Goal: Transaction & Acquisition: Purchase product/service

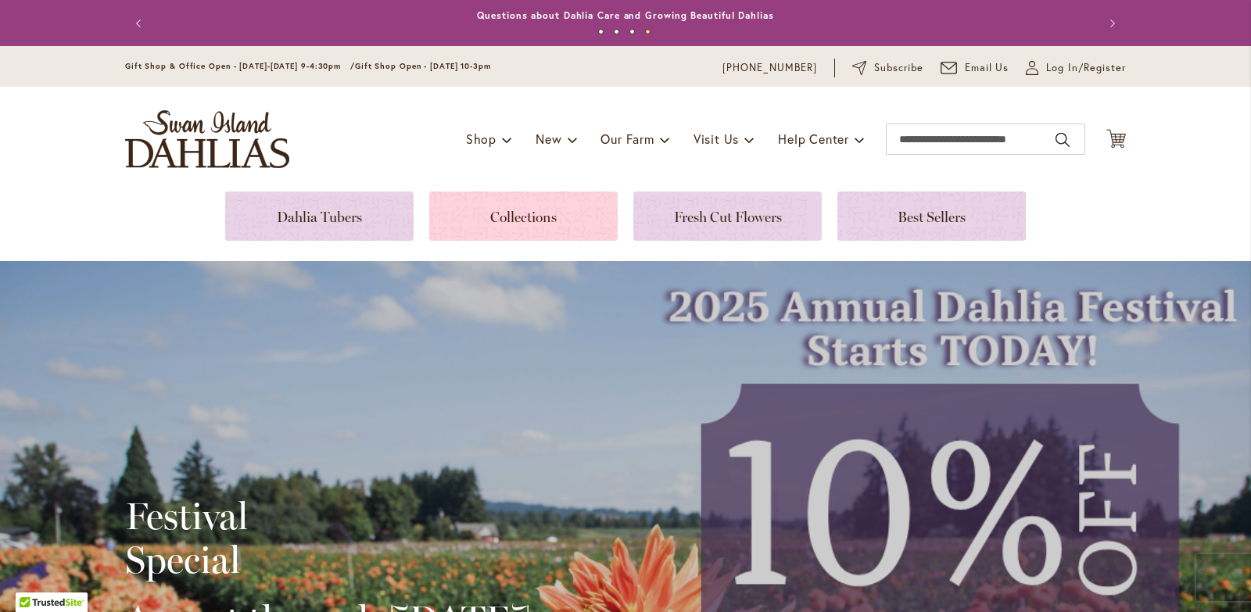
click at [527, 213] on link at bounding box center [523, 216] width 188 height 49
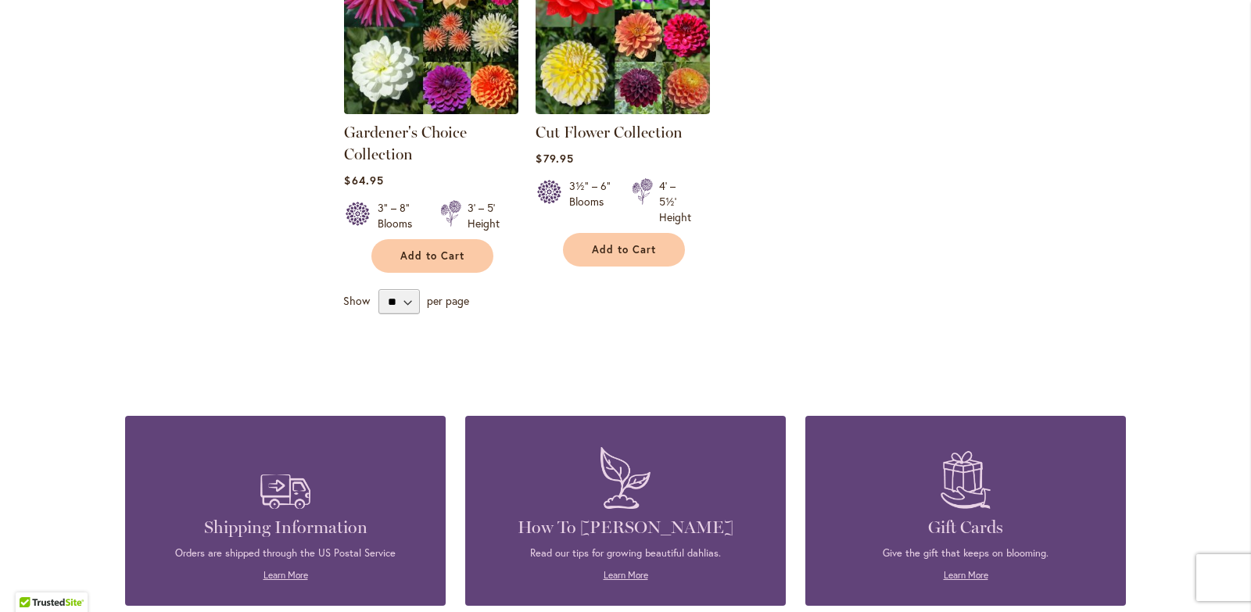
scroll to position [782, 0]
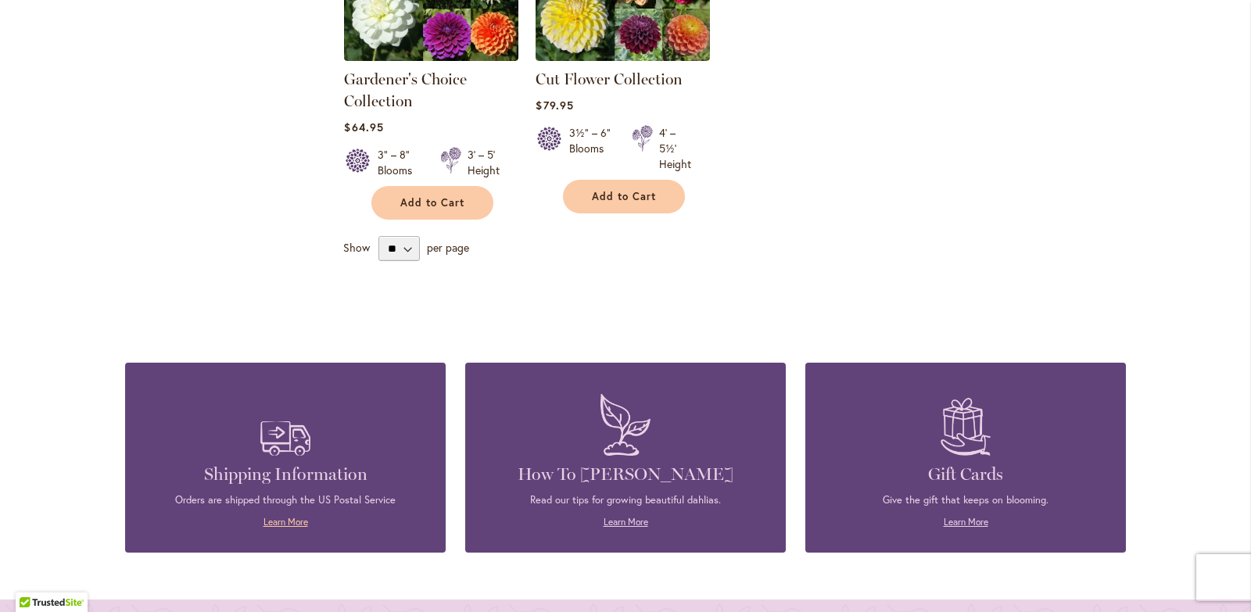
click at [278, 522] on link "Learn More" at bounding box center [286, 522] width 45 height 12
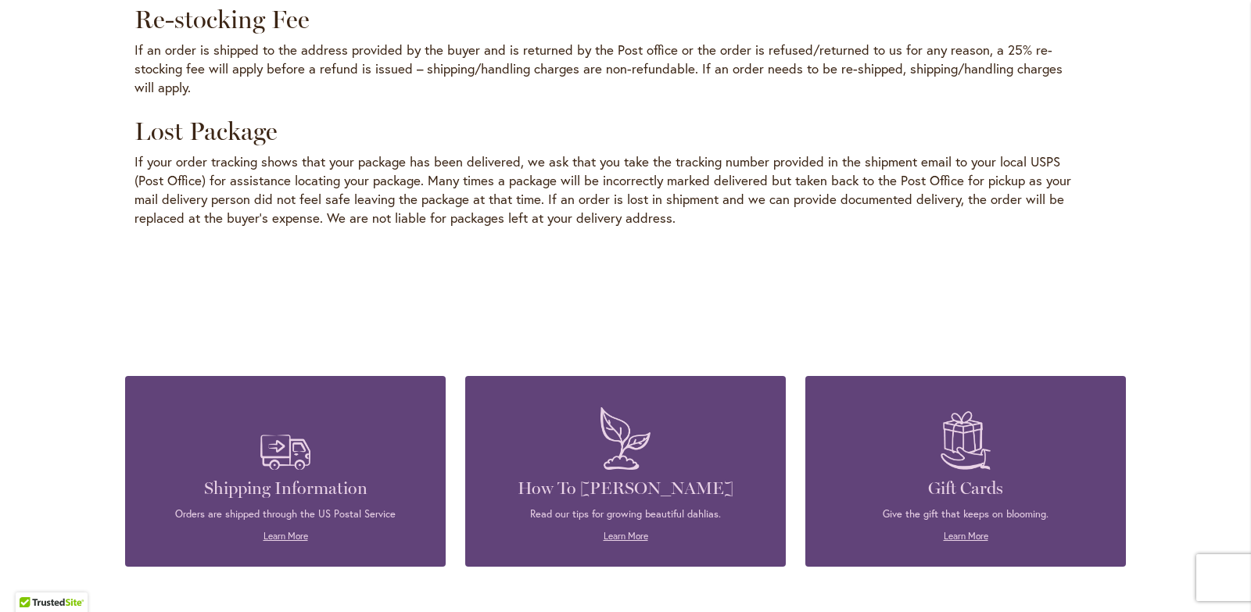
scroll to position [2424, 0]
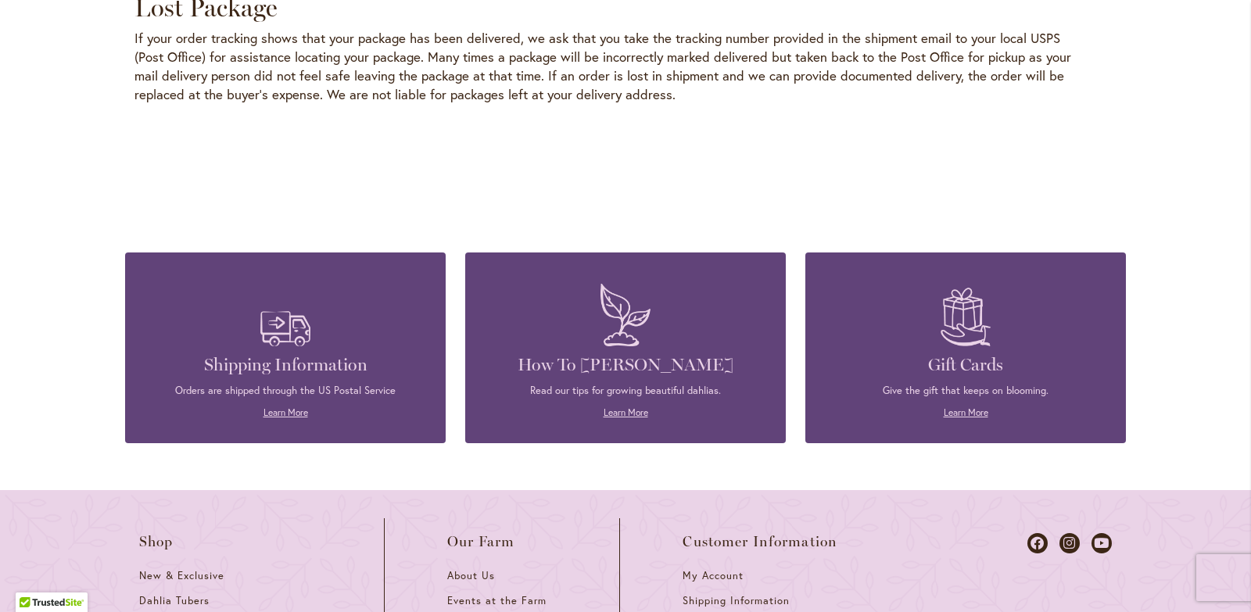
click at [617, 384] on p "Read our tips for growing beautiful dahlias." at bounding box center [626, 391] width 274 height 14
click at [626, 407] on link "Learn More" at bounding box center [626, 413] width 45 height 12
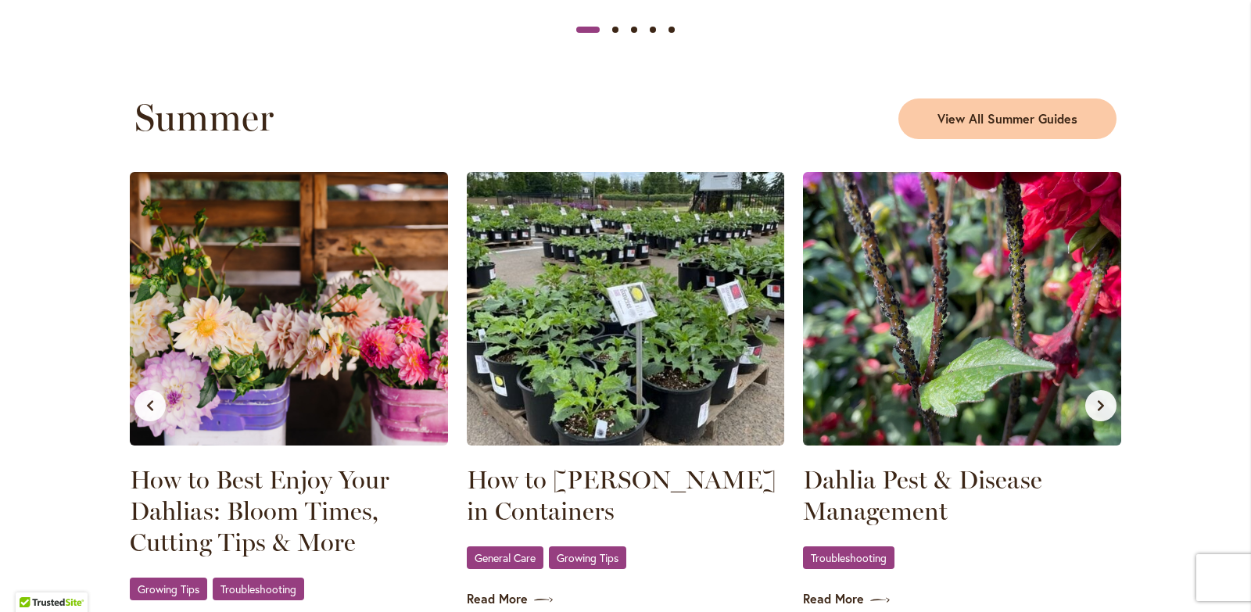
scroll to position [1486, 0]
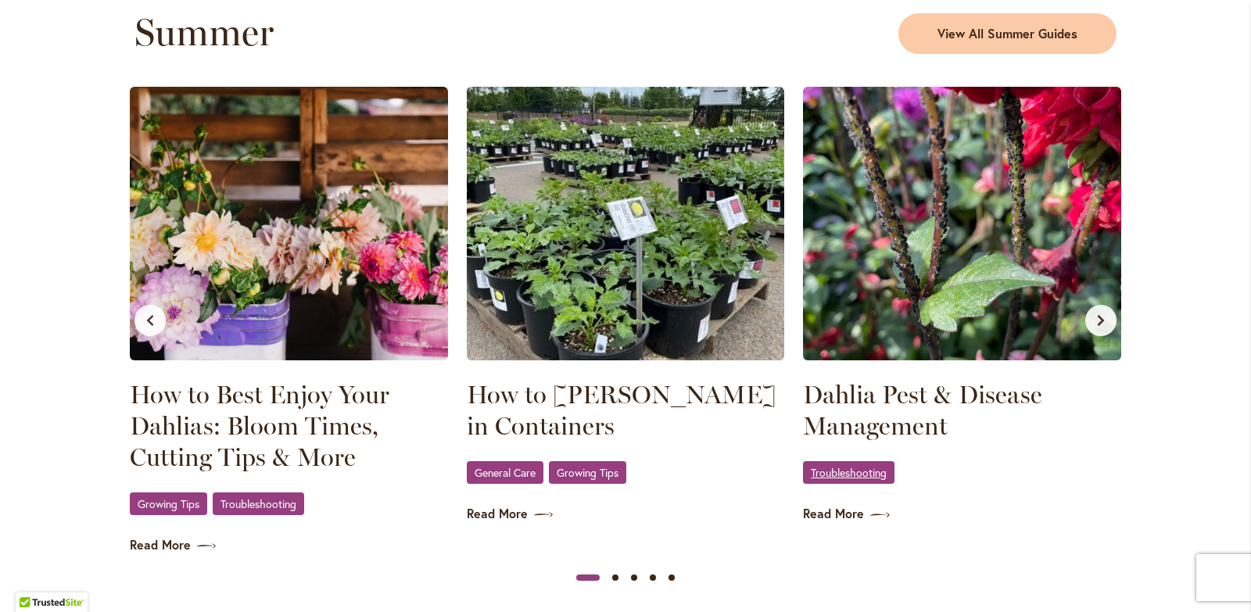
click at [849, 473] on span "Troubleshooting" at bounding box center [849, 473] width 76 height 10
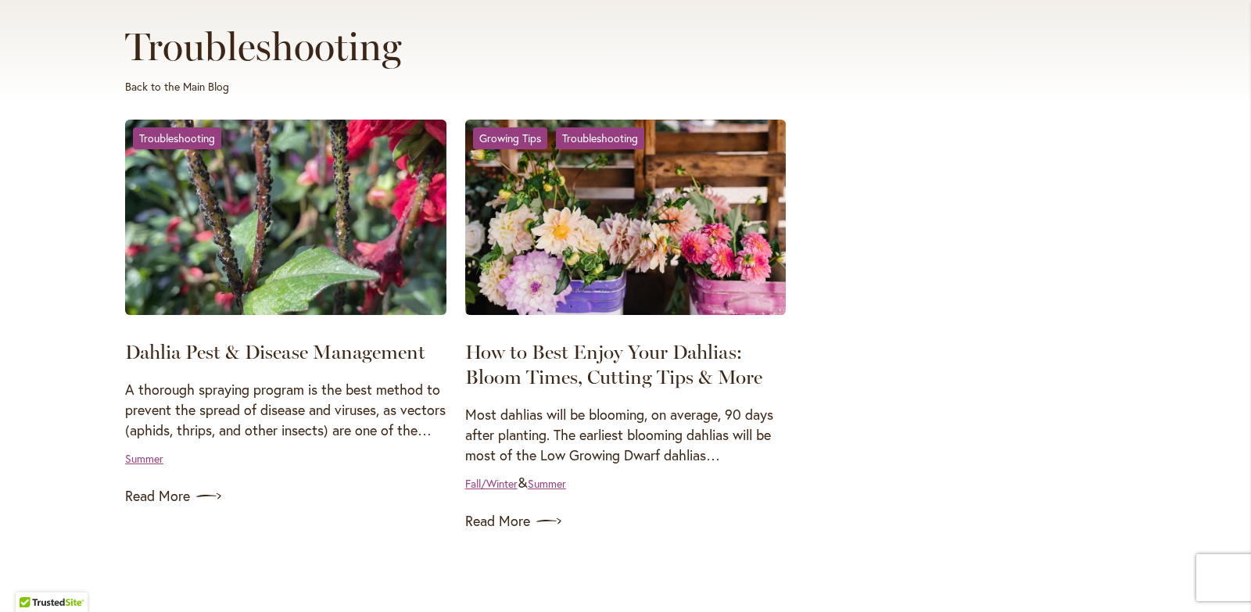
scroll to position [235, 0]
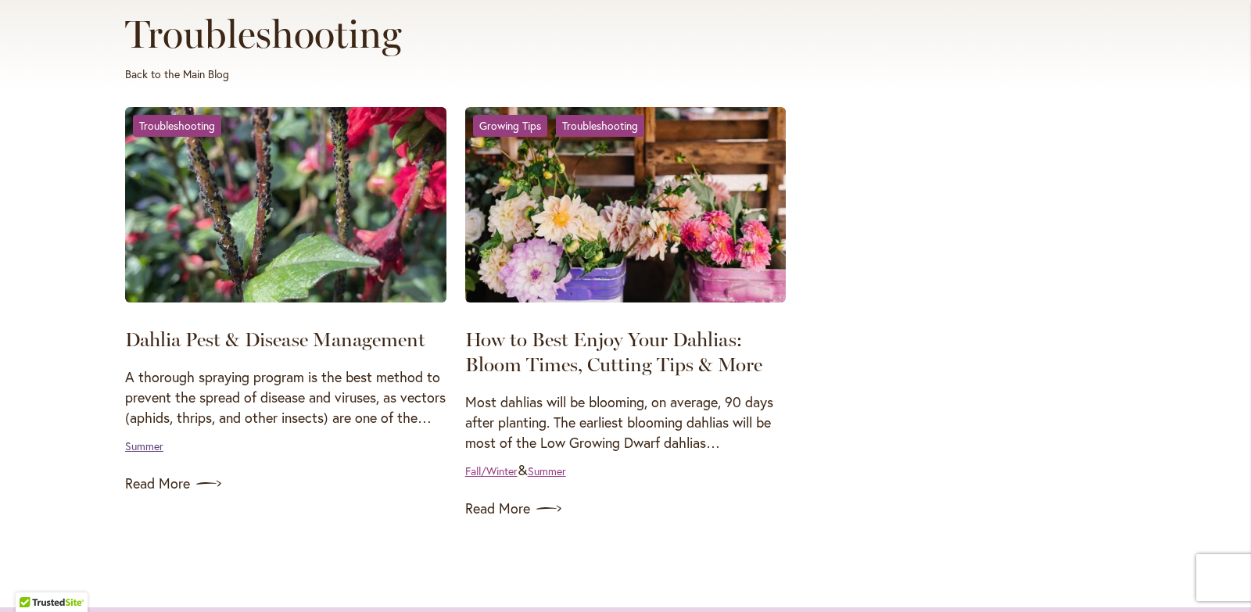
click at [135, 454] on link "Summer" at bounding box center [144, 446] width 38 height 15
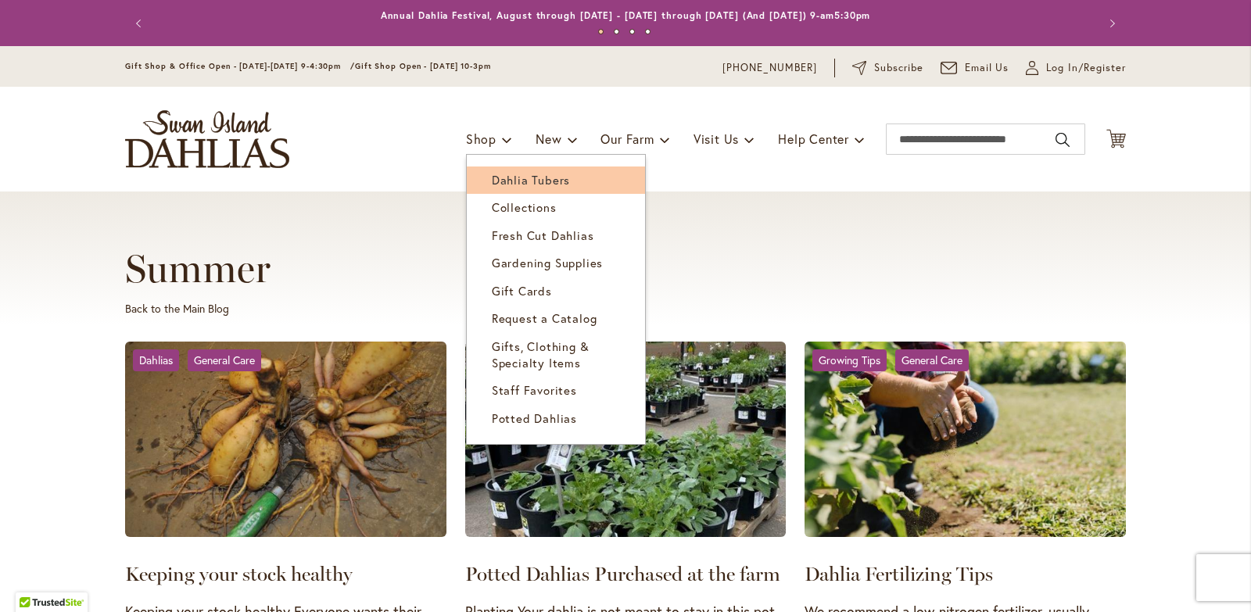
click at [512, 181] on span "Dahlia Tubers" at bounding box center [531, 180] width 78 height 16
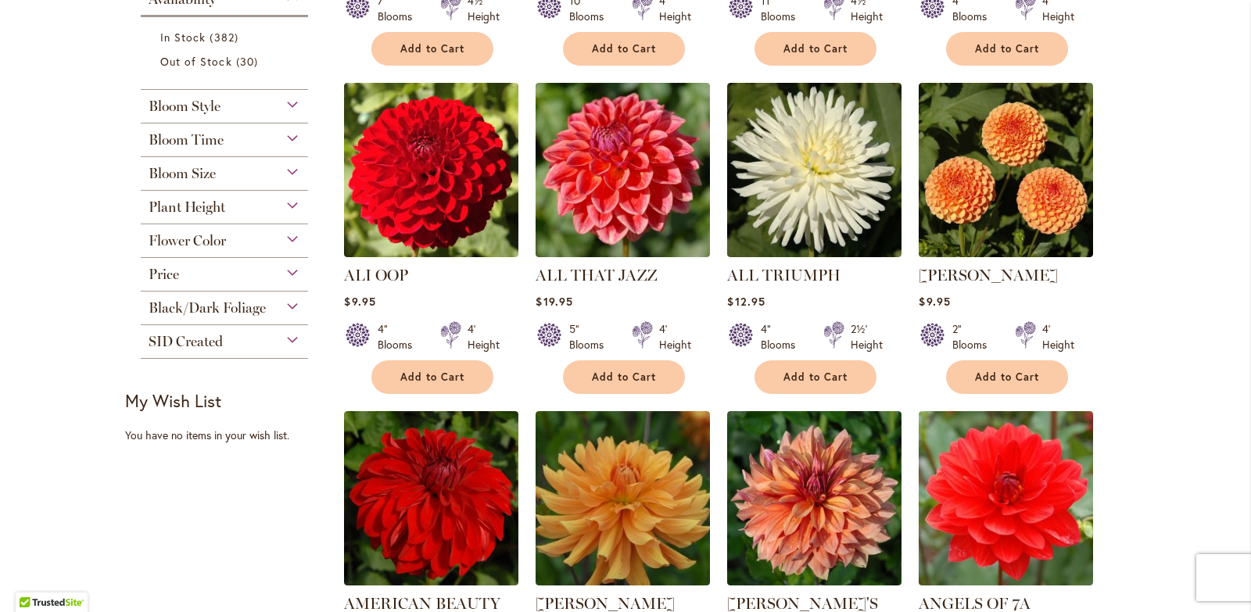
scroll to position [626, 0]
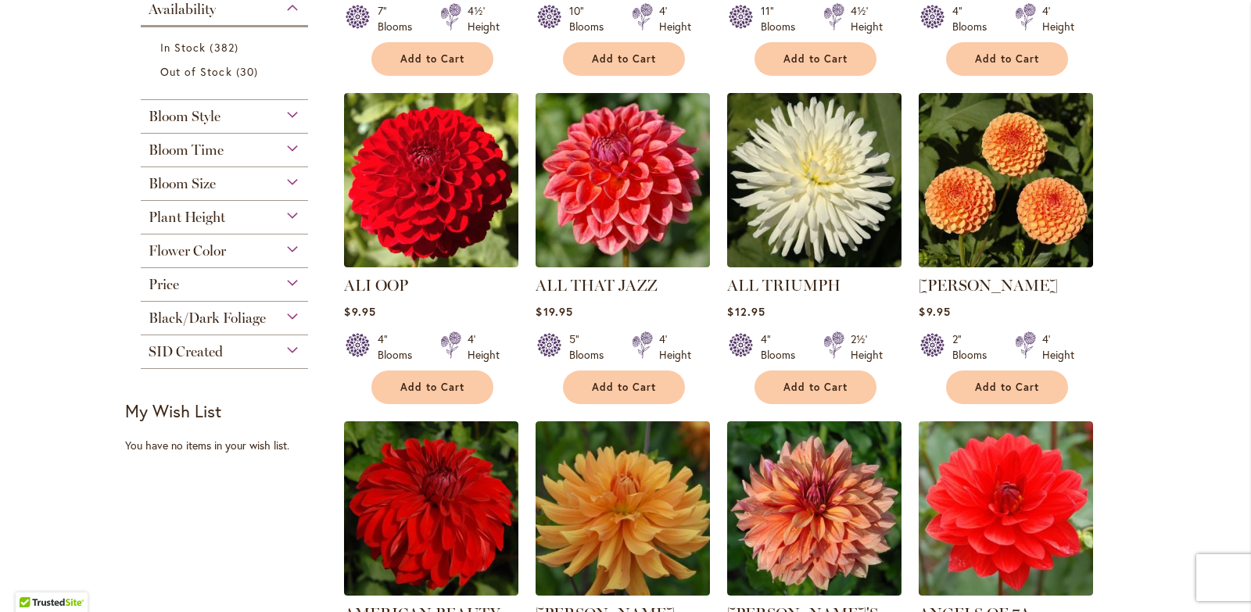
click at [291, 183] on div "Bloom Size" at bounding box center [224, 179] width 167 height 25
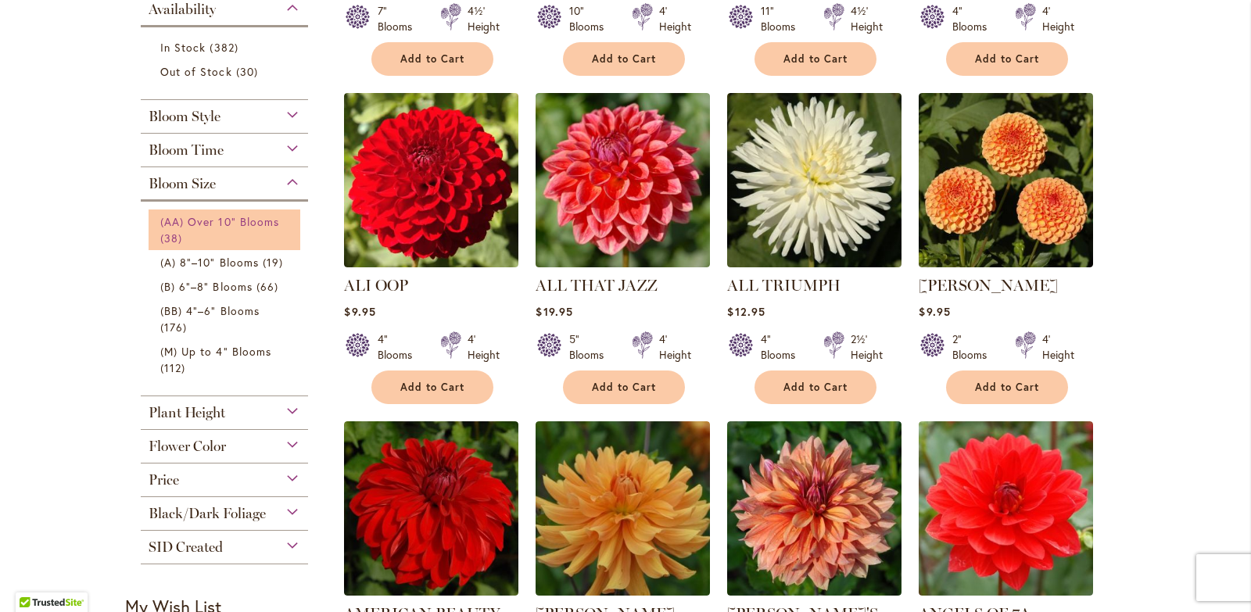
click at [203, 231] on link "(AA) Over 10" Blooms 38 items" at bounding box center [226, 229] width 132 height 33
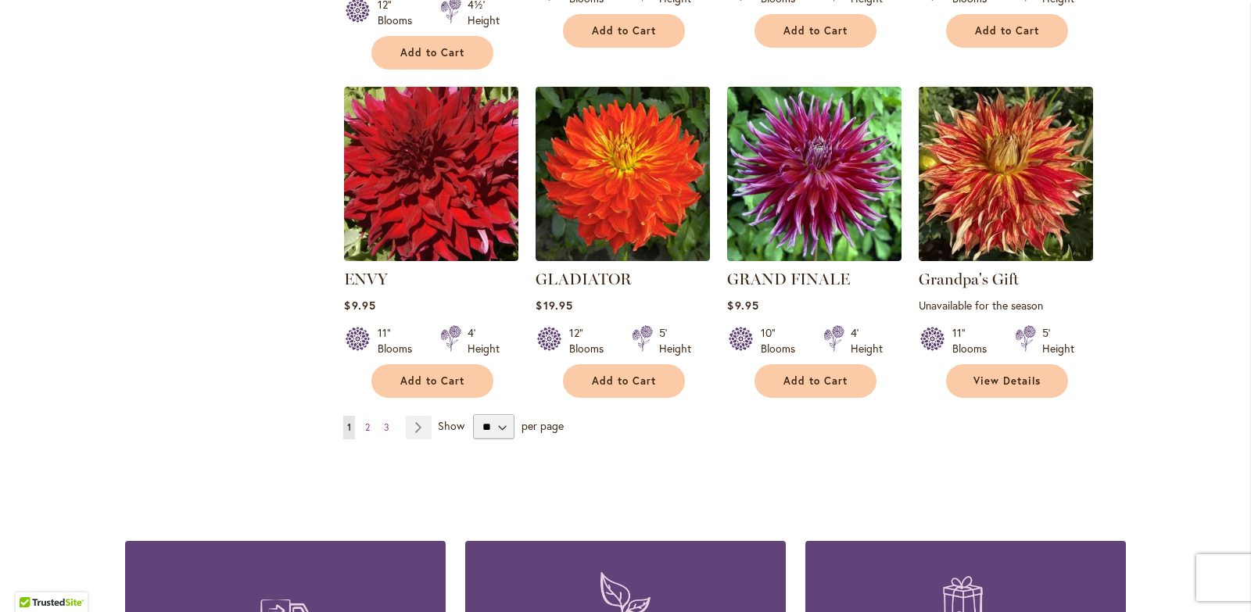
scroll to position [1329, 0]
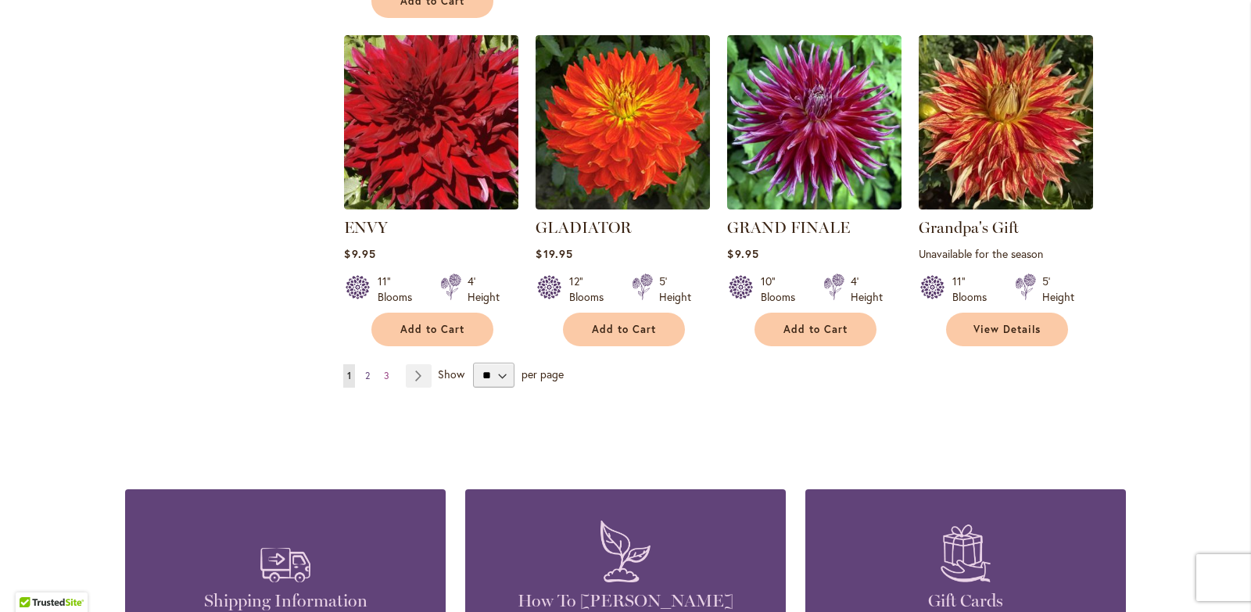
click at [365, 374] on span "2" at bounding box center [367, 376] width 5 height 12
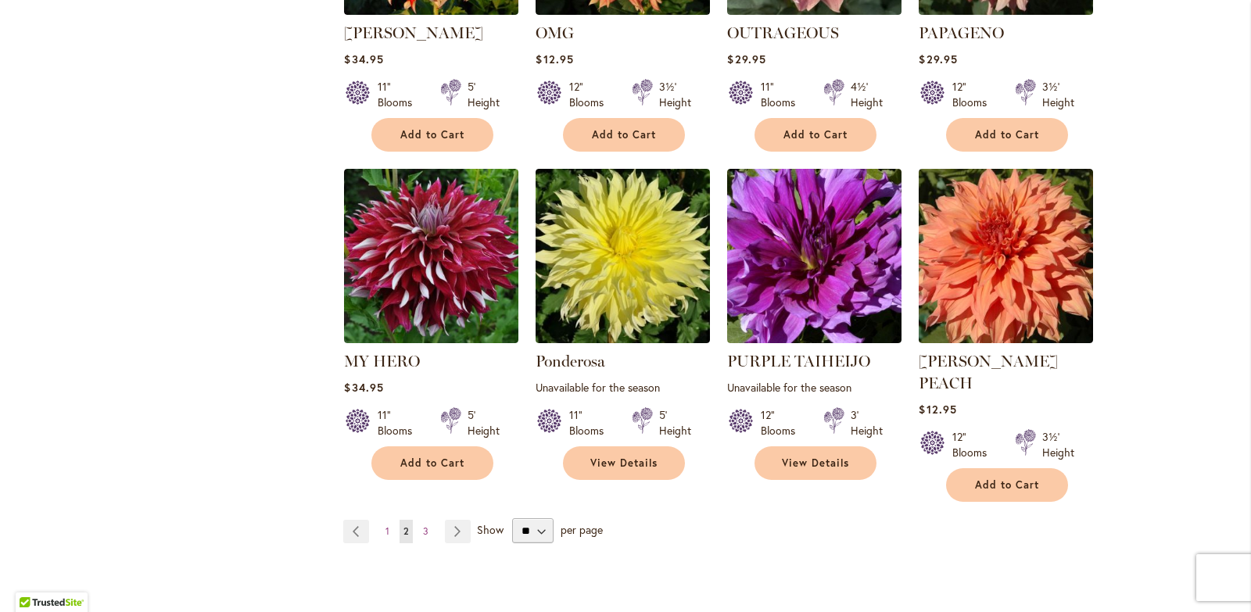
scroll to position [1251, 0]
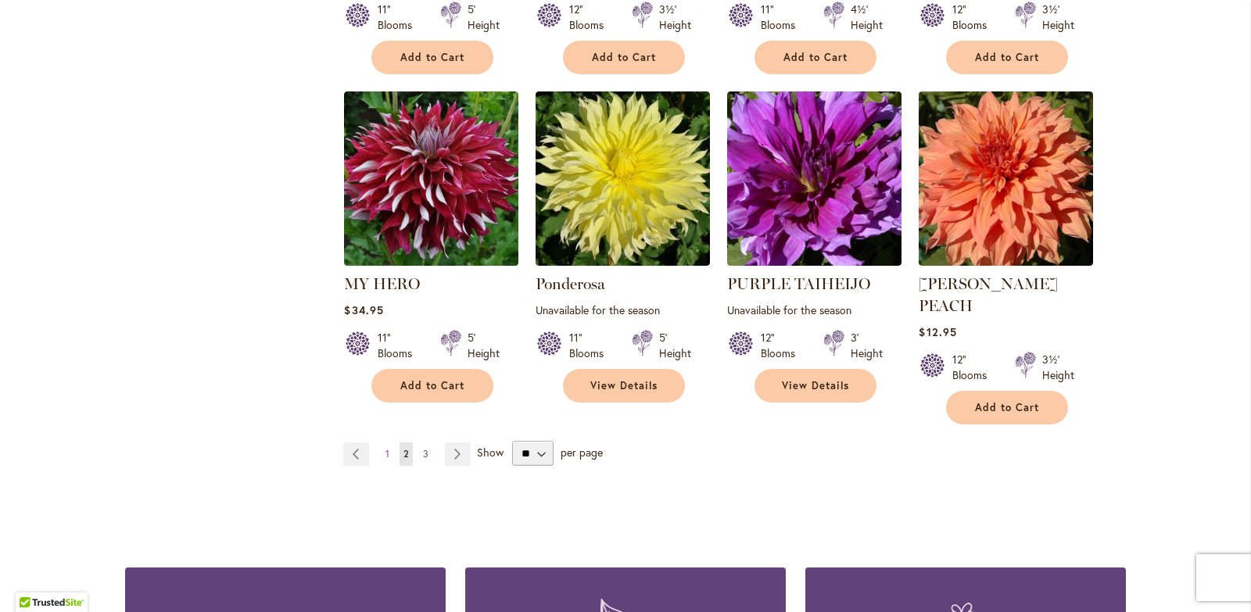
click at [419, 443] on link "Page 3" at bounding box center [425, 454] width 13 height 23
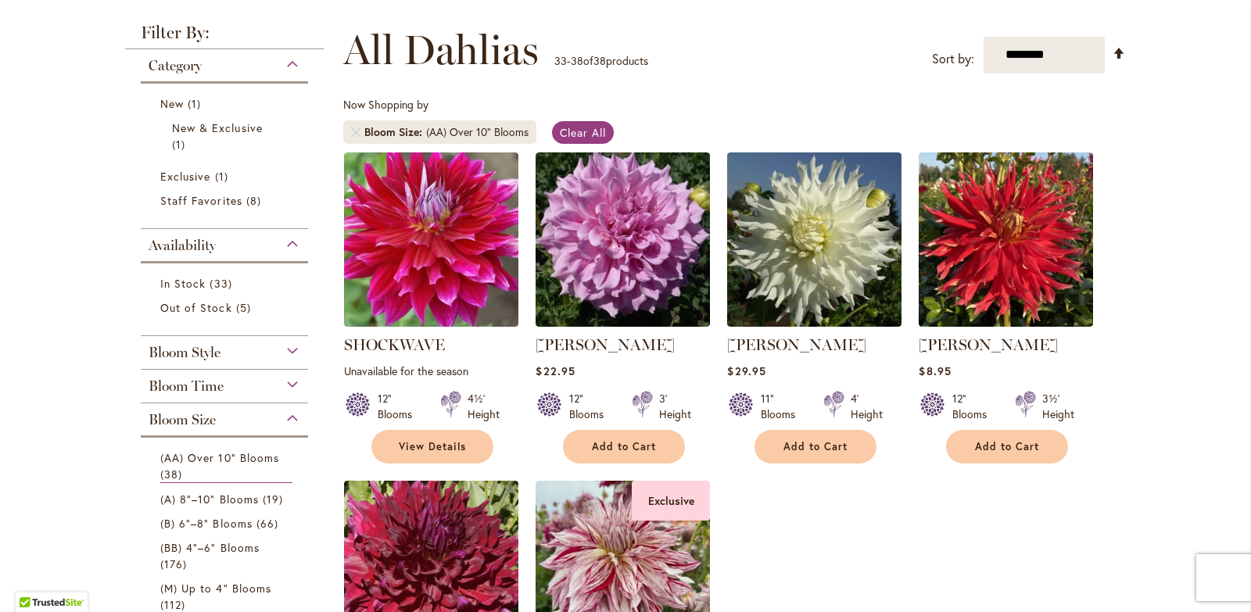
scroll to position [156, 0]
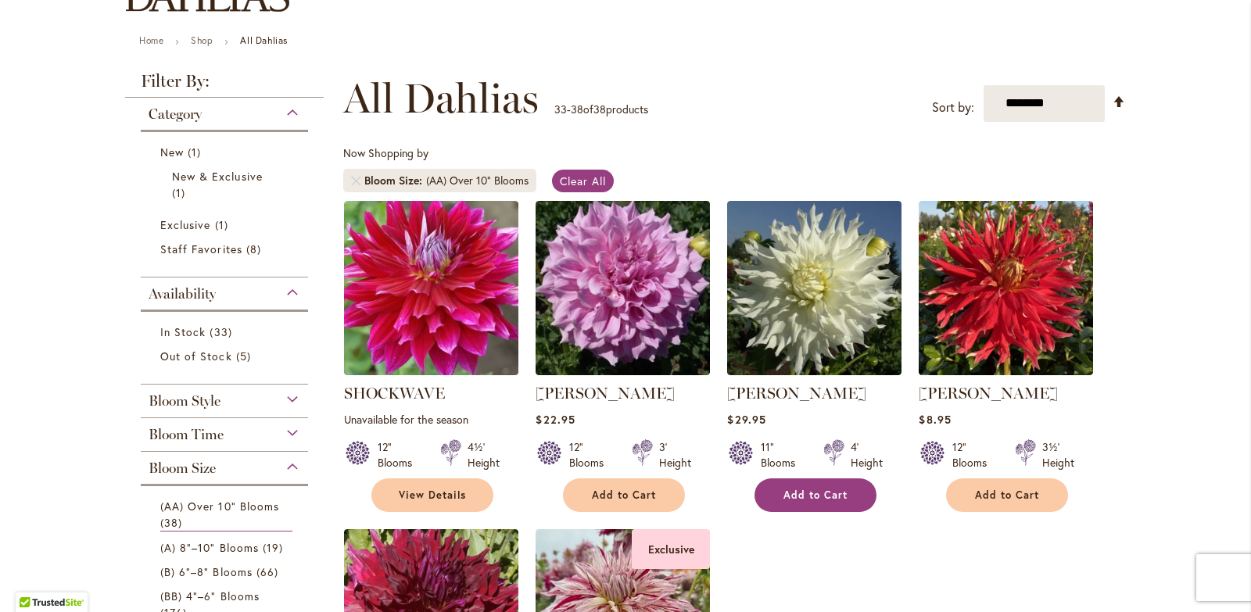
click at [798, 490] on span "Add to Cart" at bounding box center [816, 495] width 64 height 13
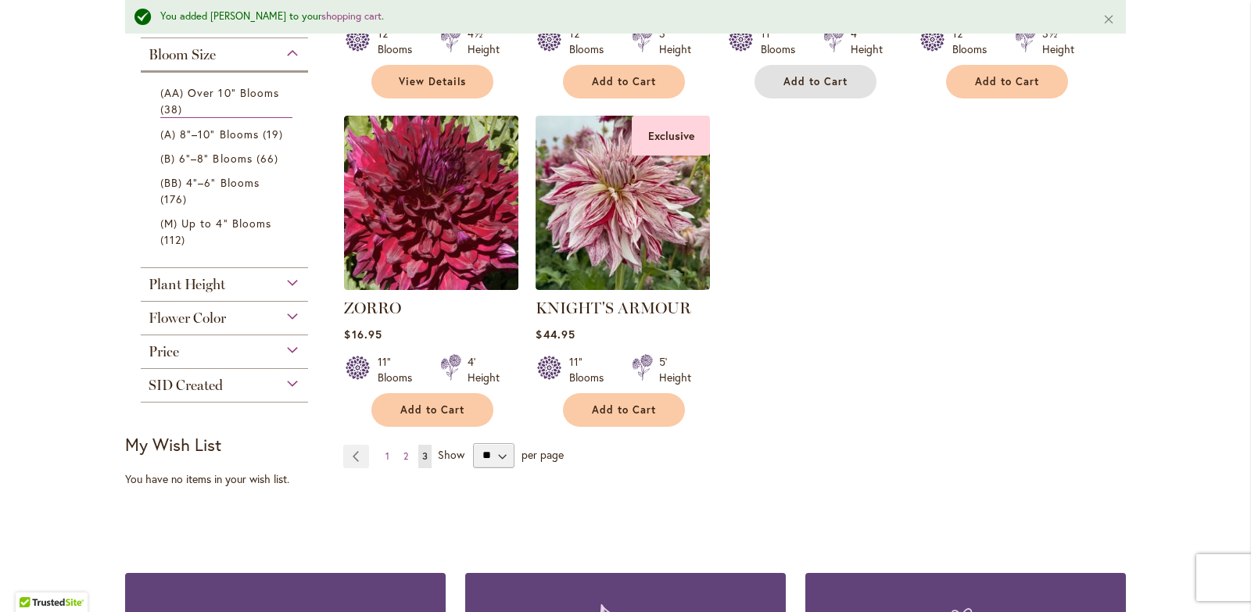
scroll to position [704, 0]
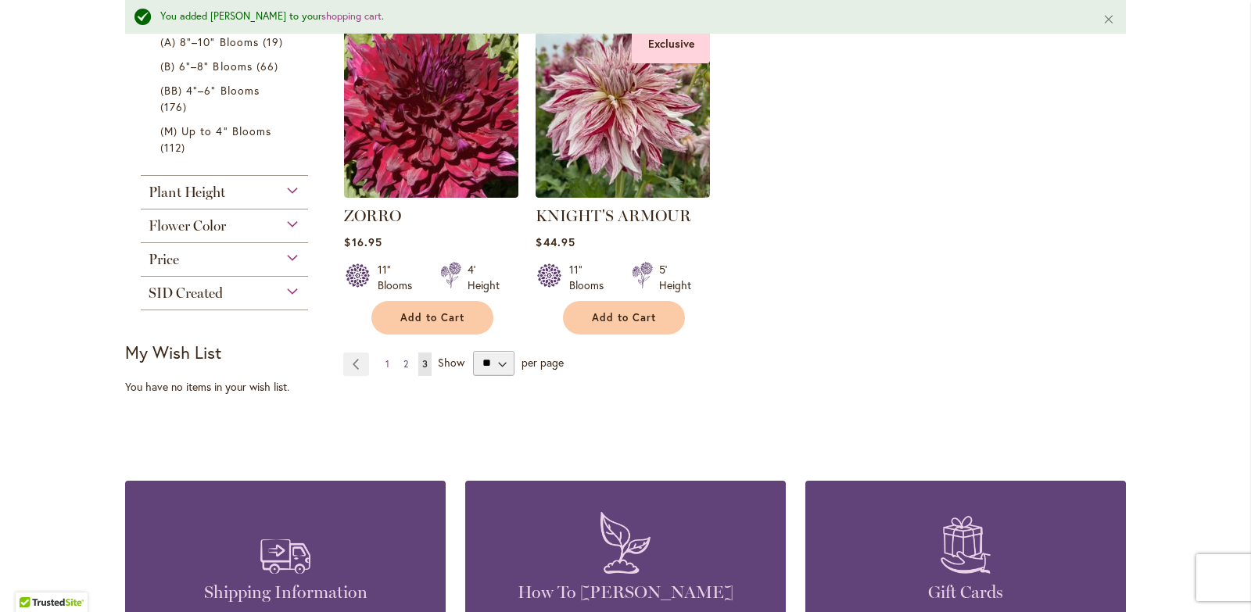
click at [403, 360] on span "2" at bounding box center [405, 364] width 5 height 12
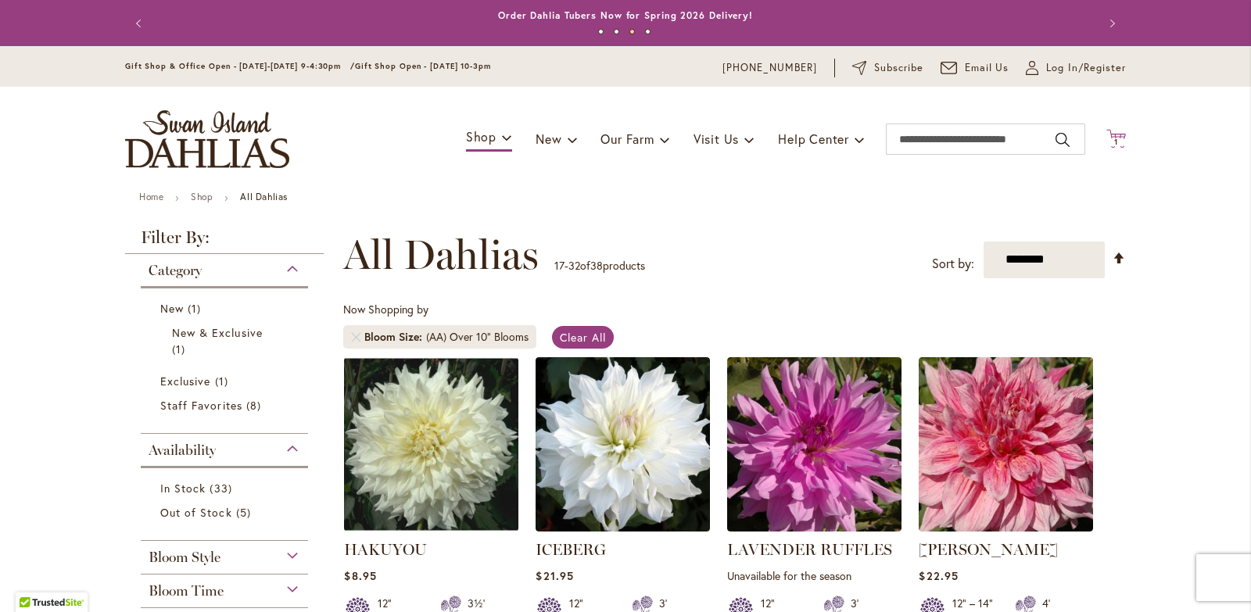
click at [1114, 136] on icon at bounding box center [1116, 138] width 20 height 19
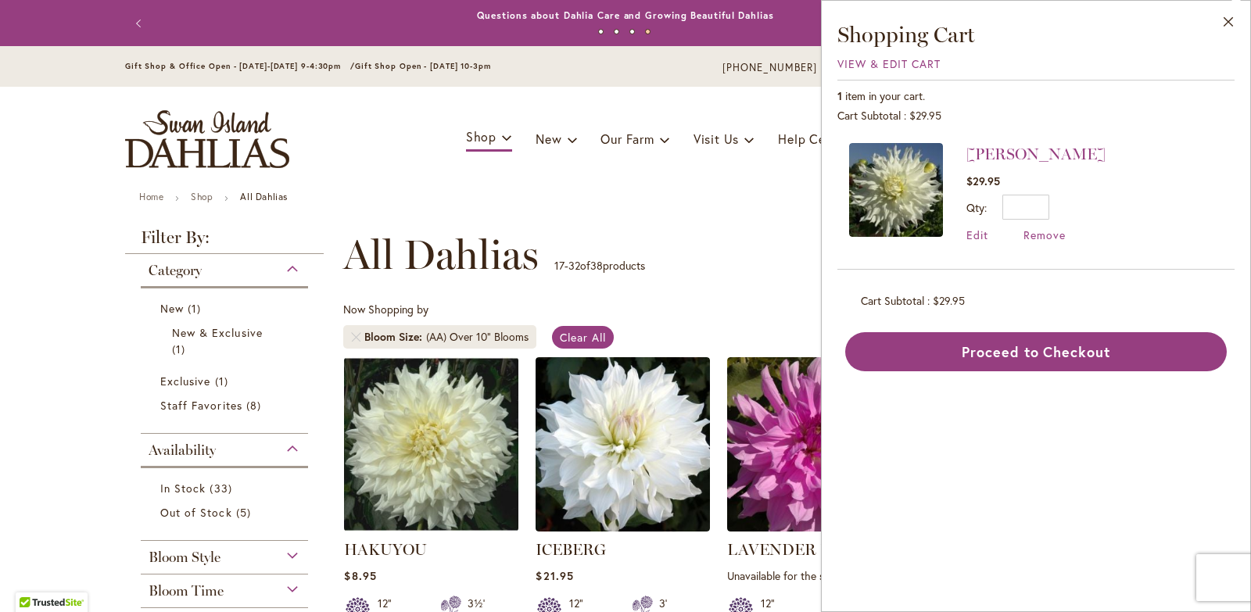
click at [888, 199] on img at bounding box center [896, 190] width 94 height 94
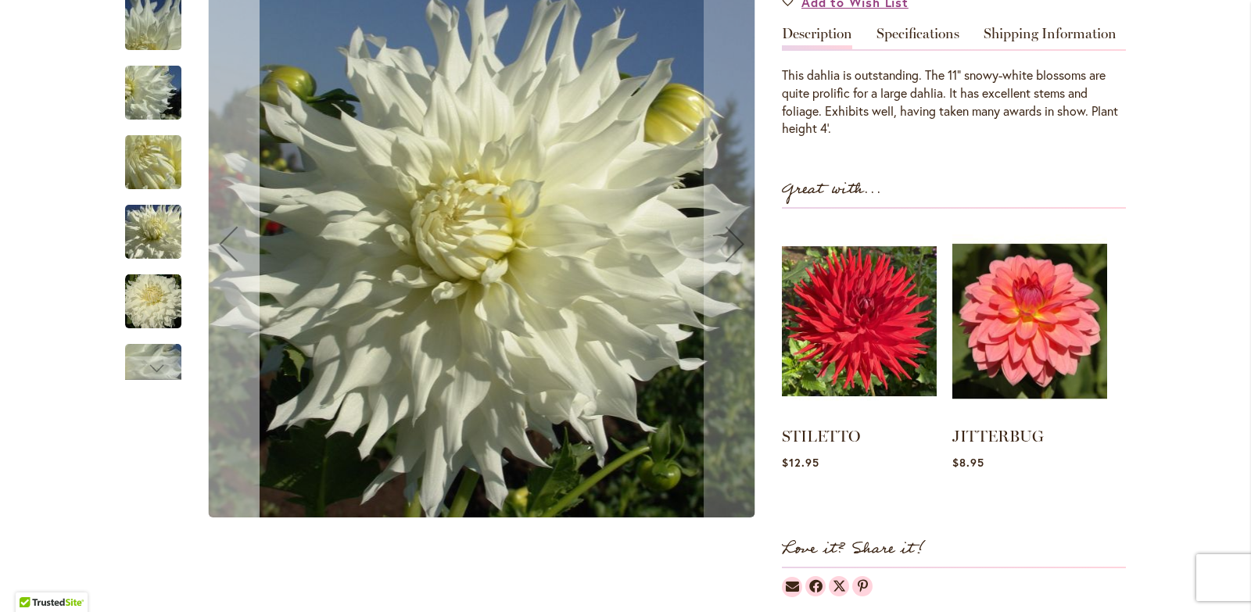
scroll to position [469, 0]
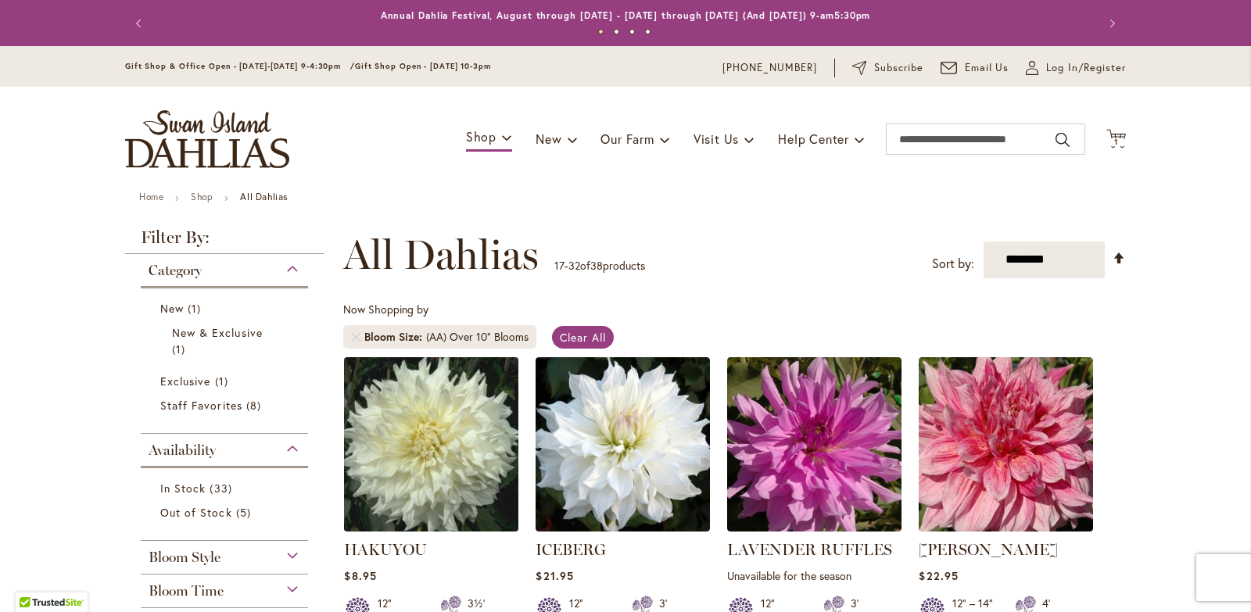
click at [425, 457] on img at bounding box center [431, 444] width 183 height 183
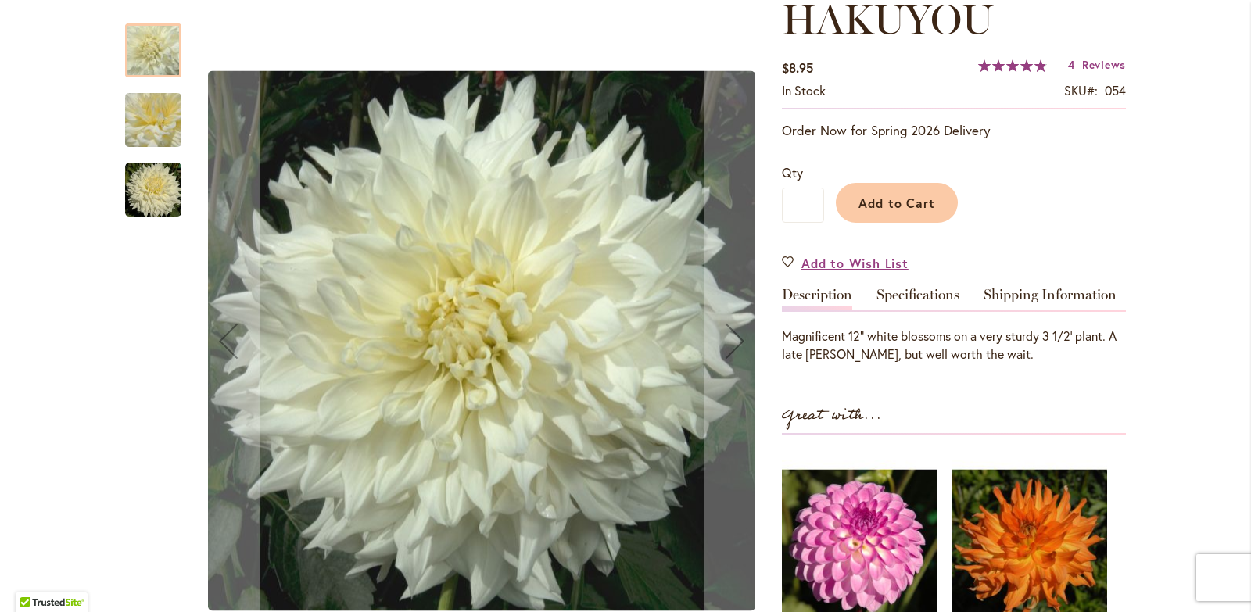
scroll to position [235, 0]
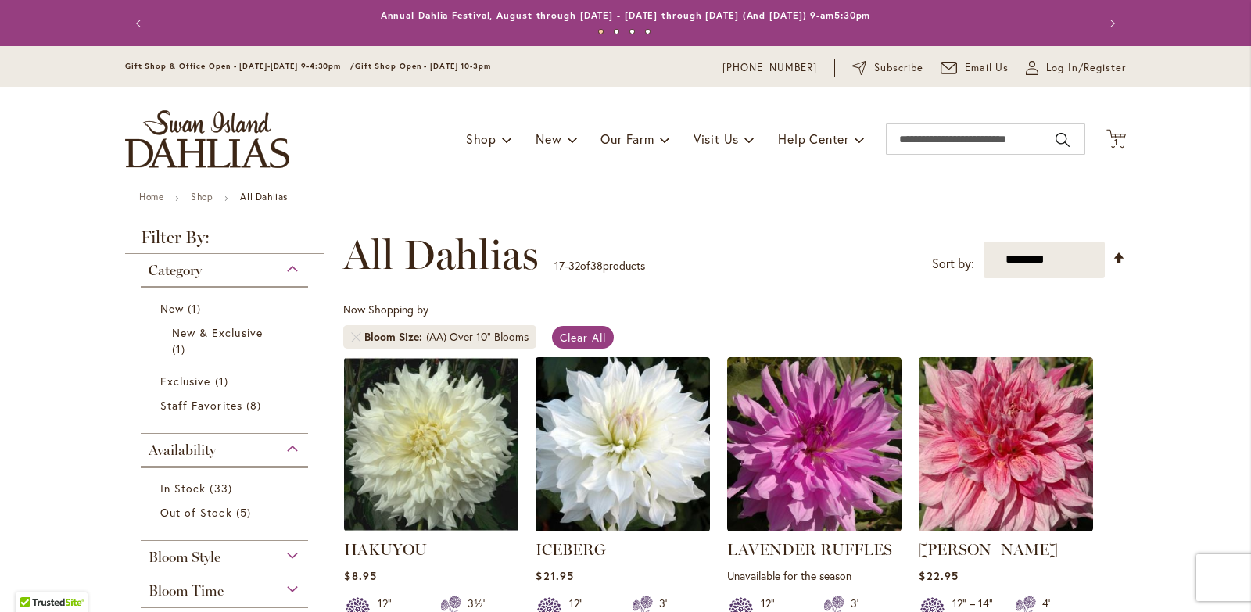
click at [628, 455] on img at bounding box center [623, 444] width 183 height 183
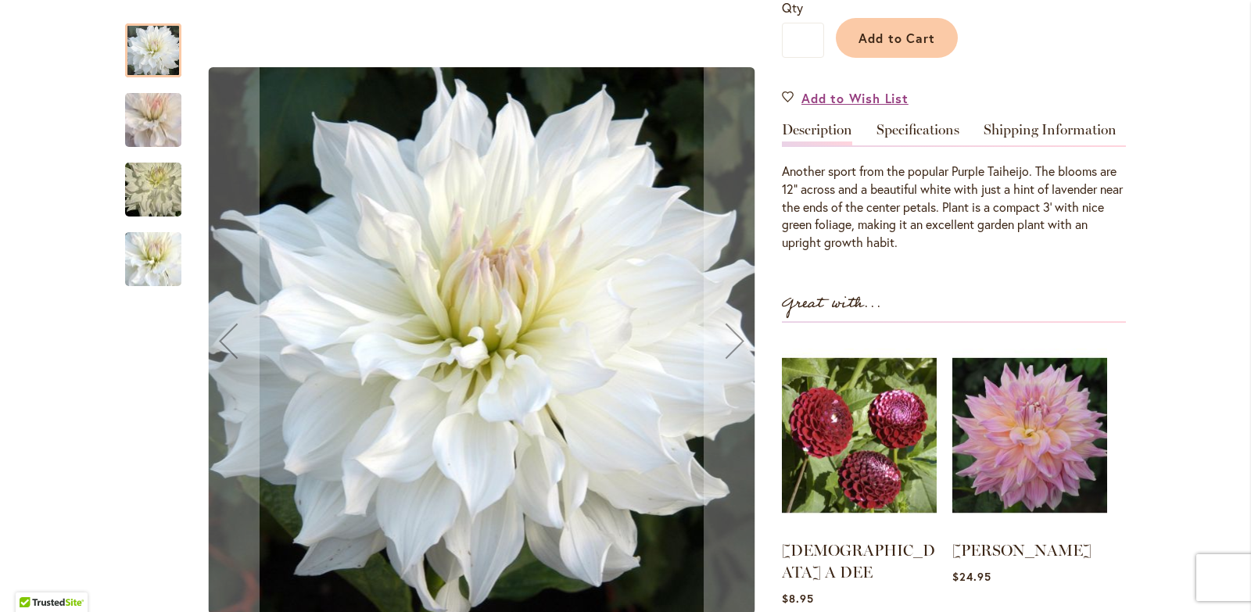
scroll to position [469, 0]
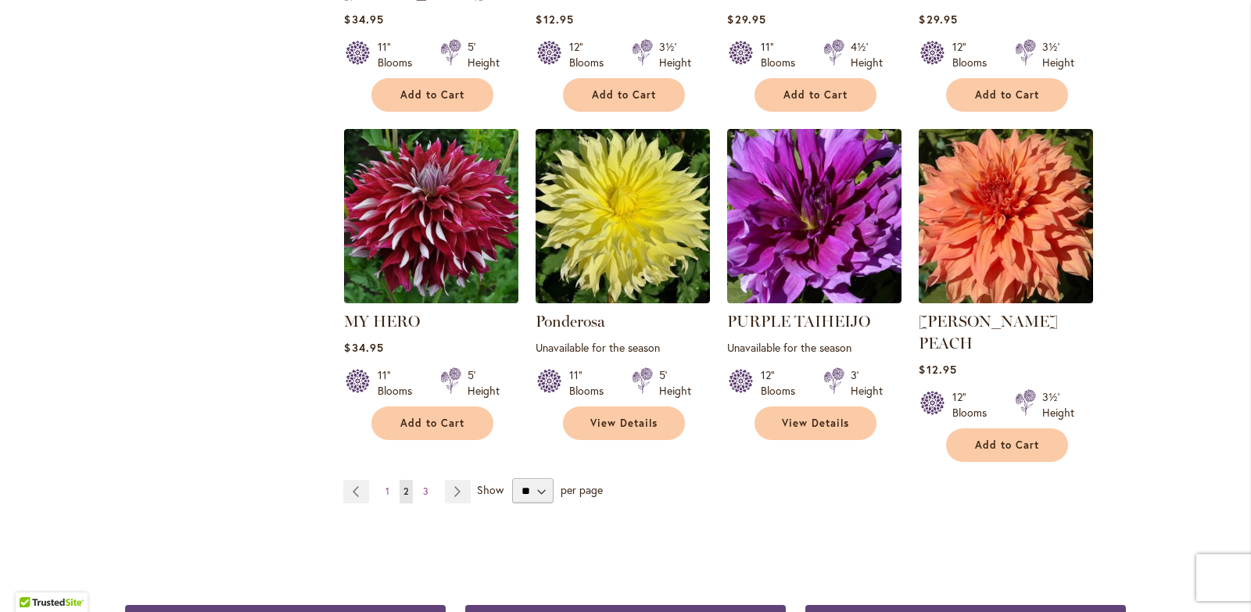
scroll to position [1251, 0]
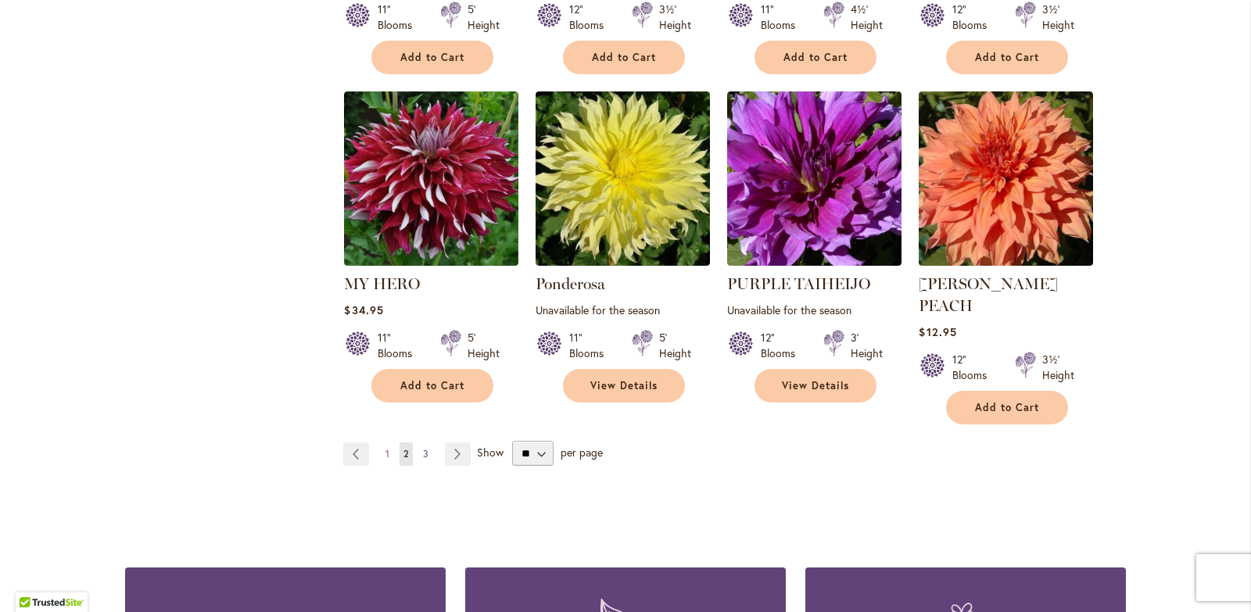
click at [423, 448] on span "3" at bounding box center [425, 454] width 5 height 12
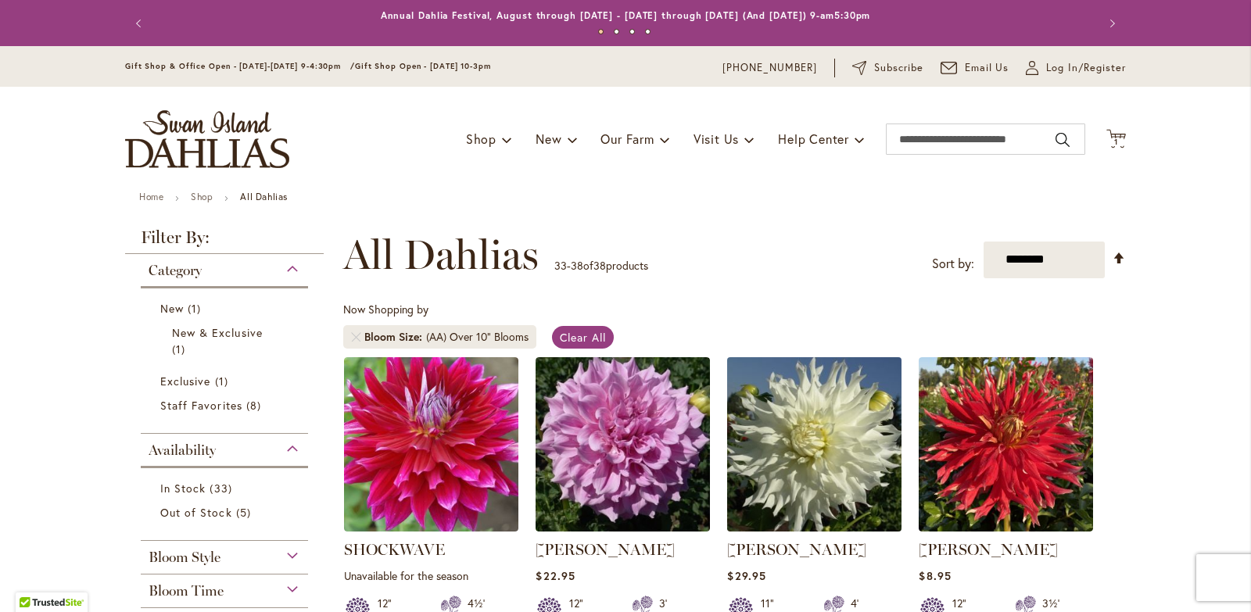
click at [813, 468] on img at bounding box center [814, 444] width 183 height 183
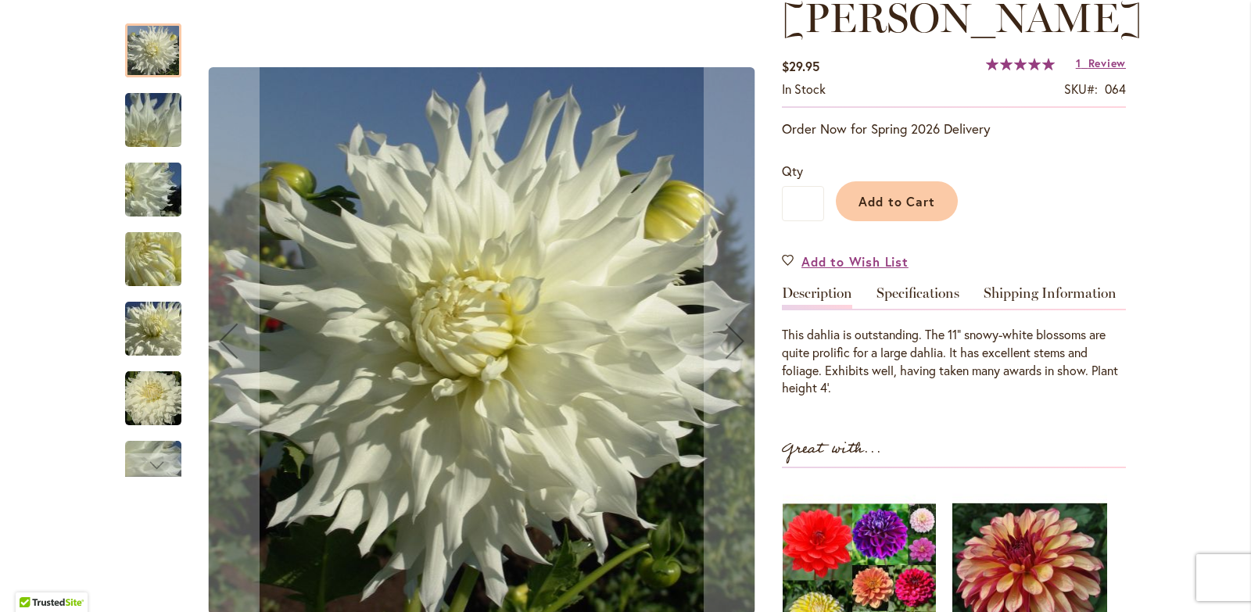
scroll to position [469, 0]
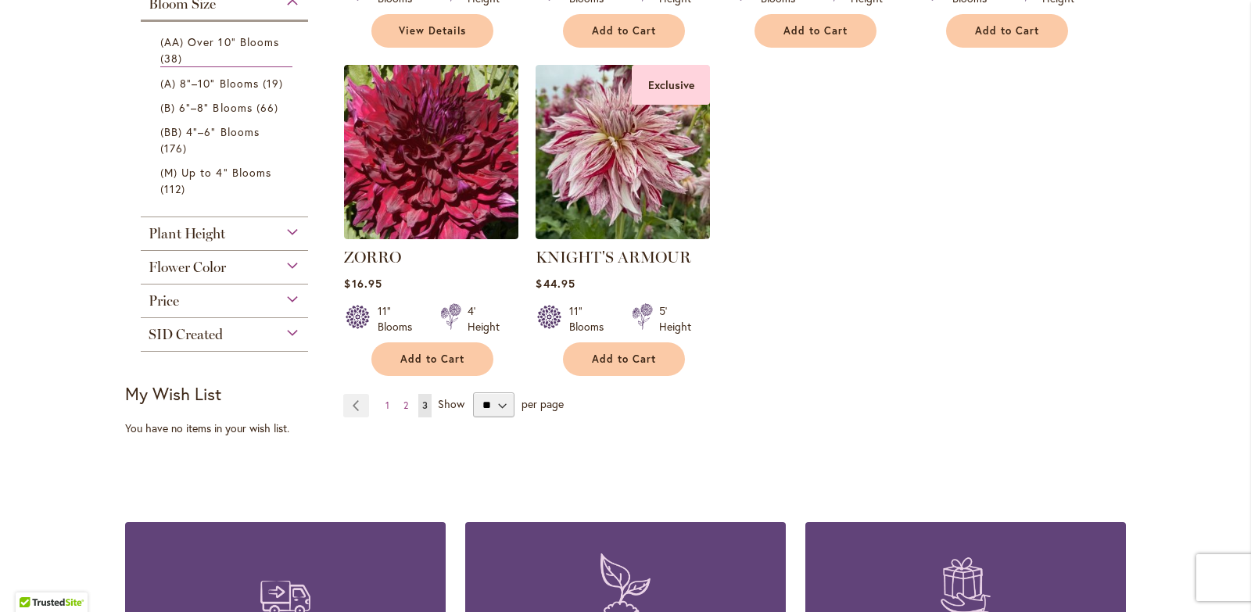
scroll to position [626, 0]
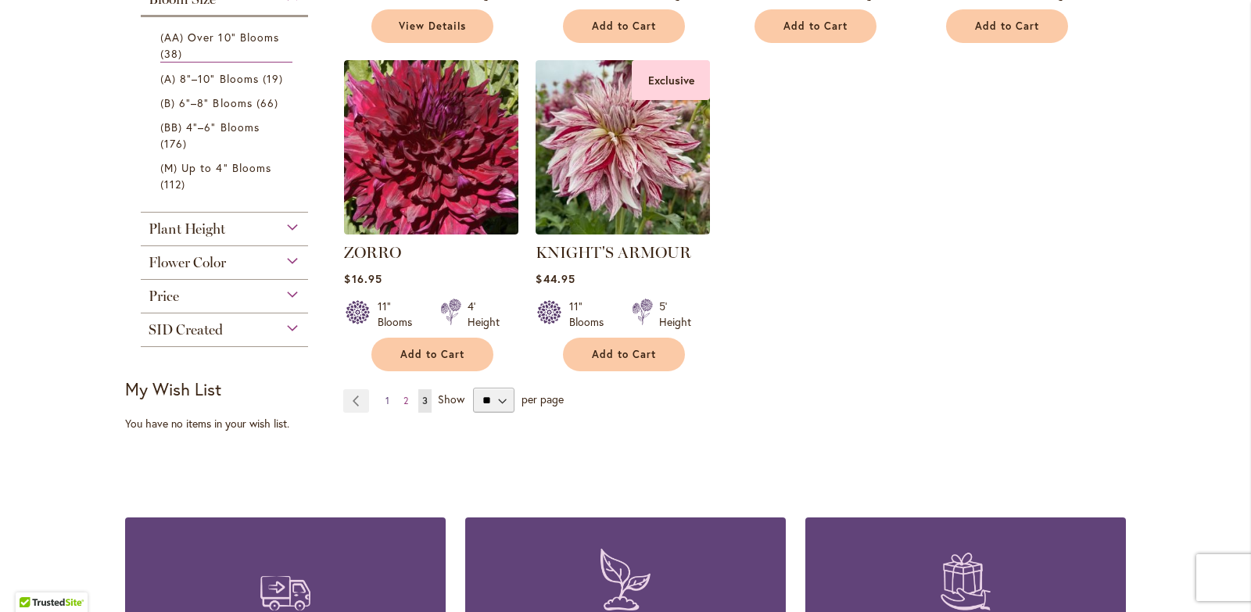
click at [386, 399] on span "1" at bounding box center [388, 401] width 4 height 12
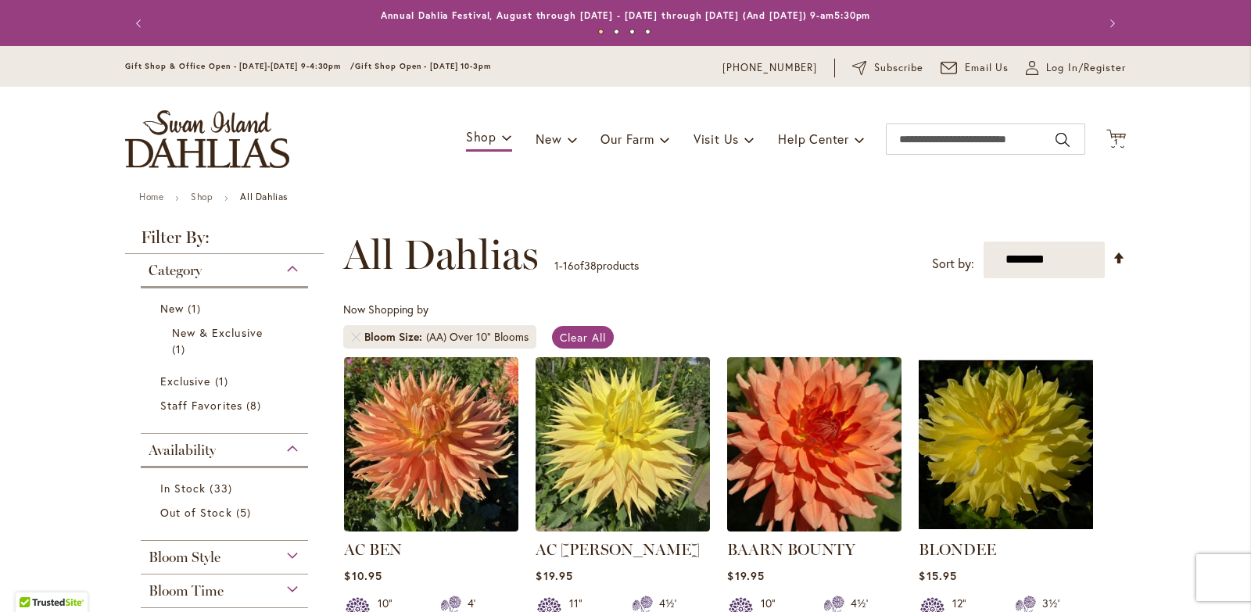
scroll to position [78, 0]
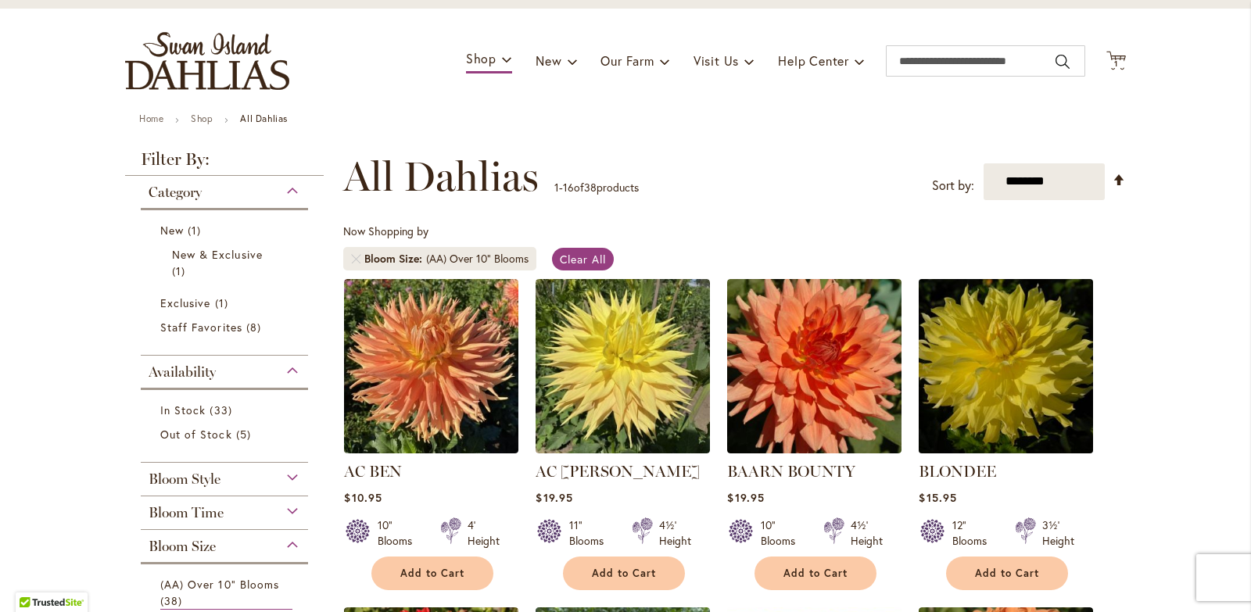
click at [1017, 373] on img at bounding box center [1006, 365] width 183 height 183
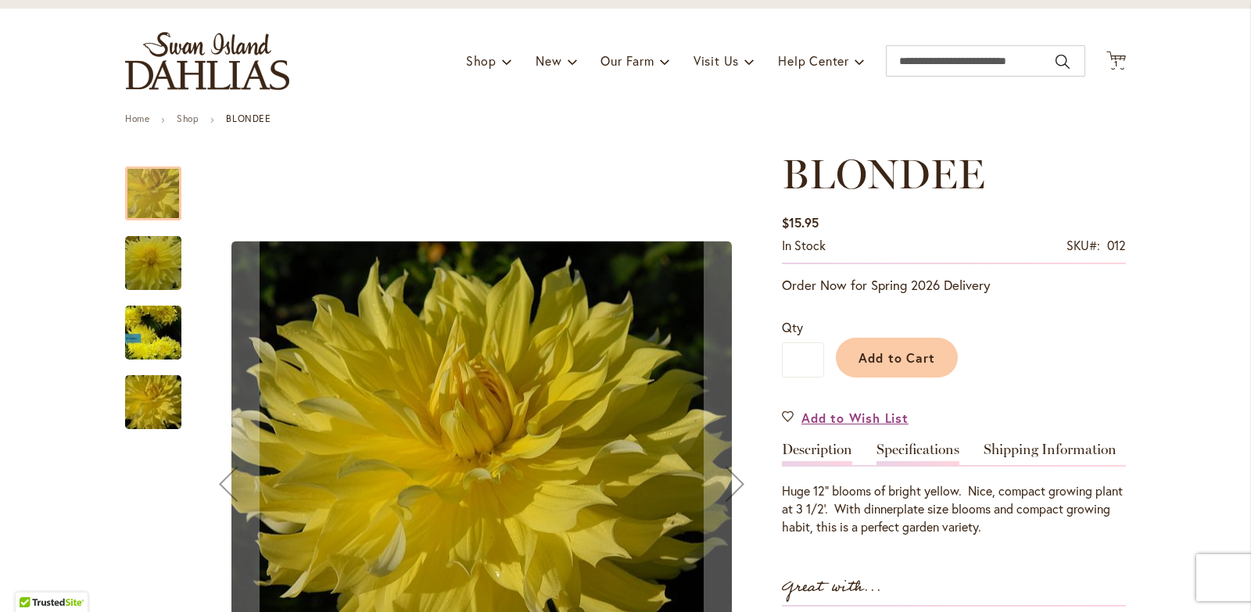
scroll to position [156, 0]
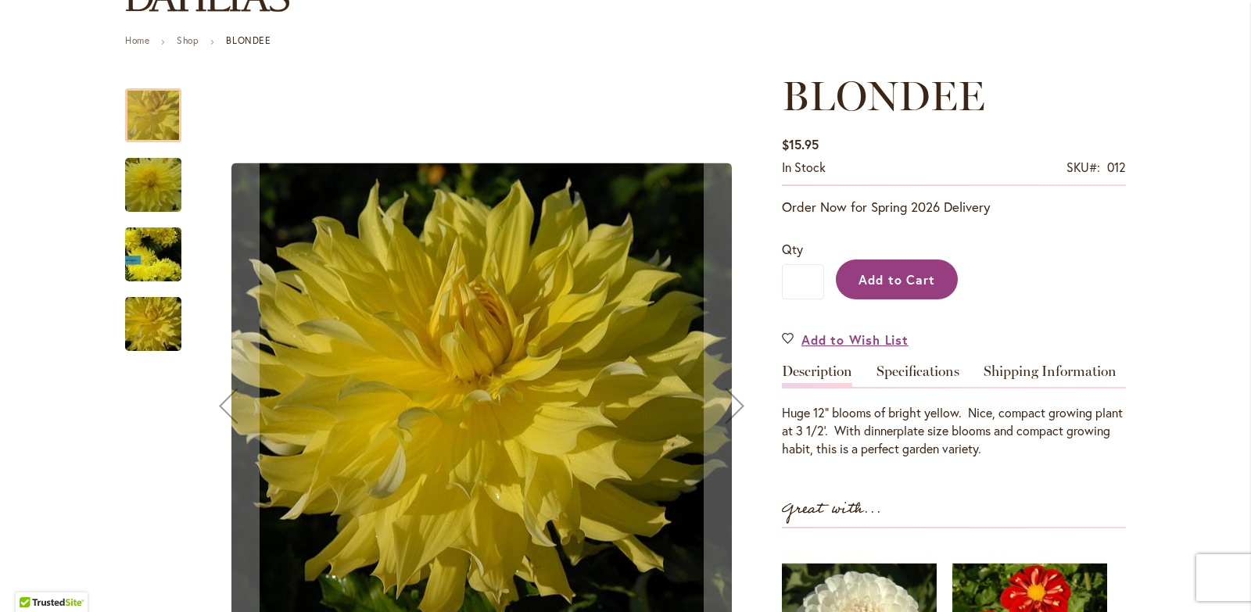
click at [888, 269] on button "Add to Cart" at bounding box center [897, 280] width 122 height 40
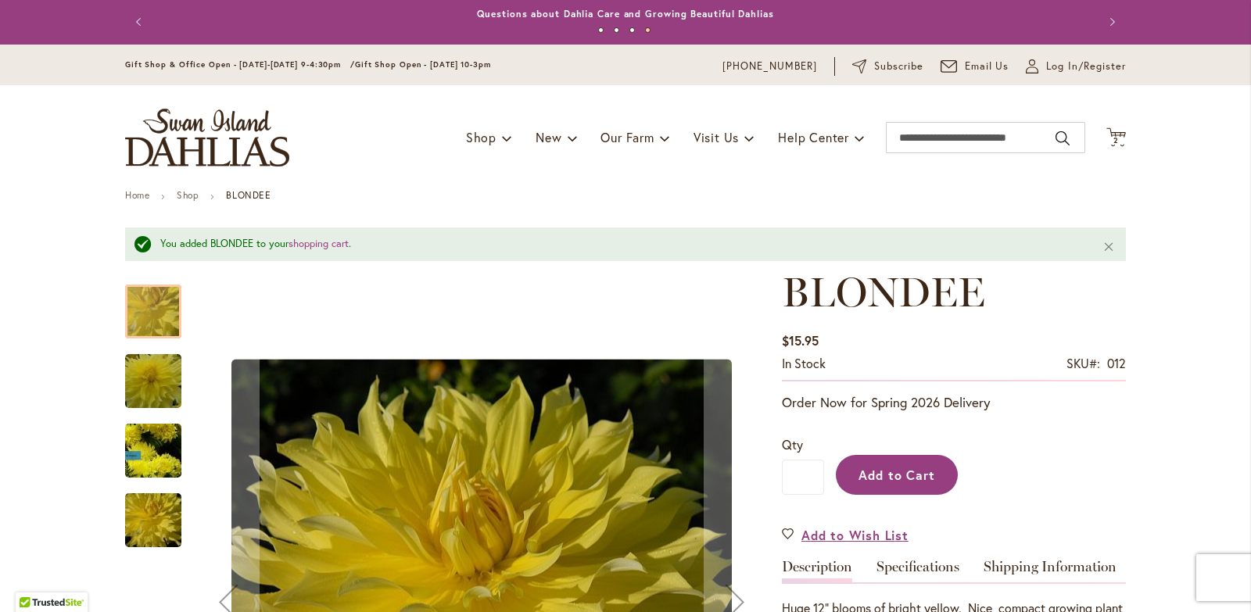
scroll to position [0, 0]
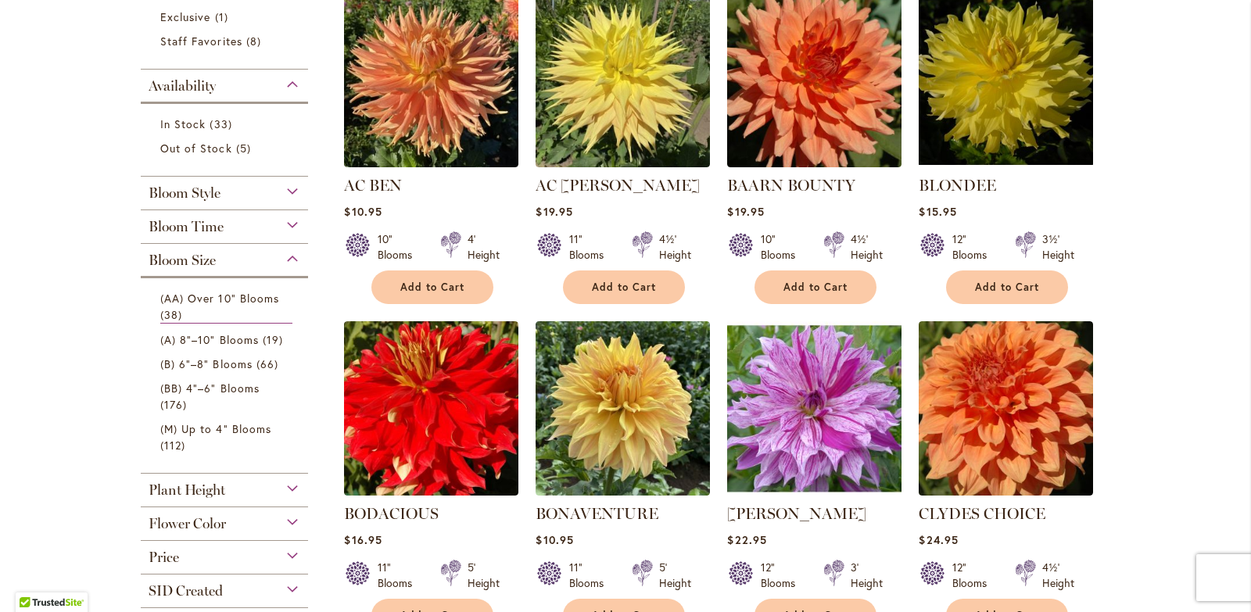
scroll to position [391, 0]
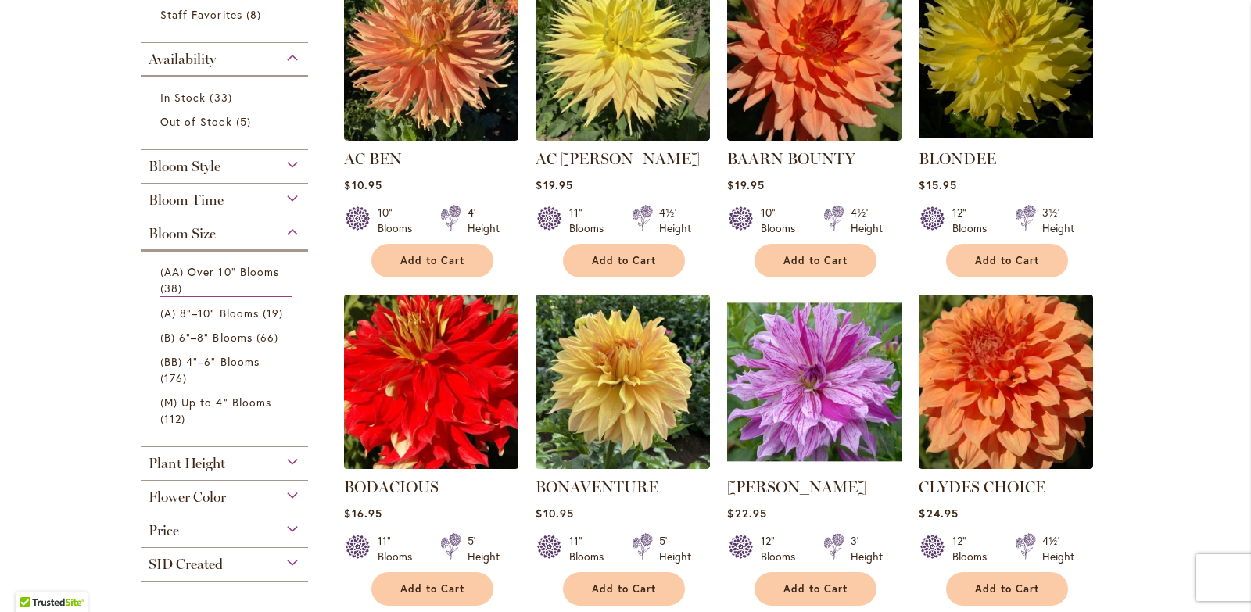
click at [400, 348] on img at bounding box center [431, 381] width 183 height 183
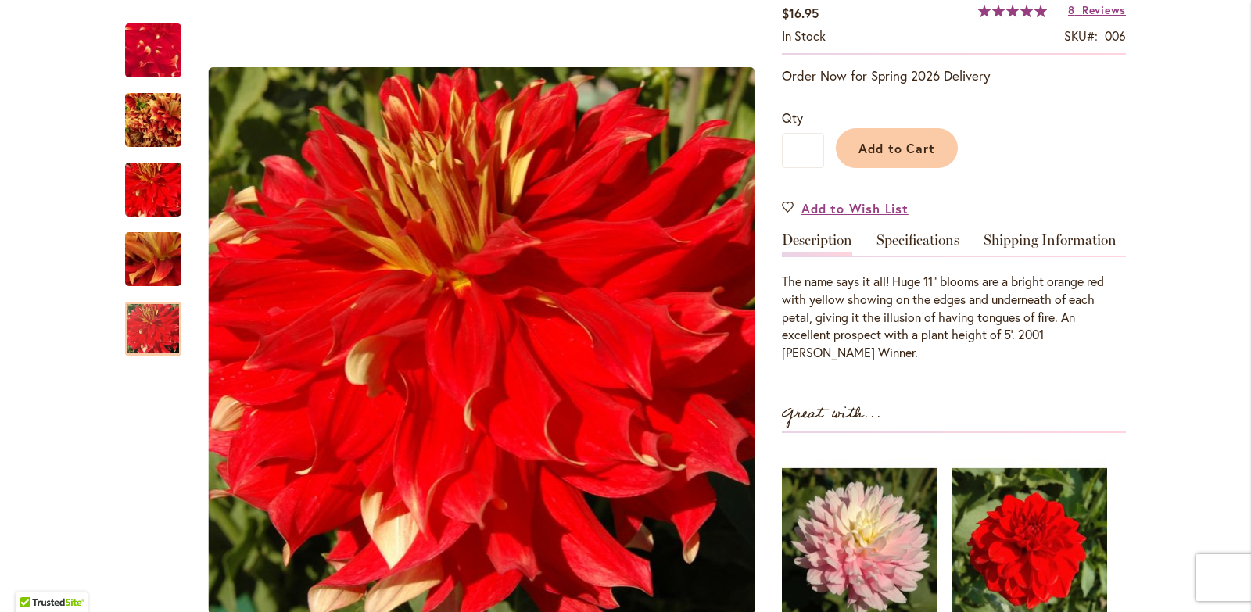
scroll to position [235, 0]
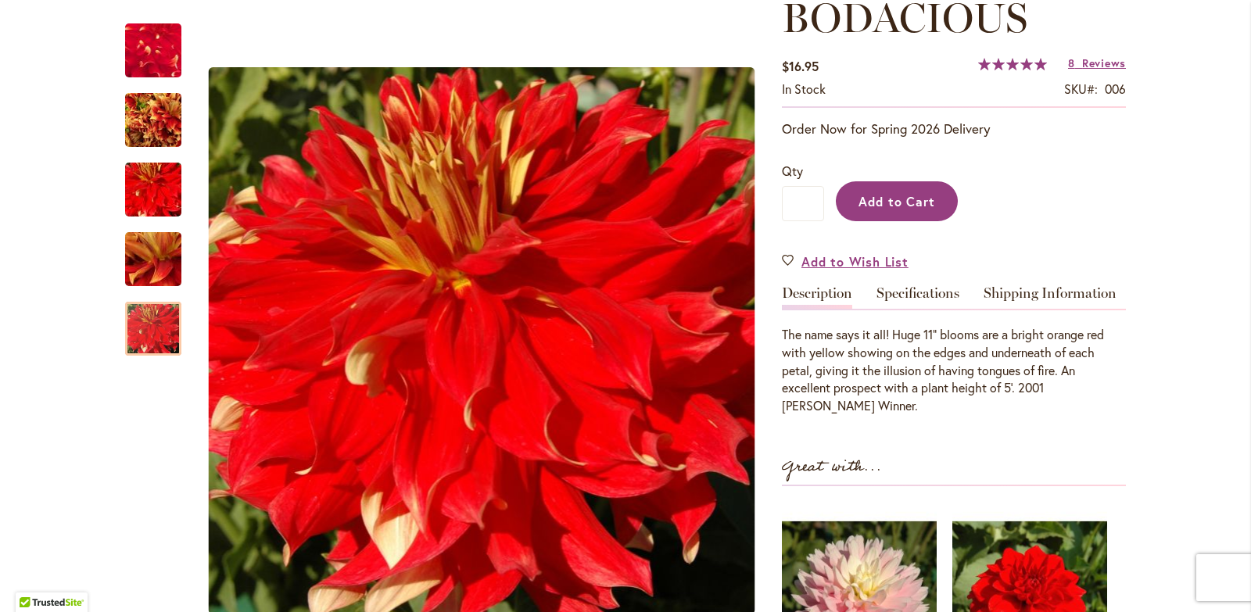
click at [845, 197] on button "Add to Cart" at bounding box center [897, 201] width 122 height 40
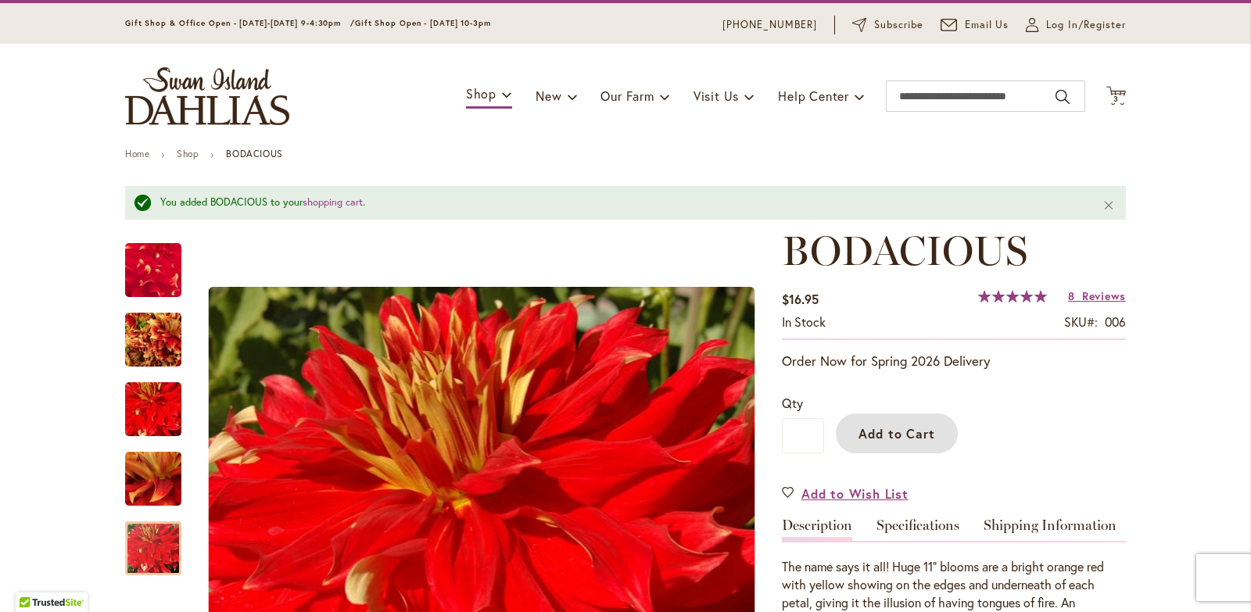
scroll to position [78, 0]
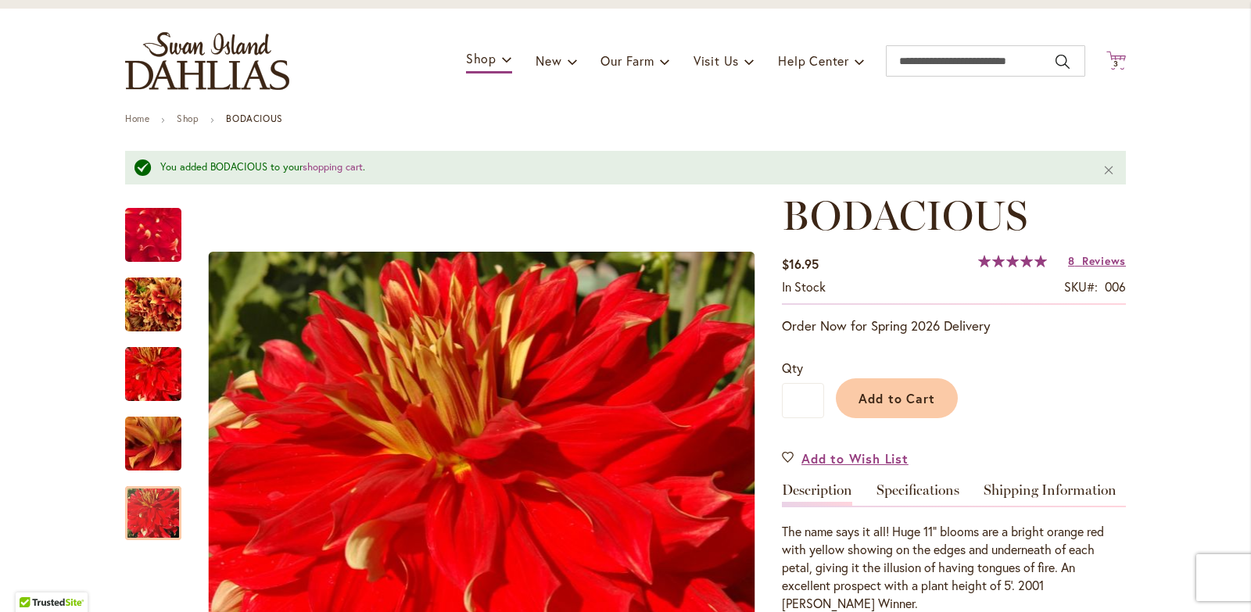
click at [1114, 60] on span "3 3 items" at bounding box center [1117, 64] width 16 height 8
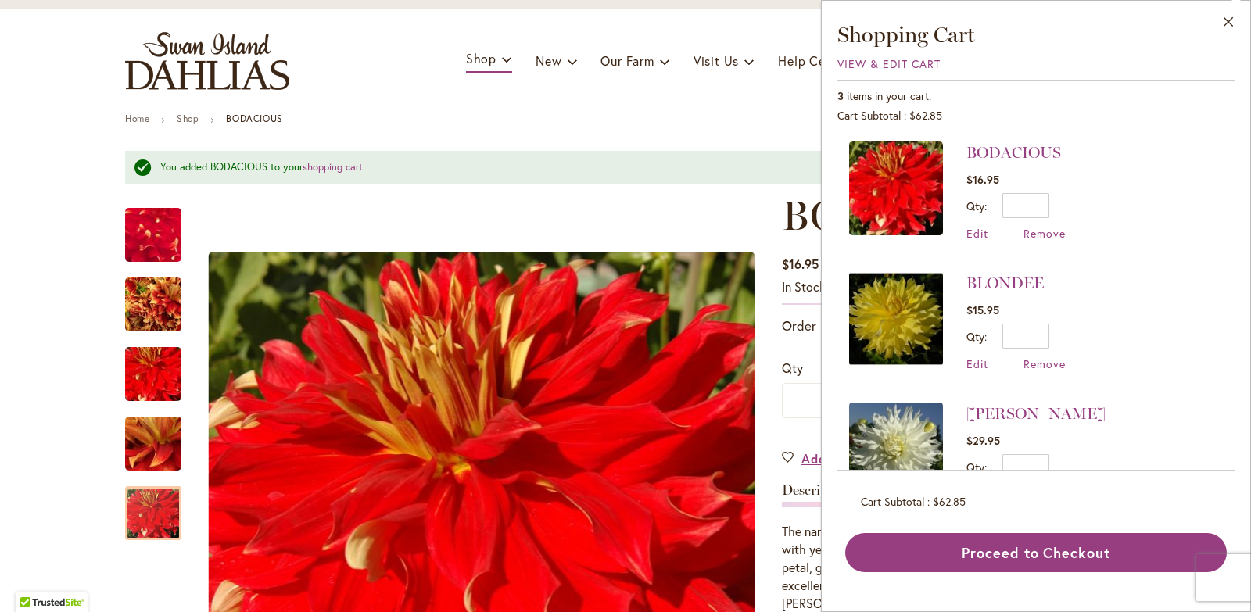
scroll to position [0, 0]
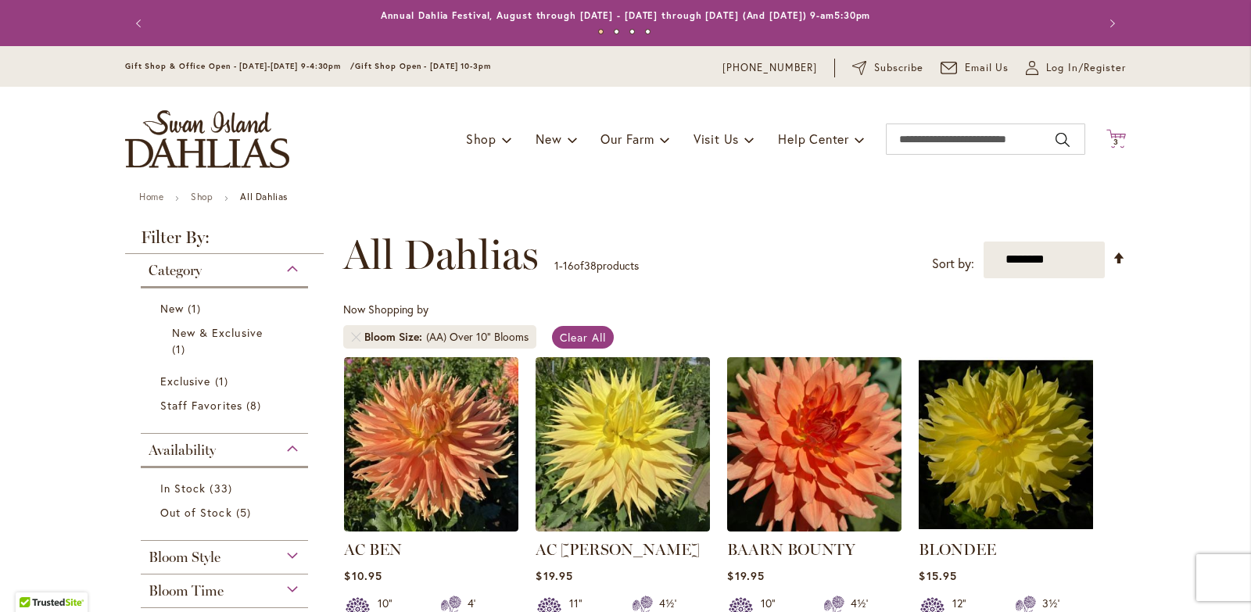
click at [1114, 138] on span "3" at bounding box center [1116, 142] width 5 height 10
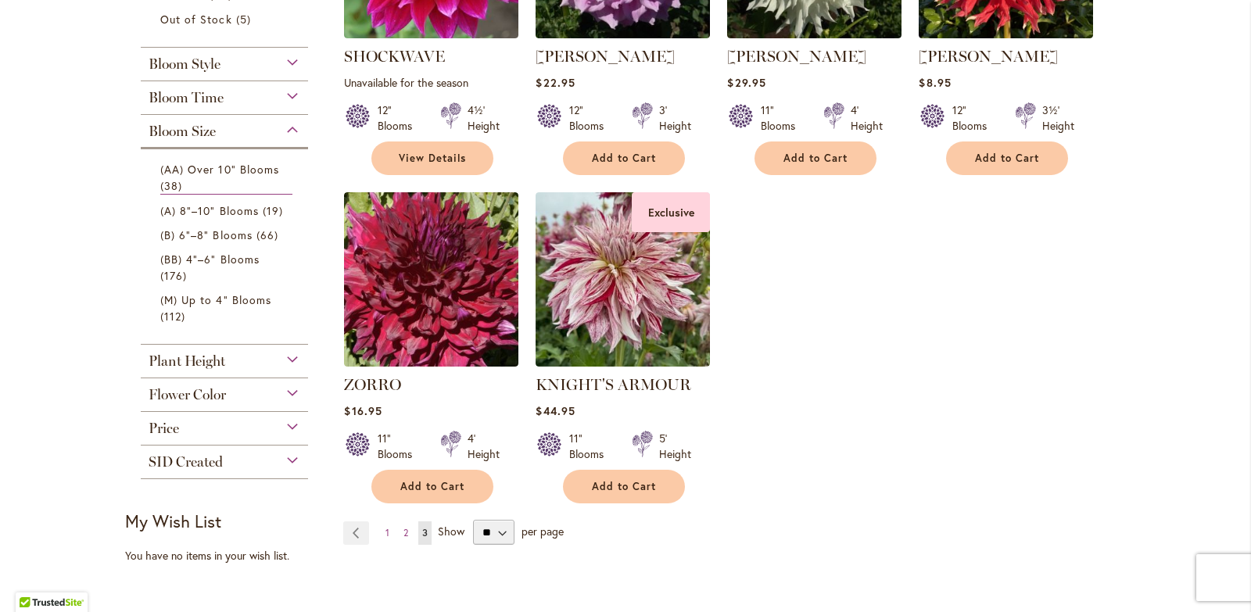
scroll to position [547, 0]
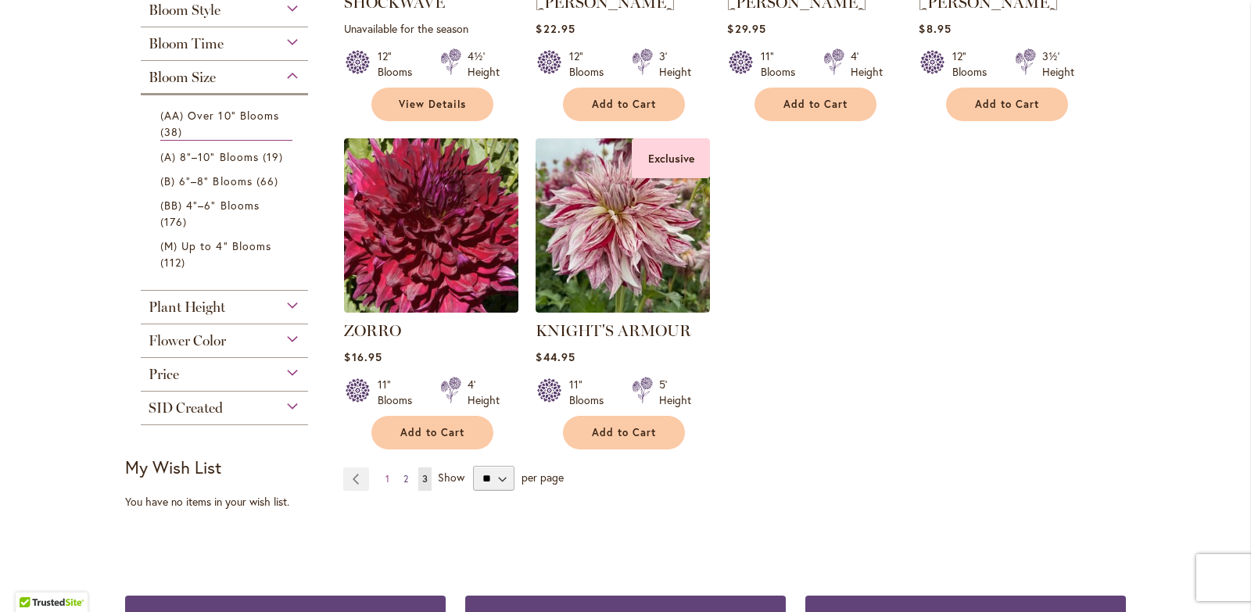
click at [403, 476] on span "2" at bounding box center [405, 479] width 5 height 12
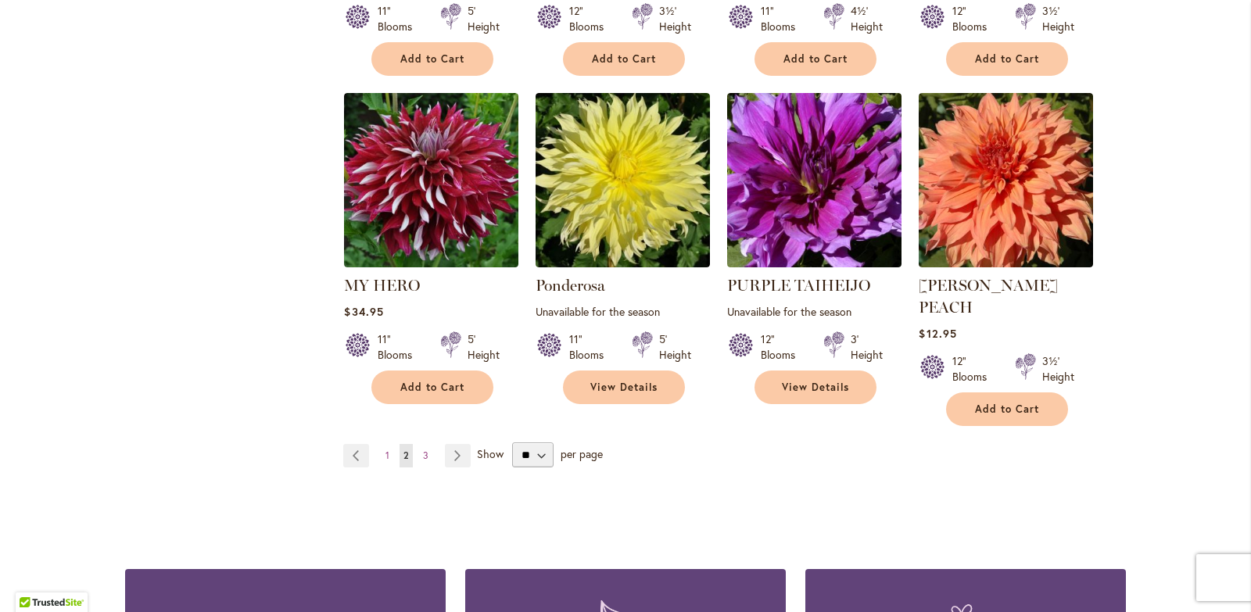
scroll to position [1251, 0]
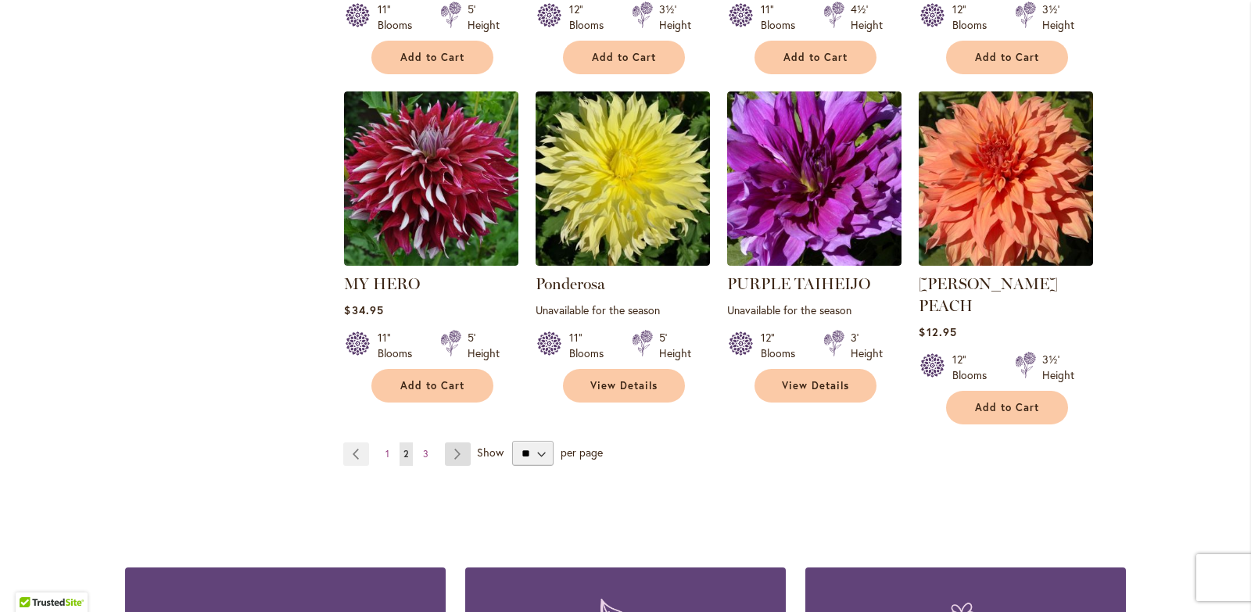
click at [452, 443] on link "Page Next" at bounding box center [458, 454] width 26 height 23
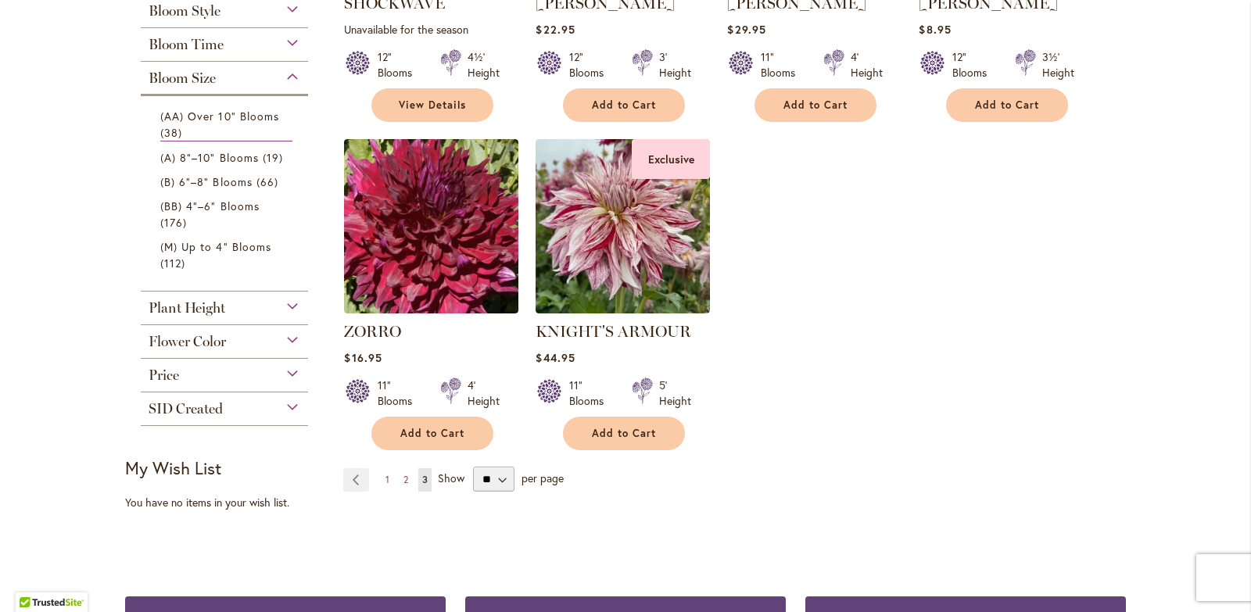
scroll to position [547, 0]
click at [386, 474] on span "1" at bounding box center [388, 479] width 4 height 12
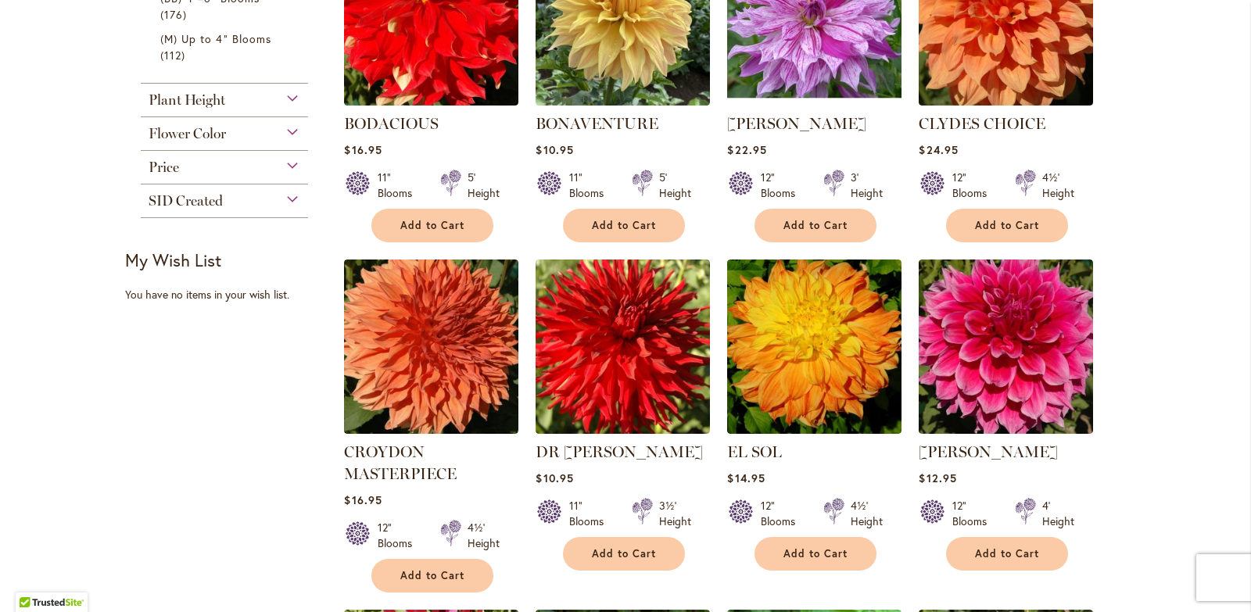
scroll to position [782, 0]
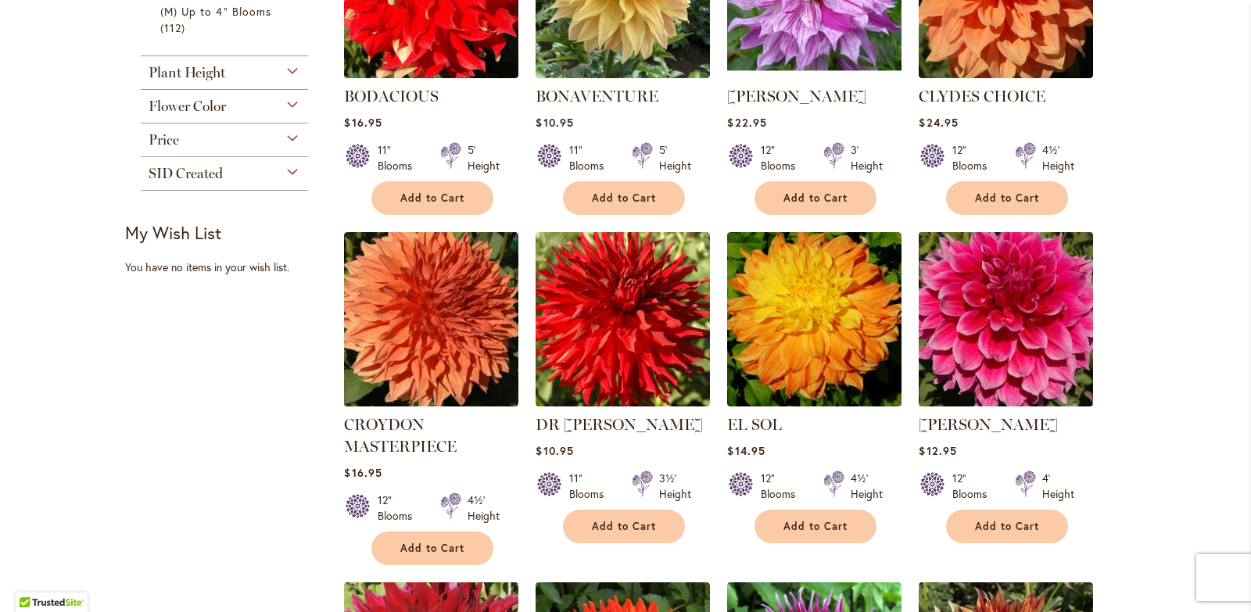
click at [990, 319] on img at bounding box center [1006, 319] width 183 height 183
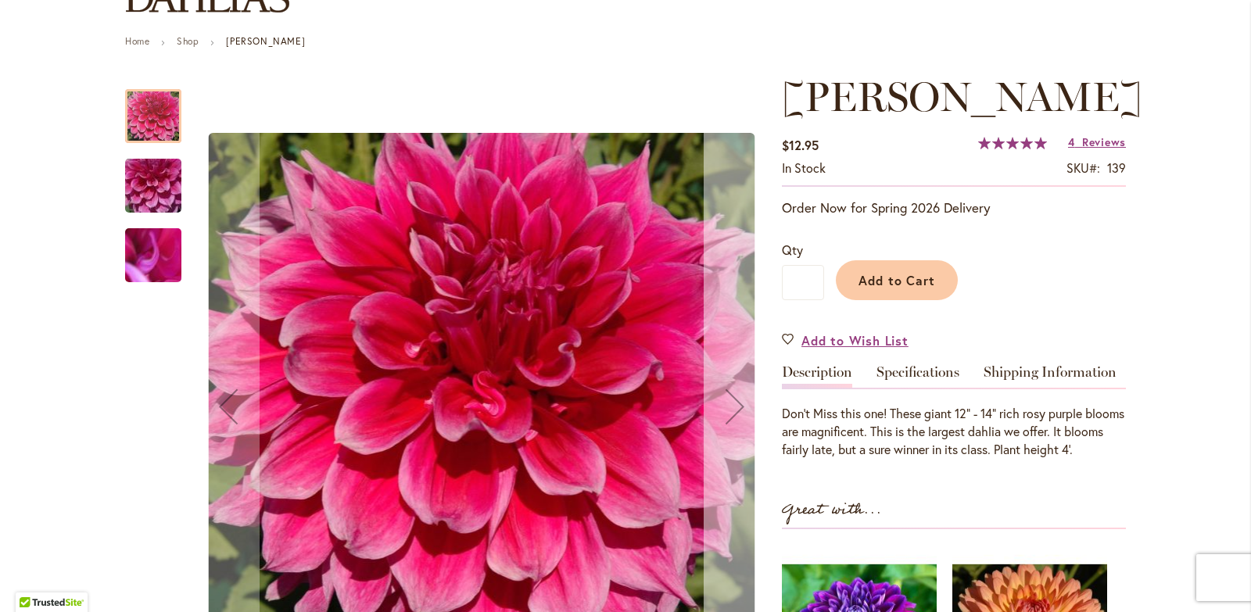
scroll to position [156, 0]
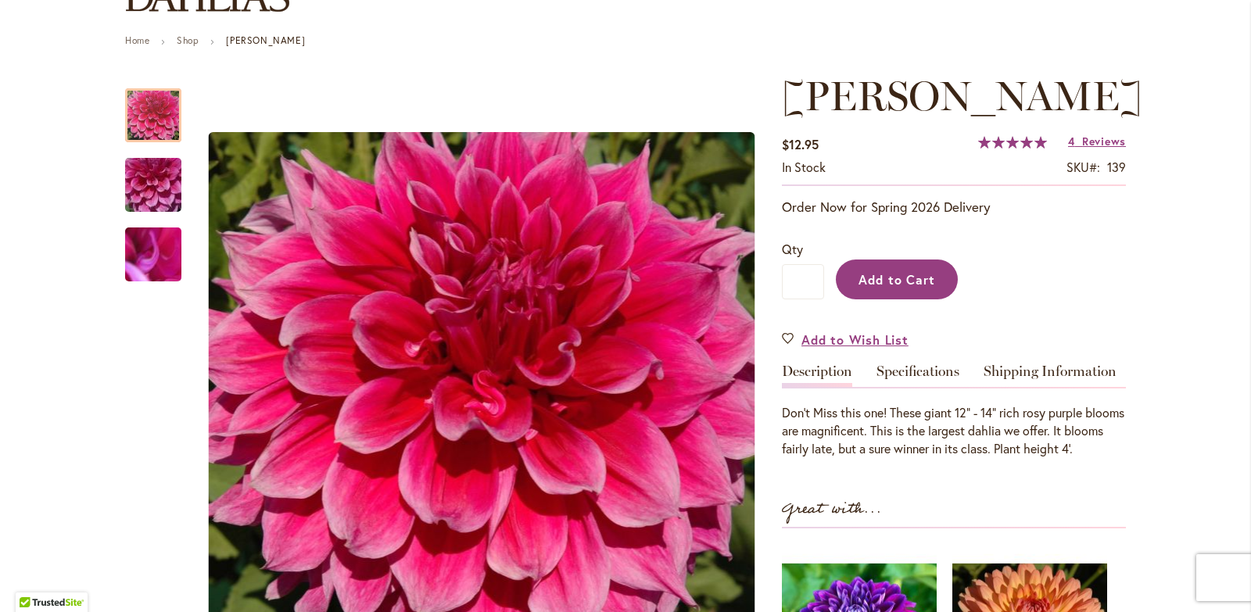
click at [885, 278] on span "Add to Cart" at bounding box center [897, 279] width 77 height 16
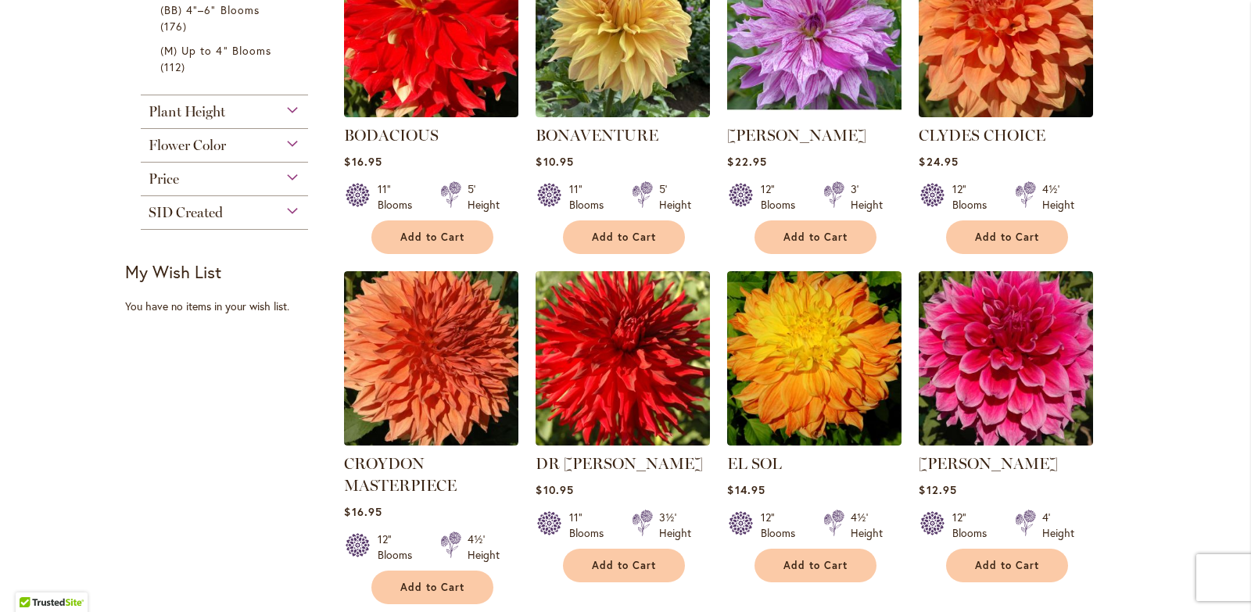
scroll to position [782, 0]
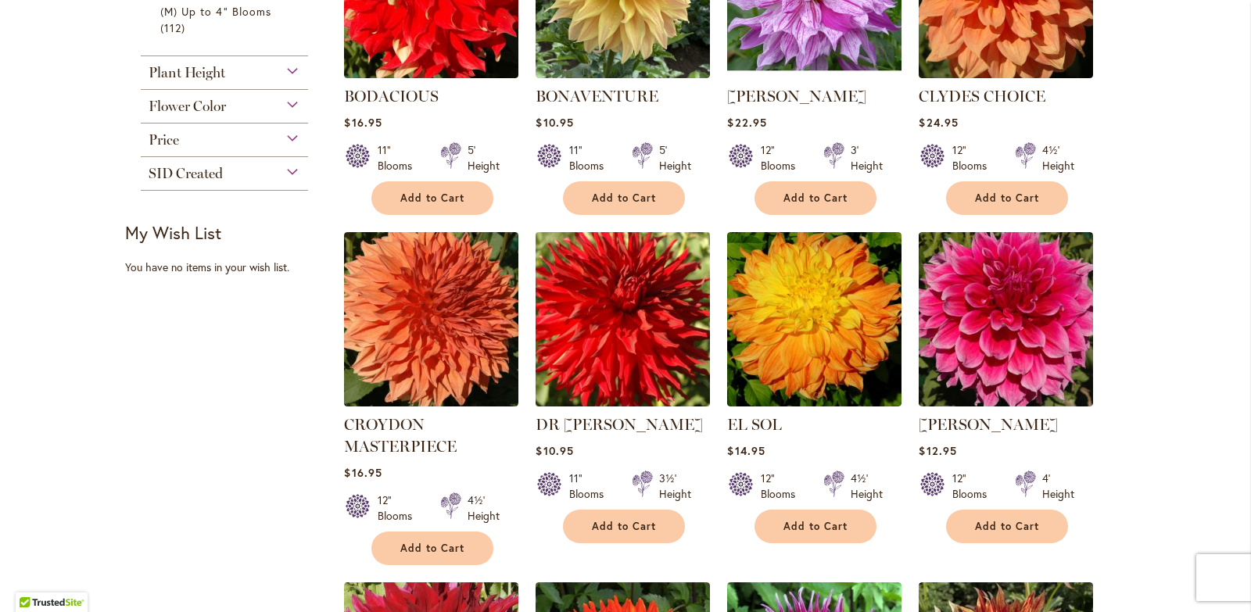
click at [589, 315] on img at bounding box center [623, 319] width 183 height 183
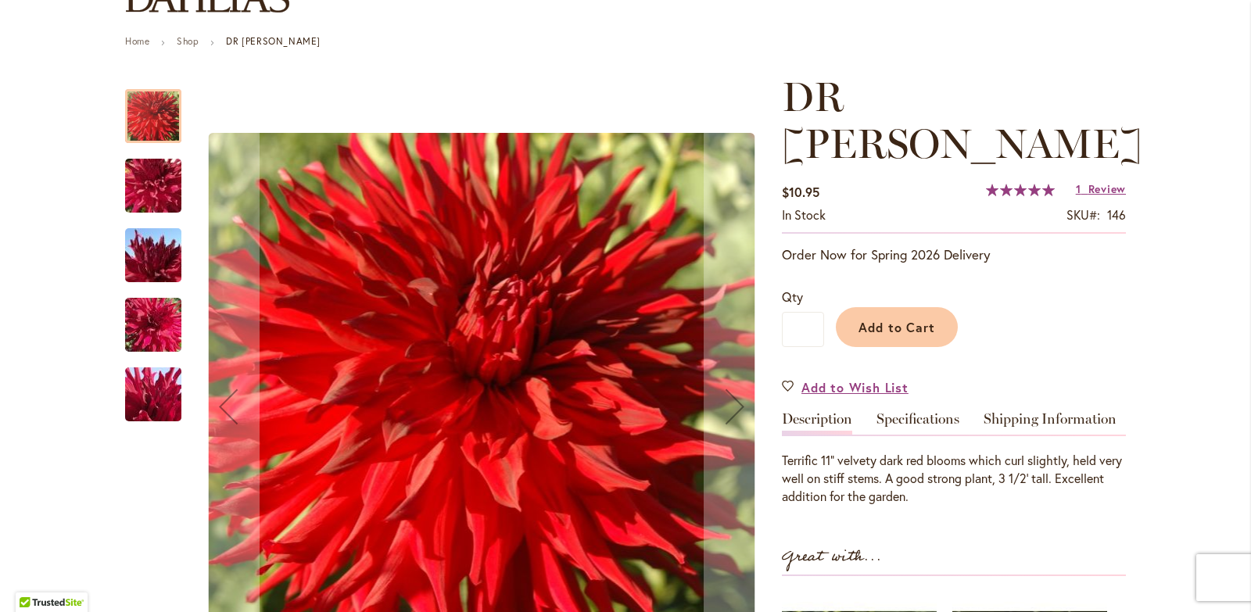
scroll to position [235, 0]
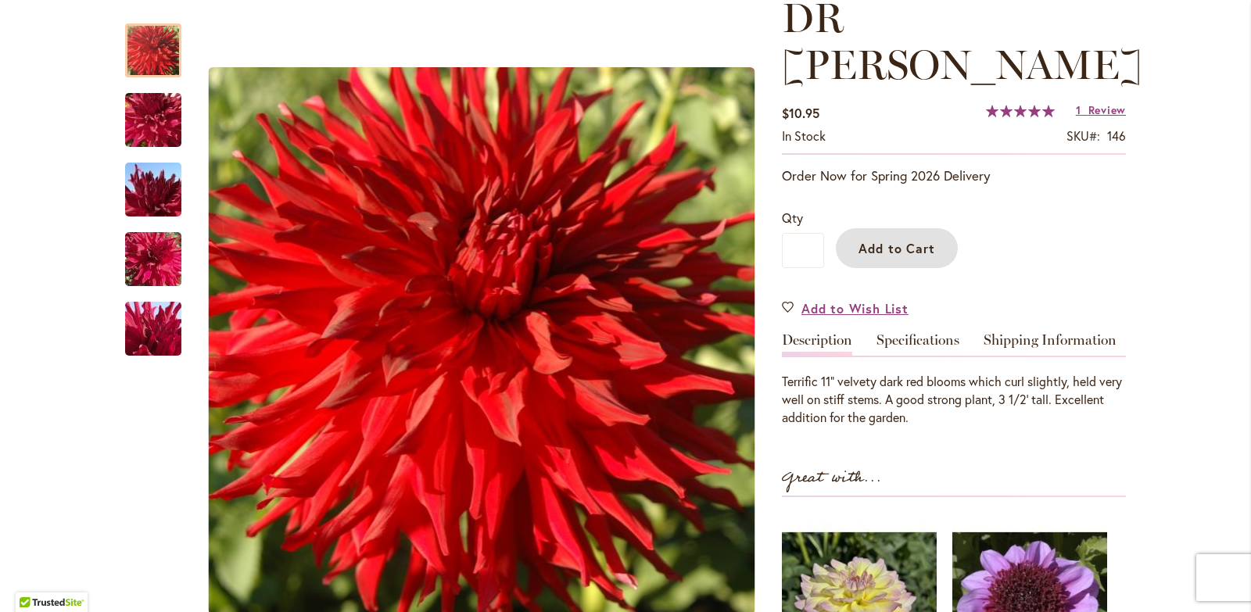
click at [882, 240] on span "Add to Cart" at bounding box center [897, 248] width 77 height 16
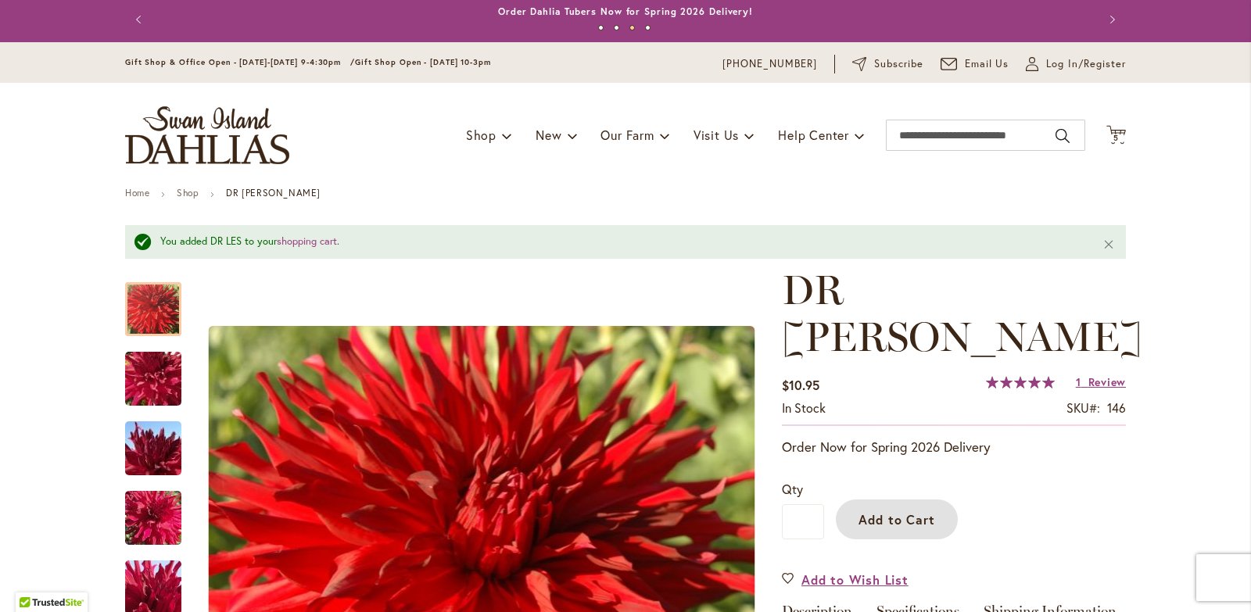
scroll to position [0, 0]
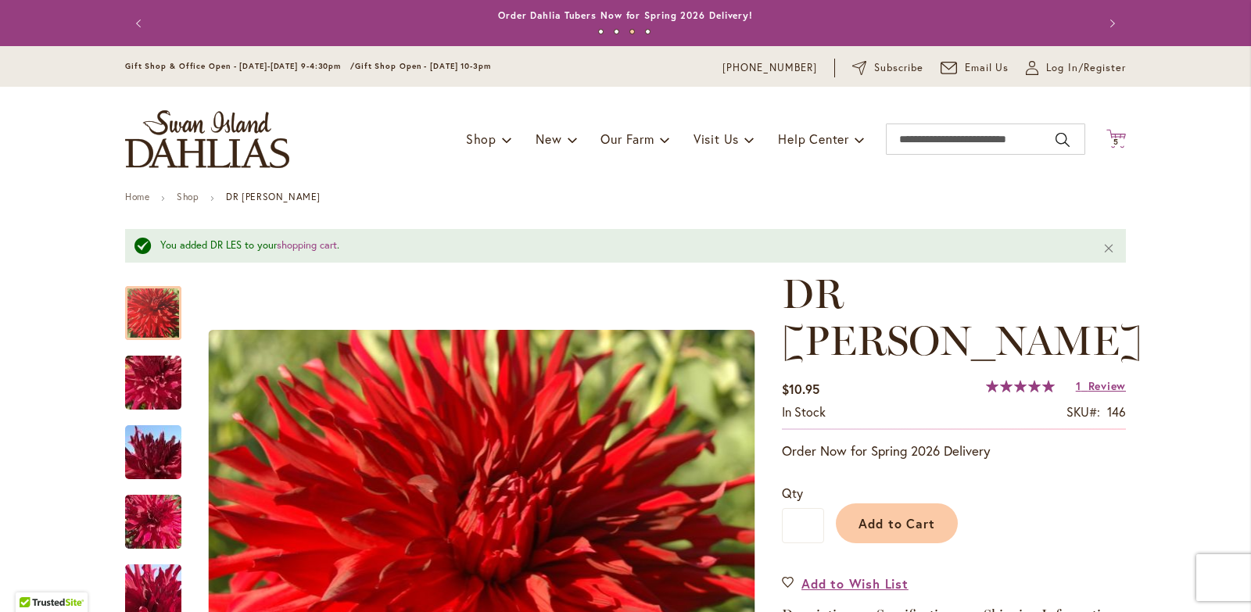
click at [1114, 137] on icon "Cart .cls-1 { fill: #231f20; }" at bounding box center [1116, 139] width 20 height 20
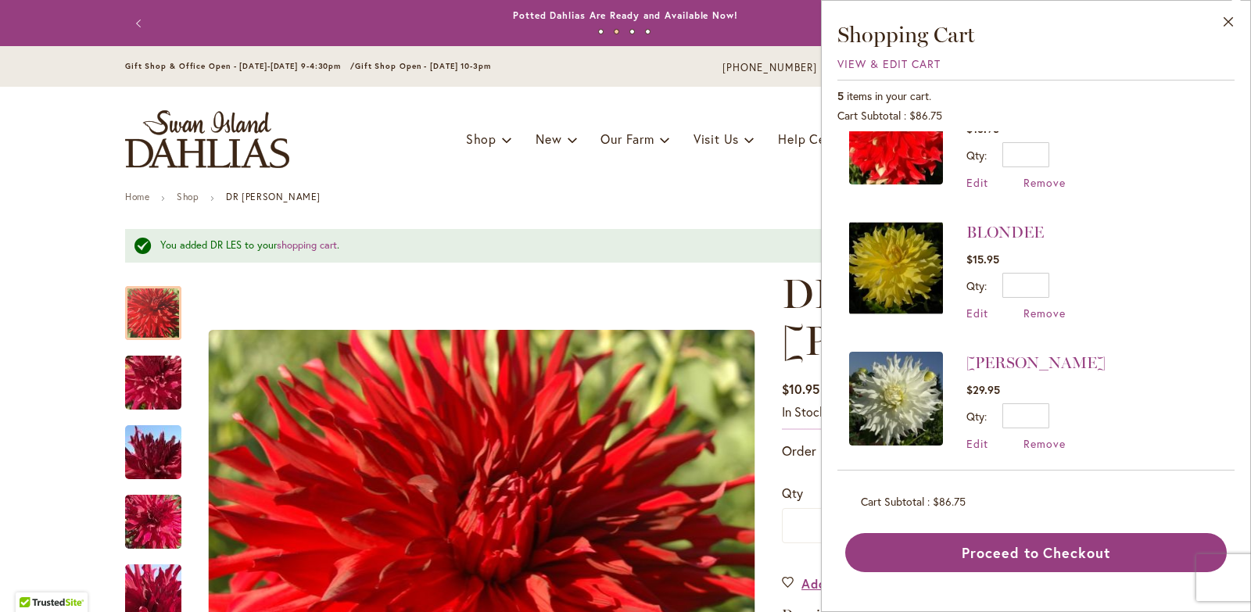
scroll to position [318, 0]
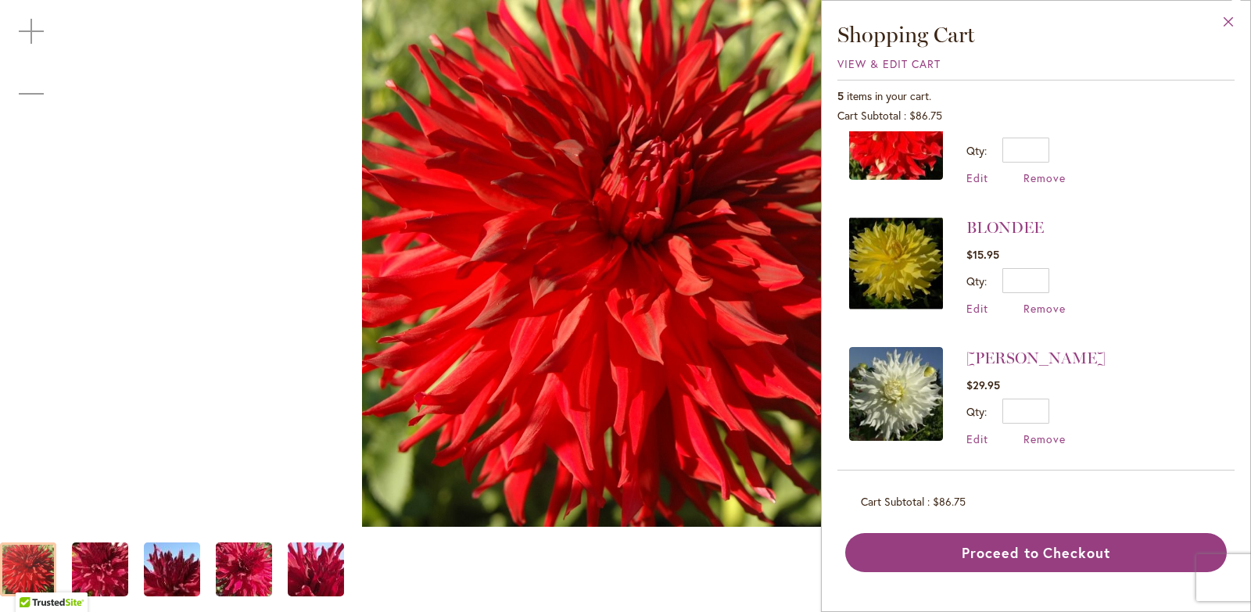
click at [1221, 21] on button "Close" at bounding box center [1228, 25] width 43 height 49
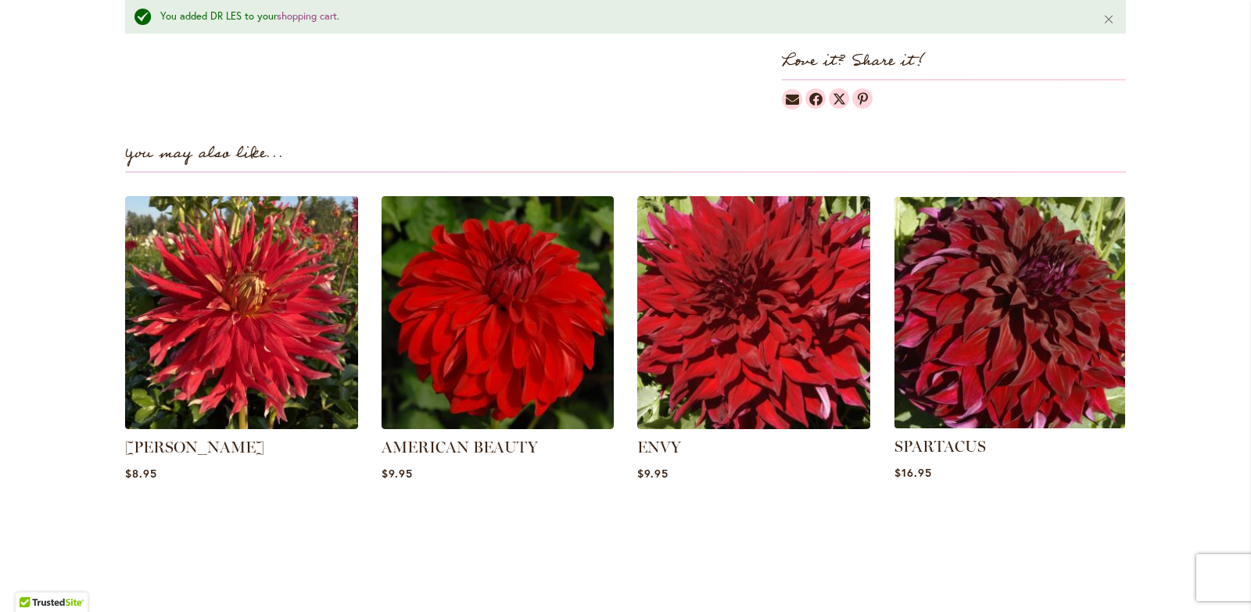
scroll to position [974, 0]
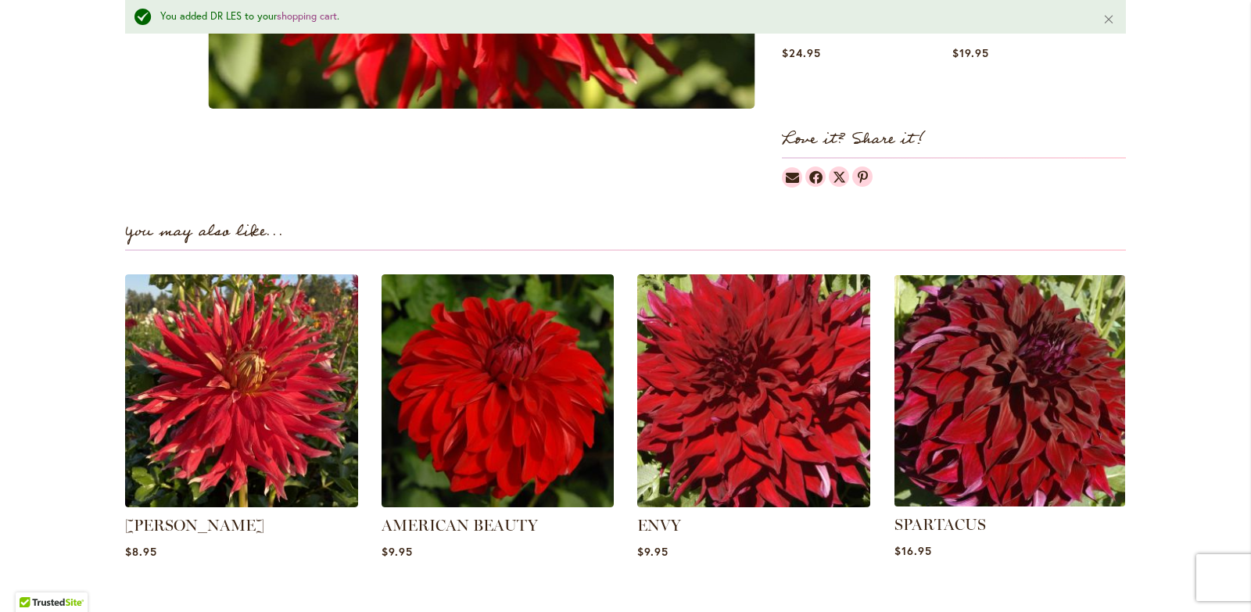
click at [1049, 356] on img at bounding box center [1009, 391] width 242 height 242
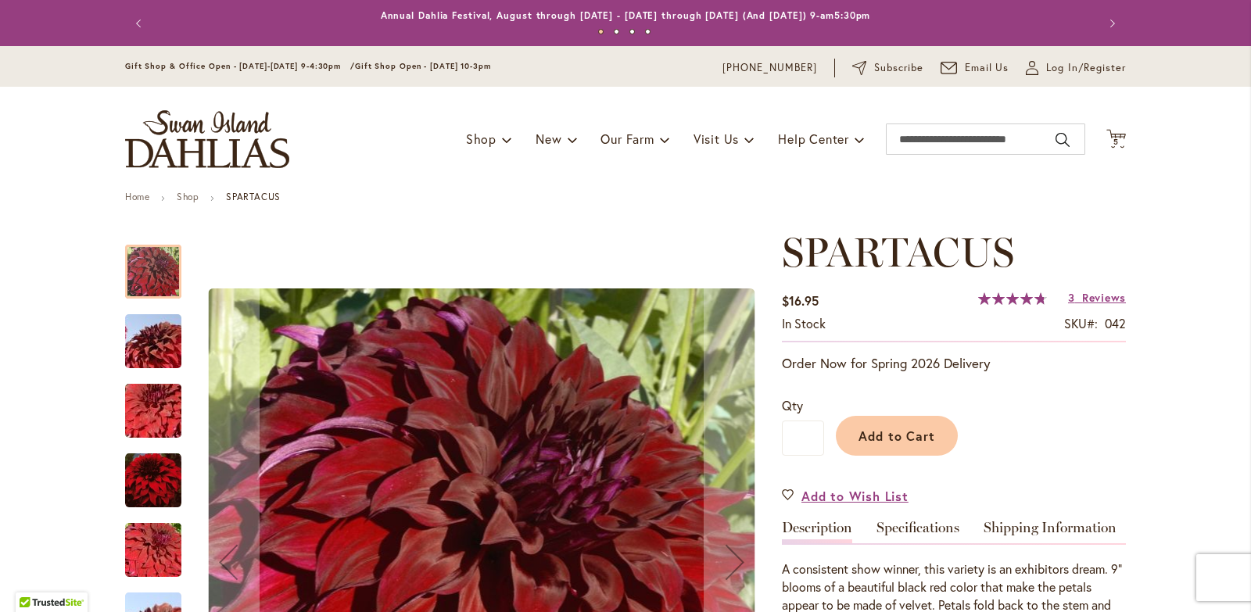
click at [134, 24] on button "Previous" at bounding box center [140, 23] width 31 height 31
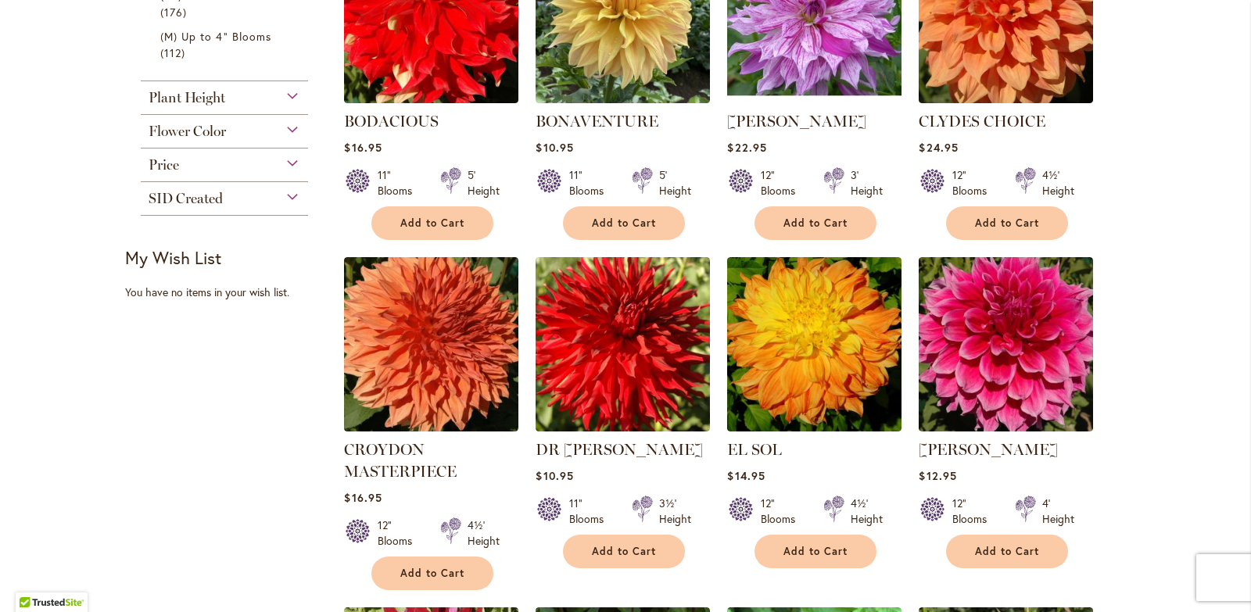
scroll to position [782, 0]
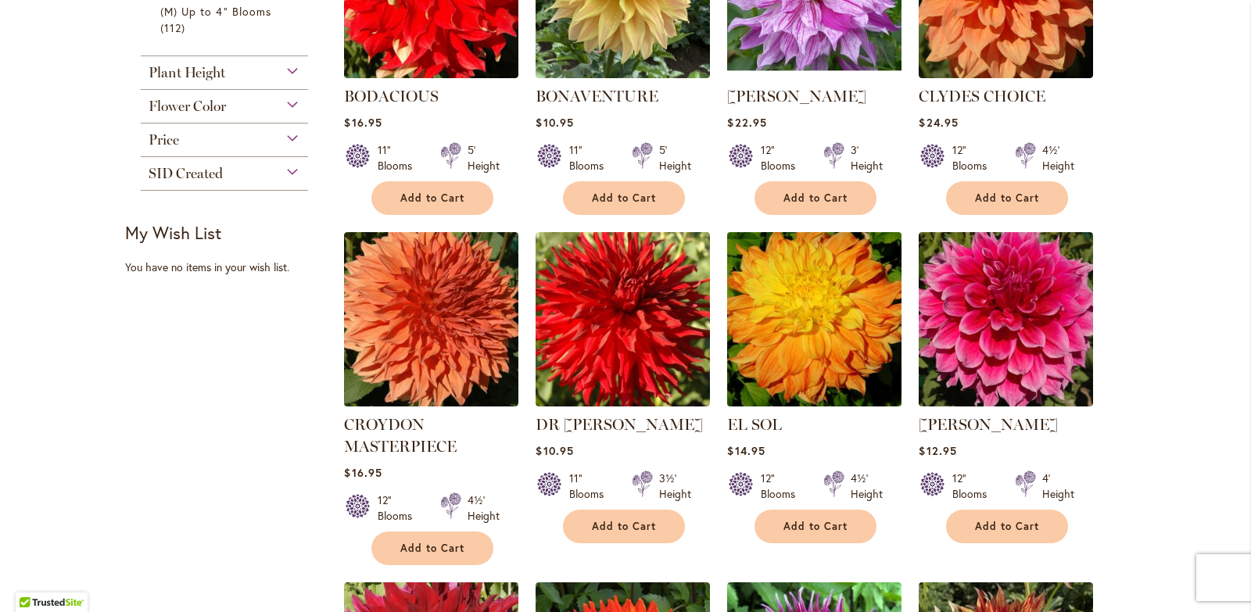
click at [832, 343] on img at bounding box center [814, 319] width 183 height 183
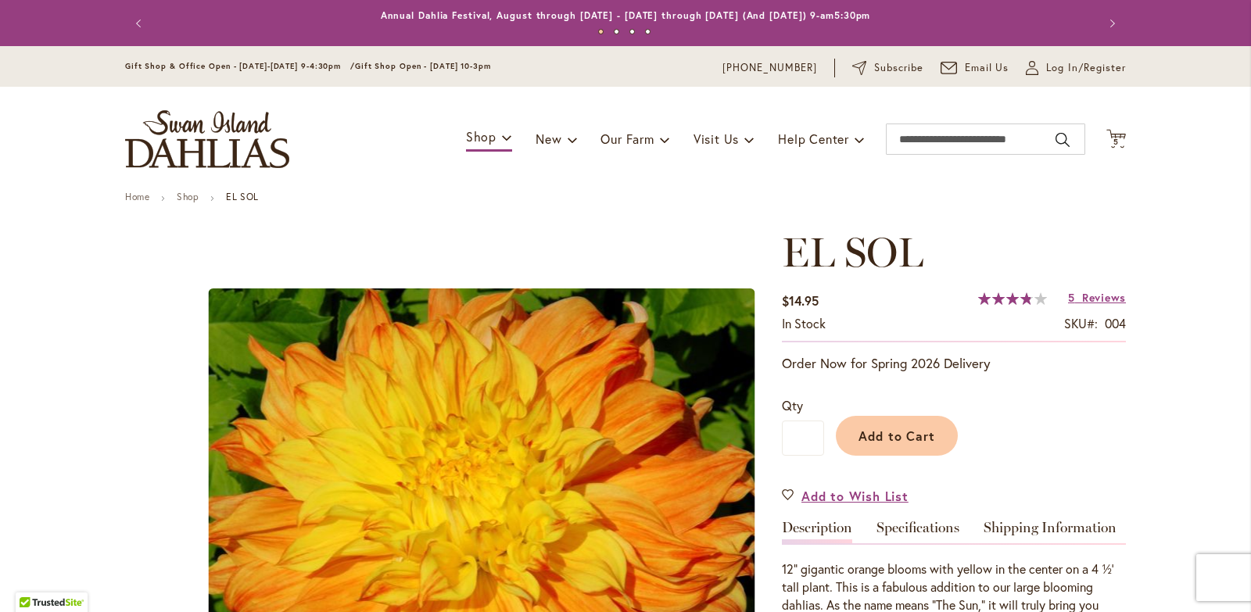
scroll to position [78, 0]
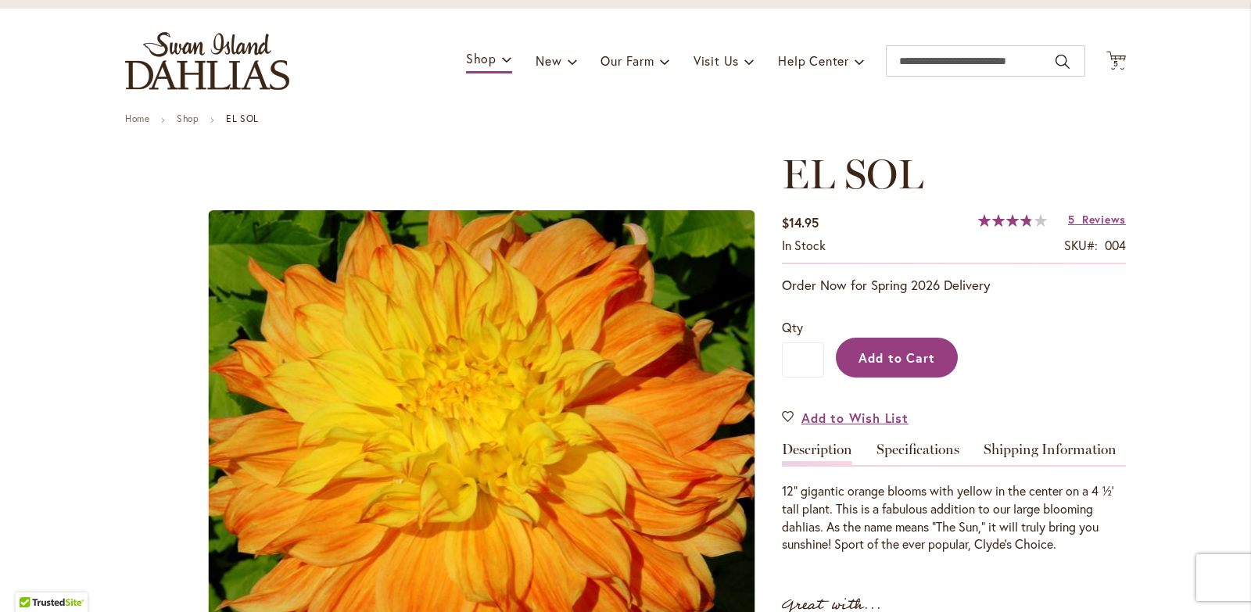
click at [885, 355] on span "Add to Cart" at bounding box center [897, 358] width 77 height 16
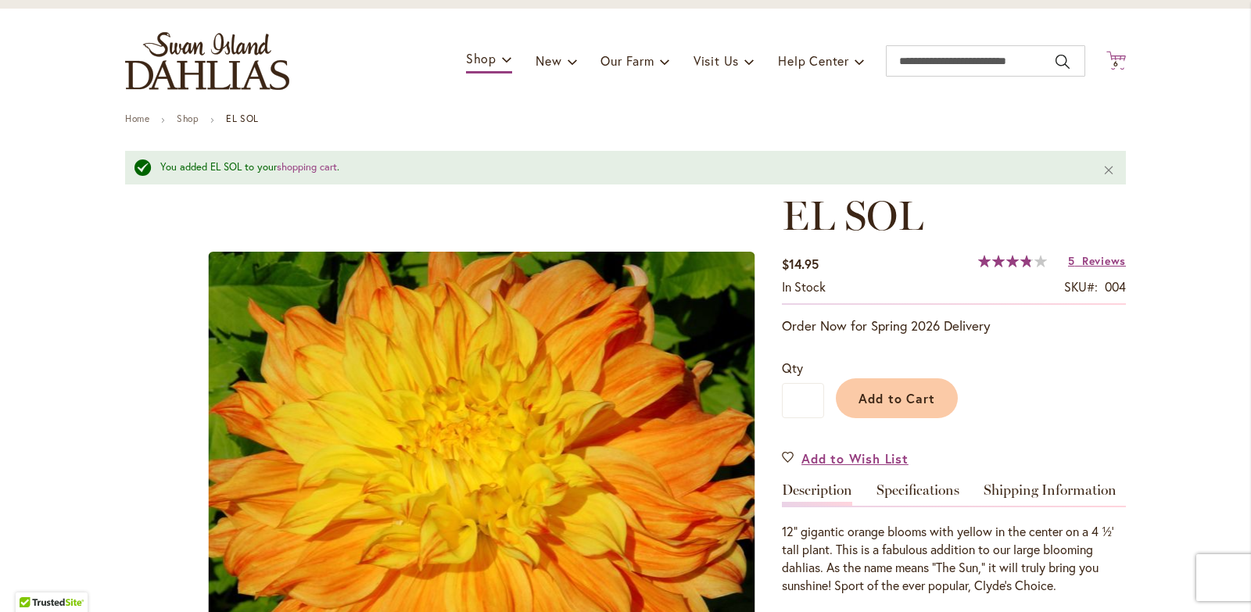
click at [1114, 65] on span "6" at bounding box center [1116, 64] width 5 height 10
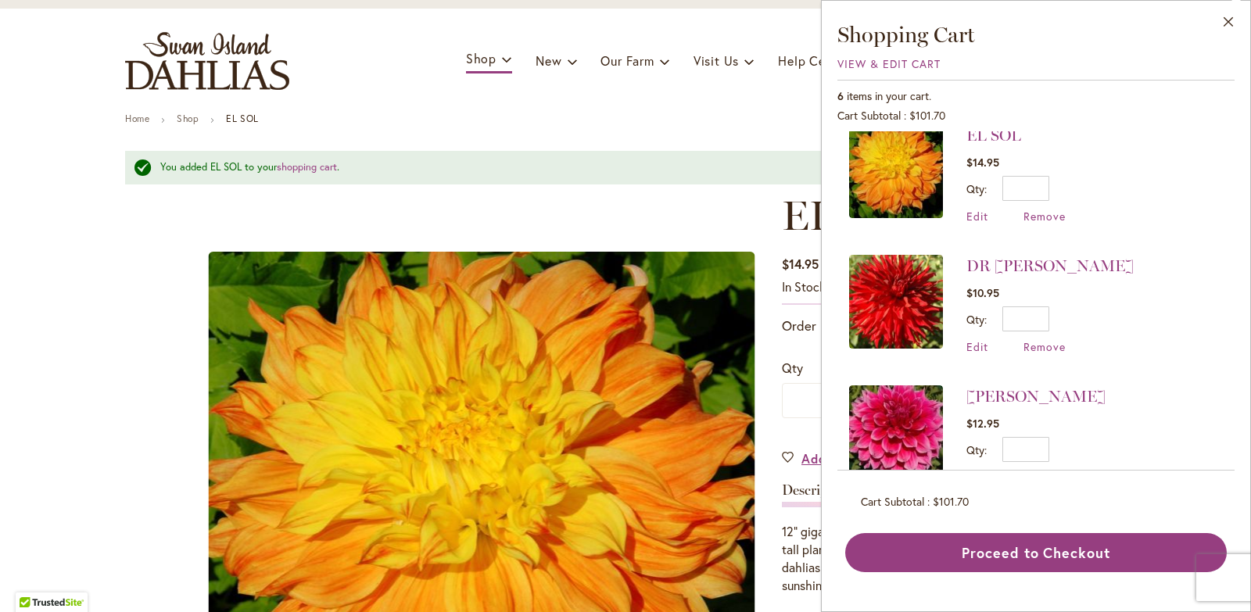
scroll to position [0, 0]
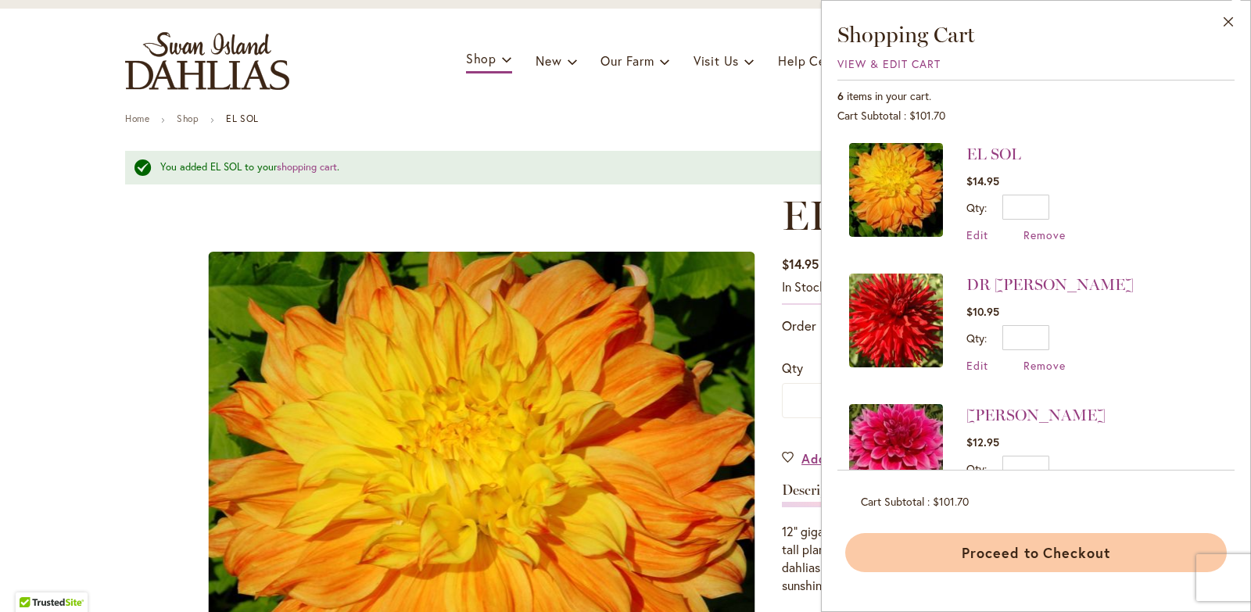
click at [1000, 544] on button "Proceed to Checkout" at bounding box center [1036, 552] width 382 height 39
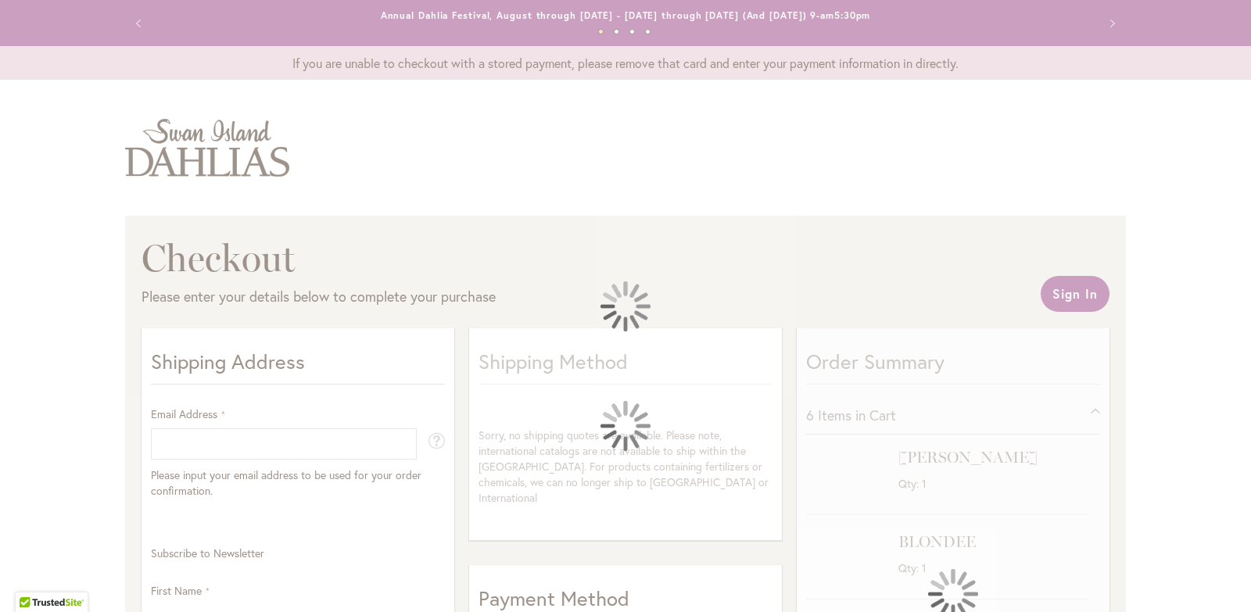
select select "**"
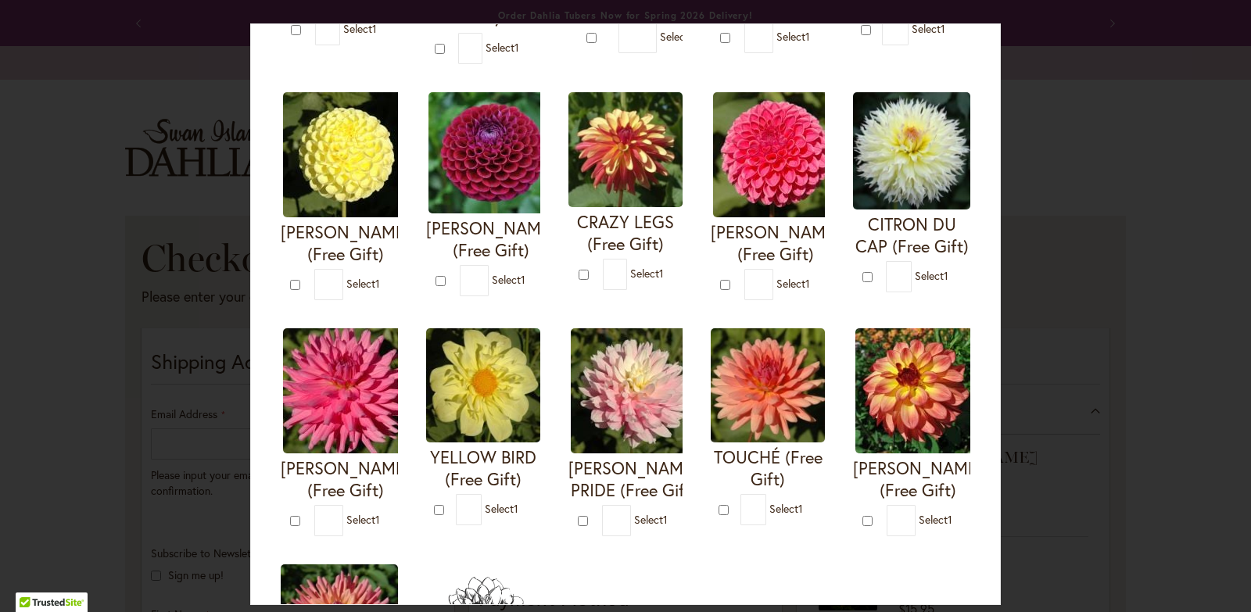
scroll to position [391, 0]
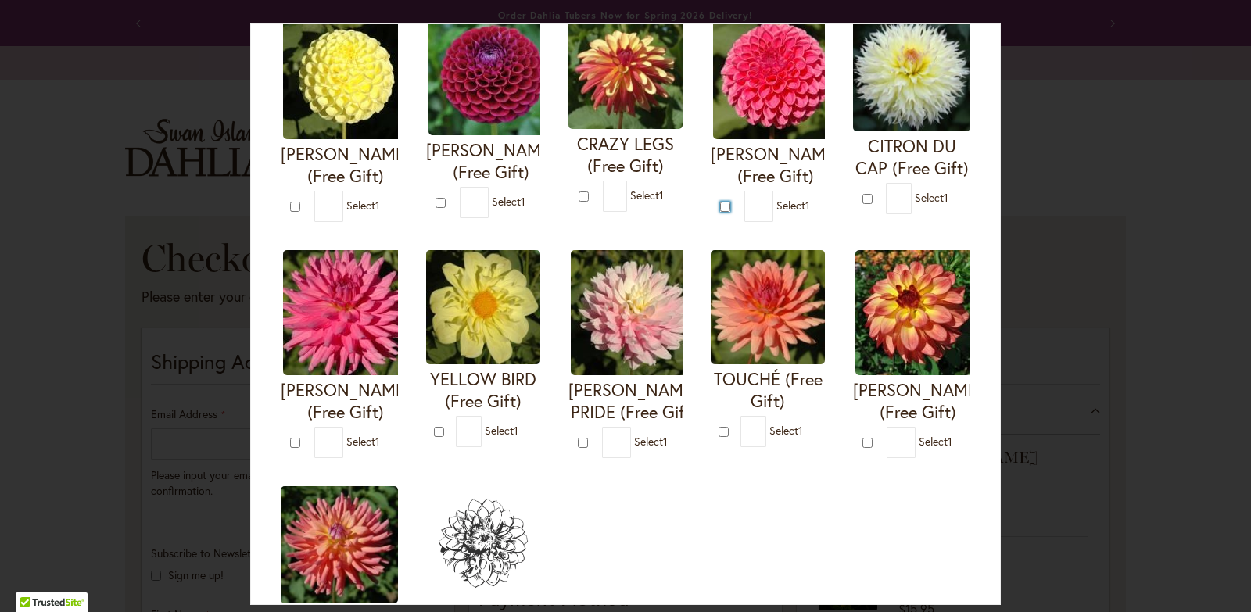
type input "*"
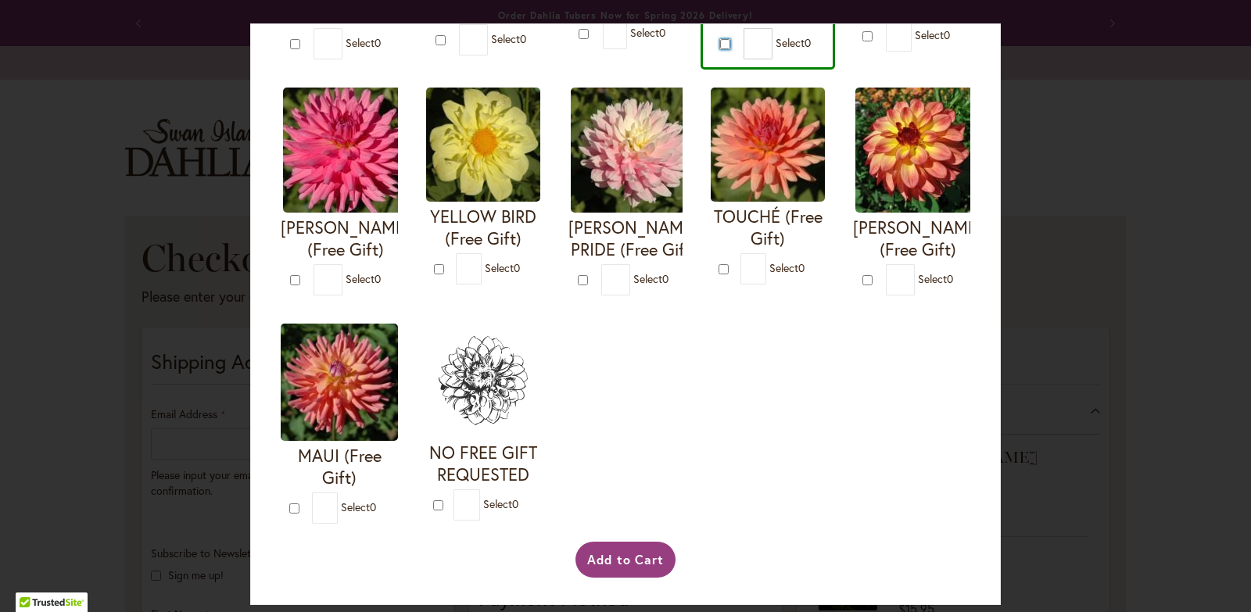
scroll to position [787, 0]
click at [619, 566] on button "Add to Cart" at bounding box center [626, 560] width 101 height 36
click at [619, 566] on div "Add to Cart" at bounding box center [625, 560] width 694 height 36
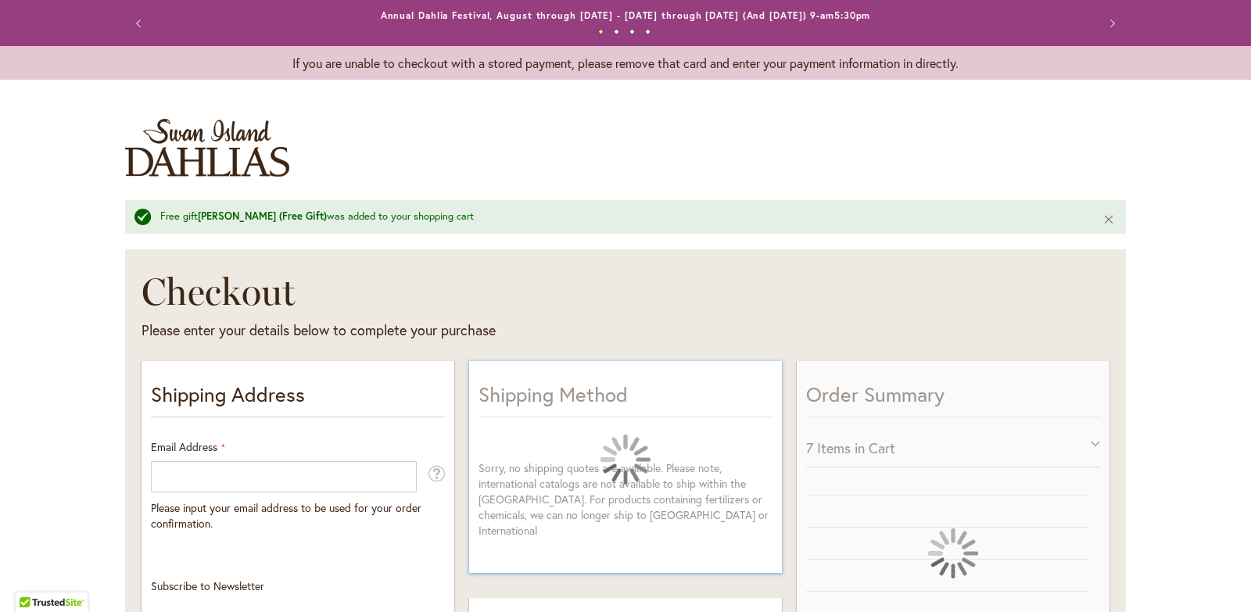
select select "**"
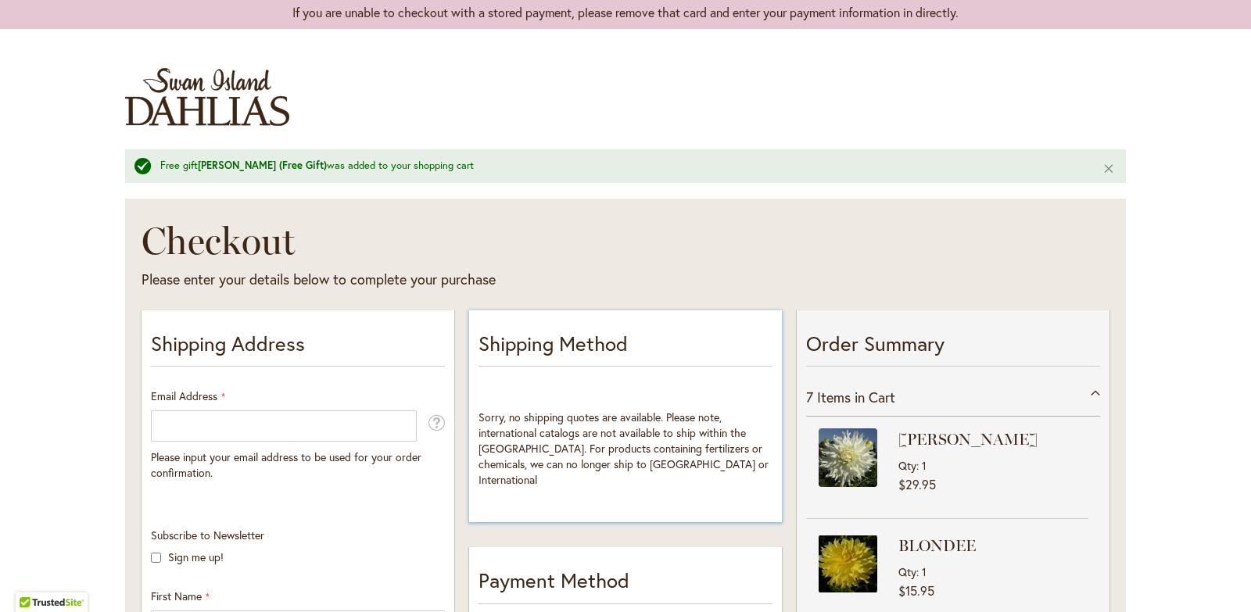
scroll to position [235, 0]
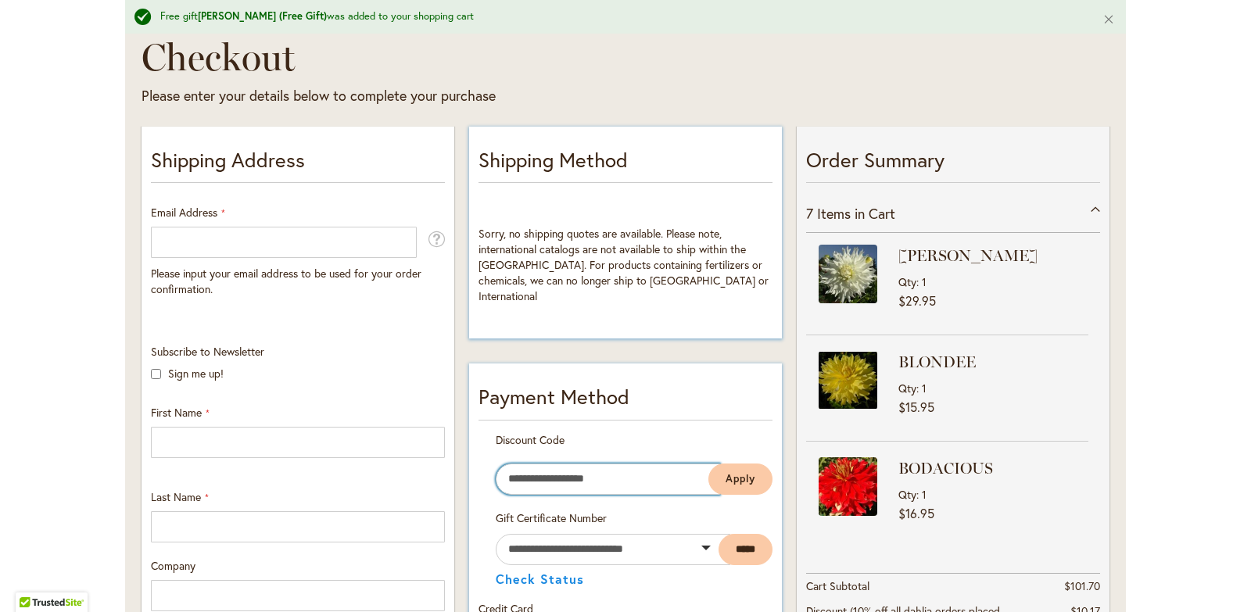
click at [567, 471] on input "Enter discount code" at bounding box center [608, 479] width 224 height 31
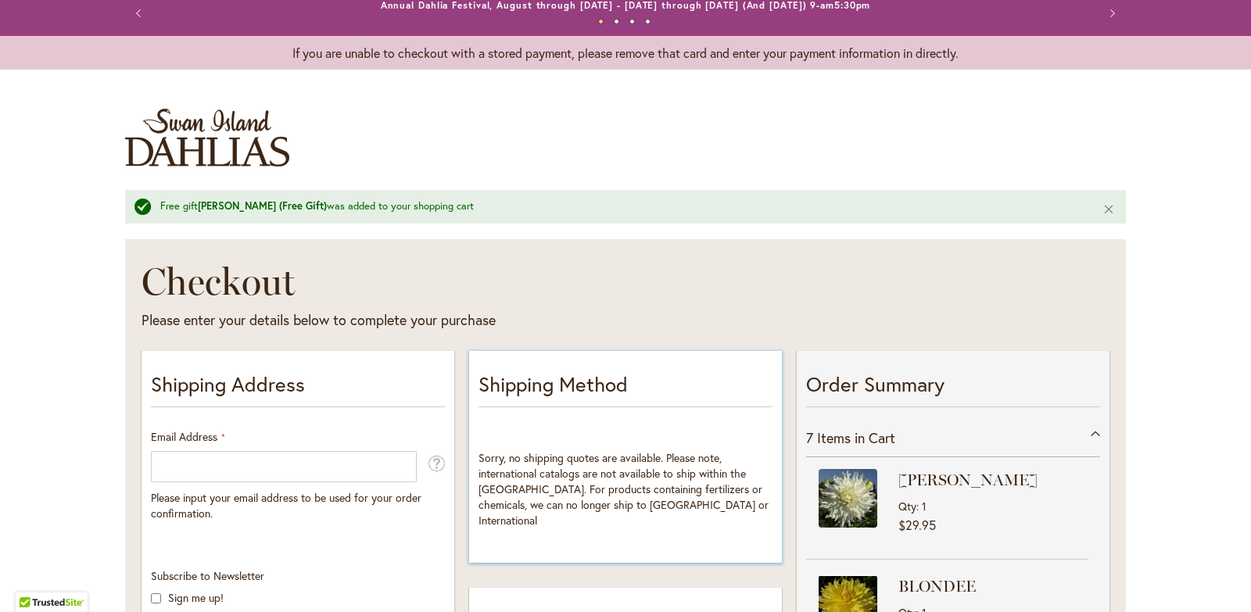
scroll to position [0, 0]
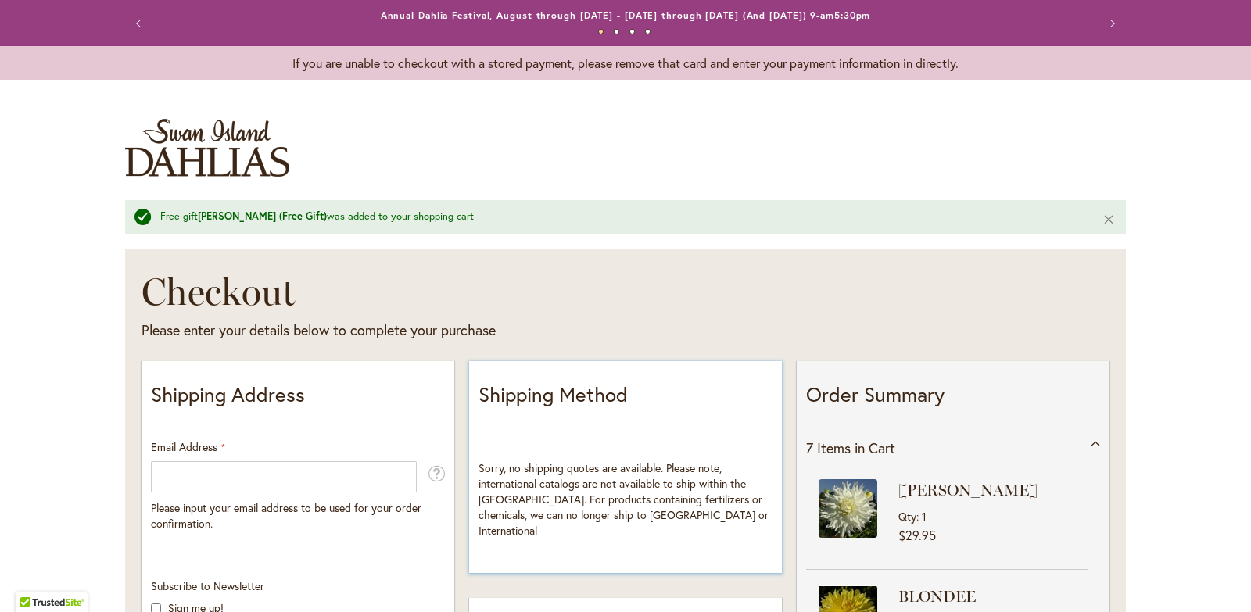
click at [833, 18] on link "Annual Dahlia Festival, August through [DATE] - [DATE] through [DATE] (And [DAT…" at bounding box center [626, 15] width 490 height 12
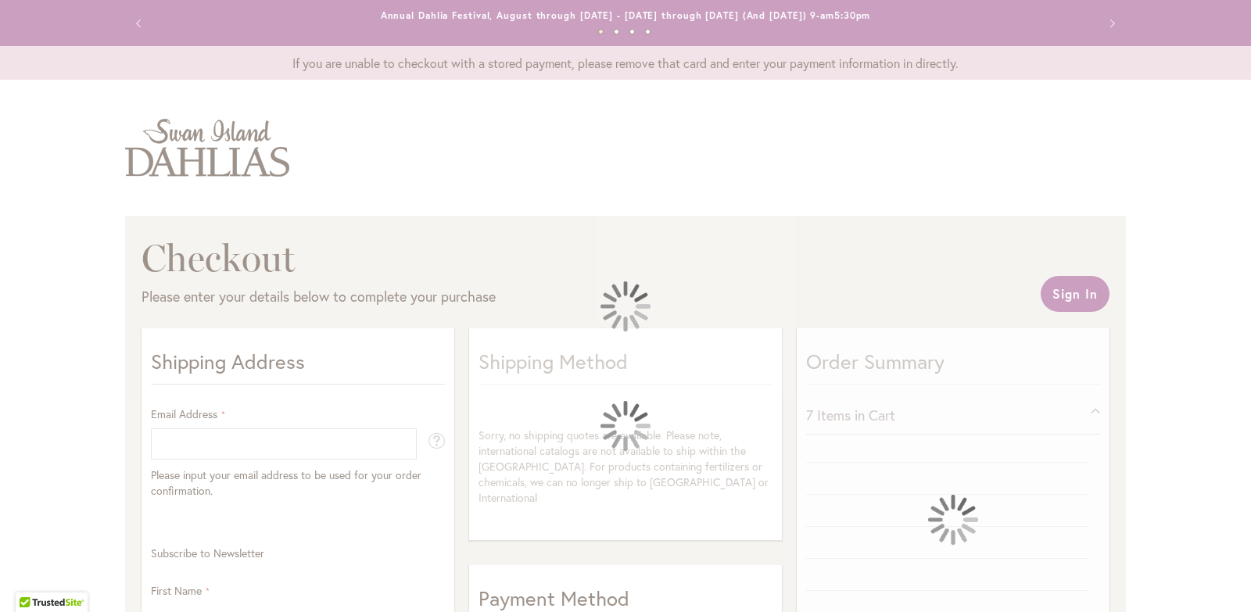
select select "**"
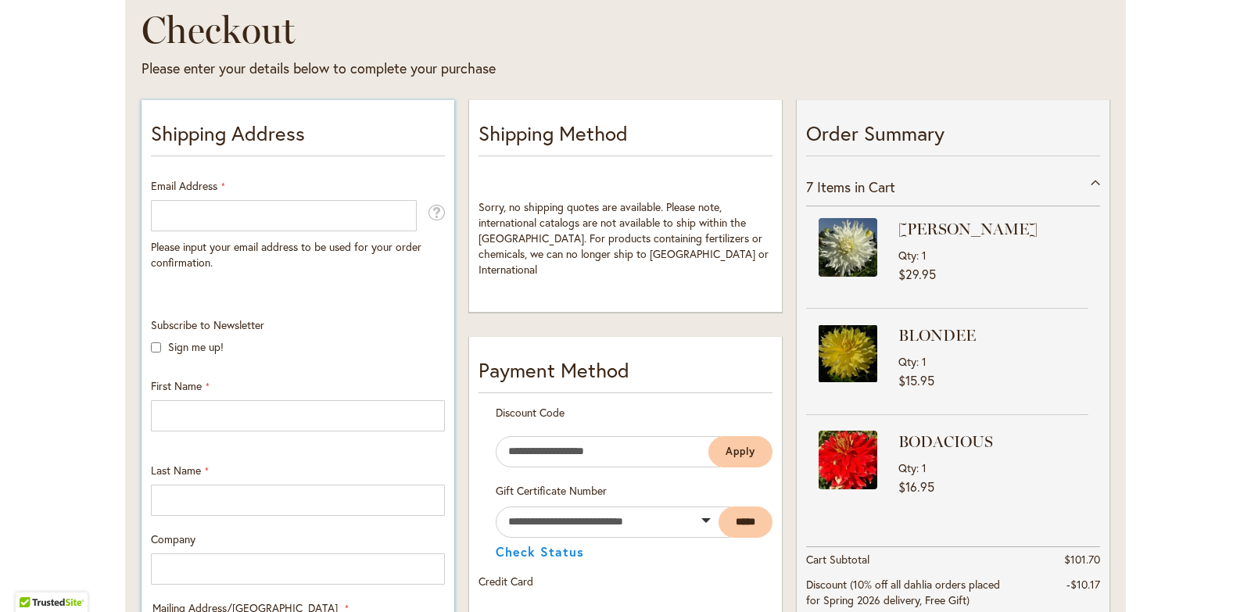
scroll to position [156, 0]
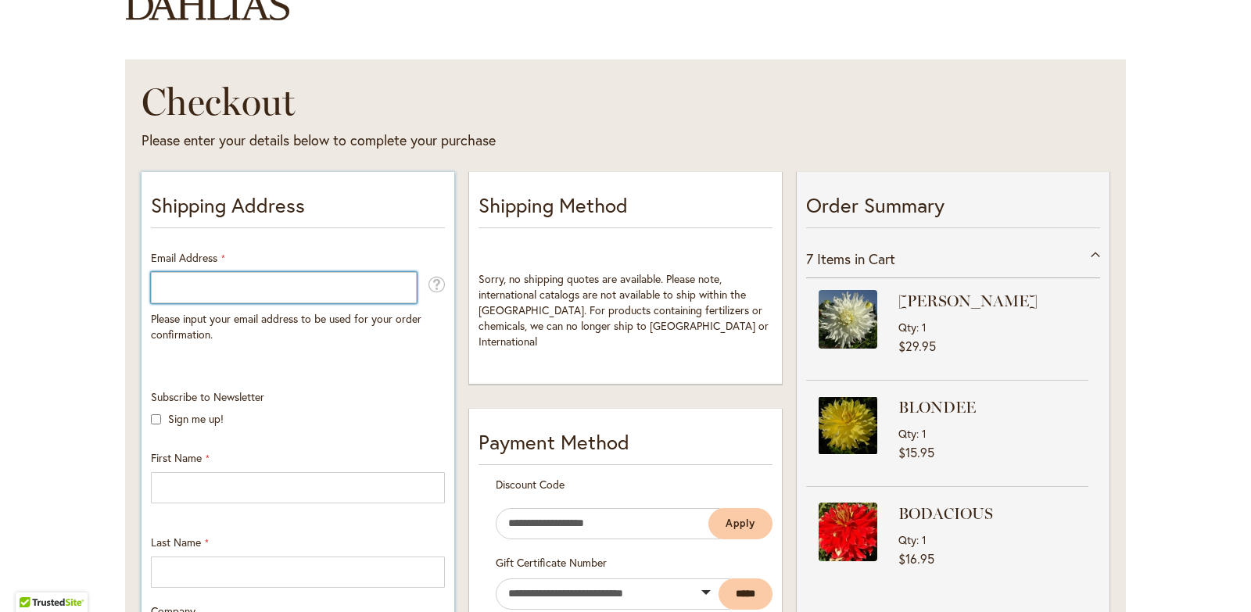
click at [209, 288] on input "Email Address" at bounding box center [284, 287] width 266 height 31
type input "**********"
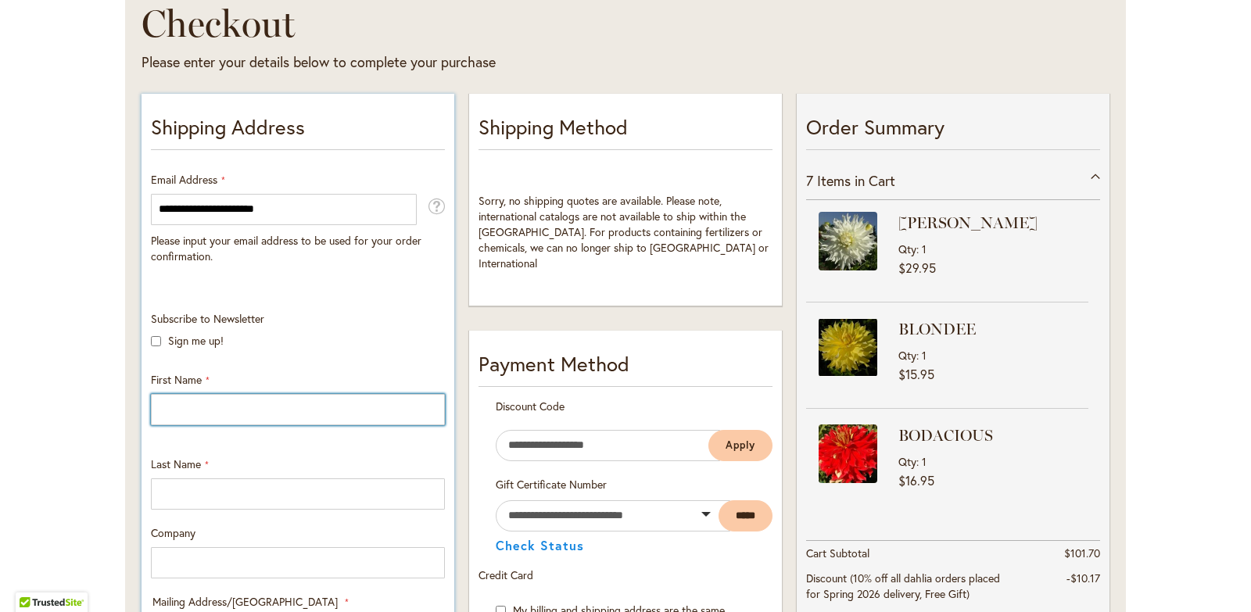
click at [195, 404] on input "First Name" at bounding box center [298, 409] width 294 height 31
type input "********"
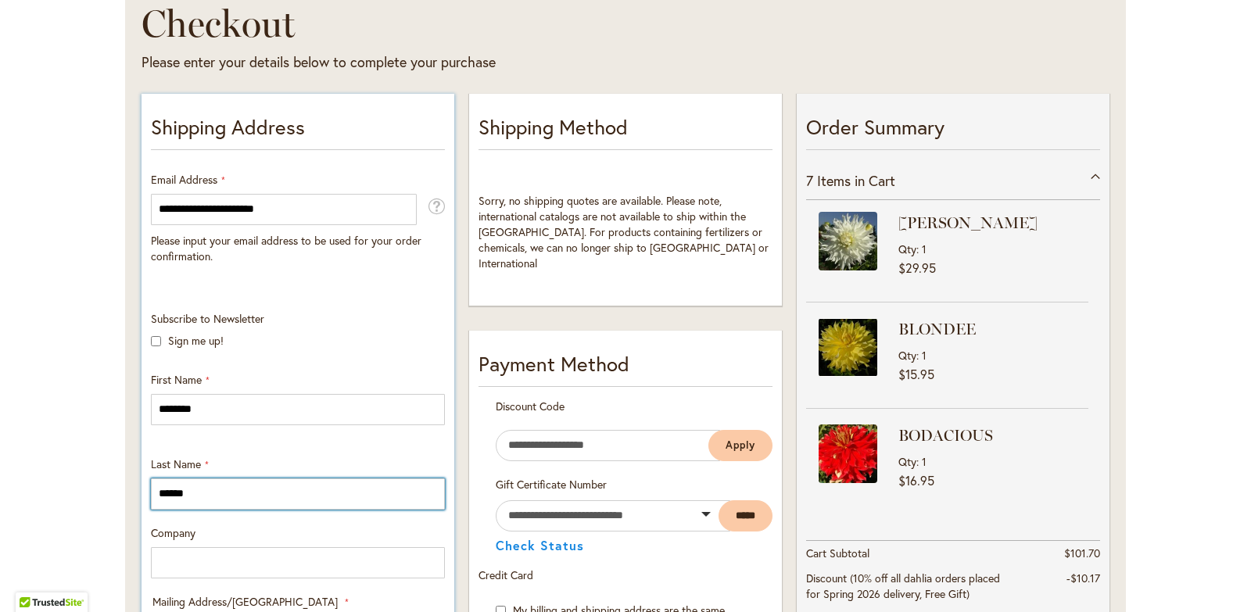
type input "******"
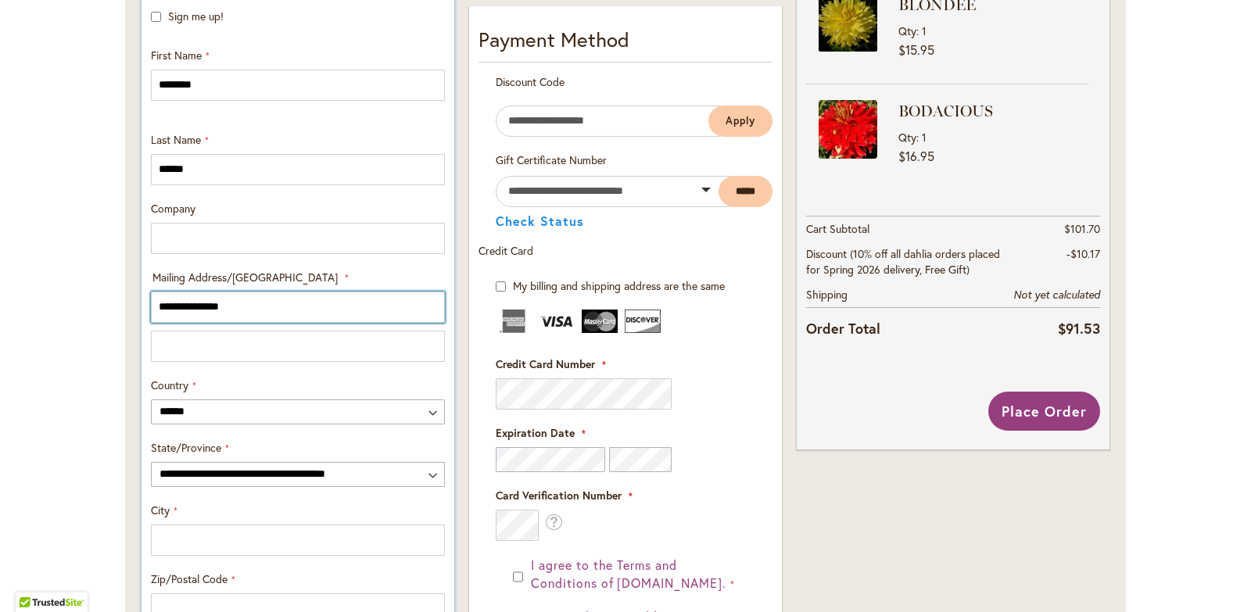
type input "**********"
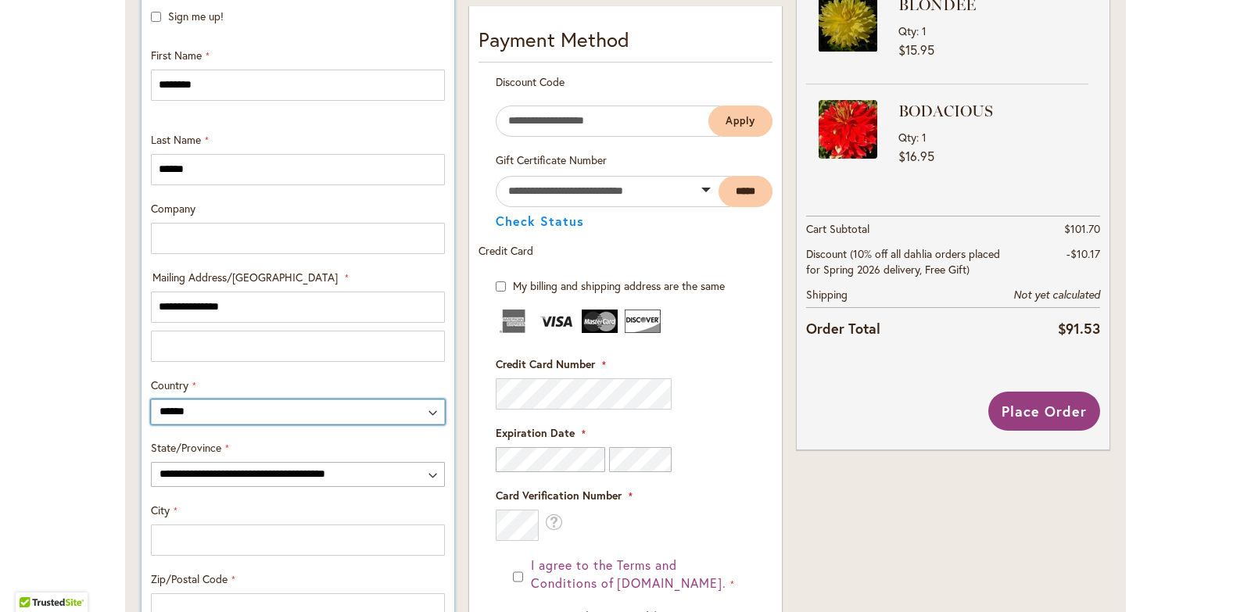
click at [168, 411] on select "**********" at bounding box center [298, 412] width 294 height 25
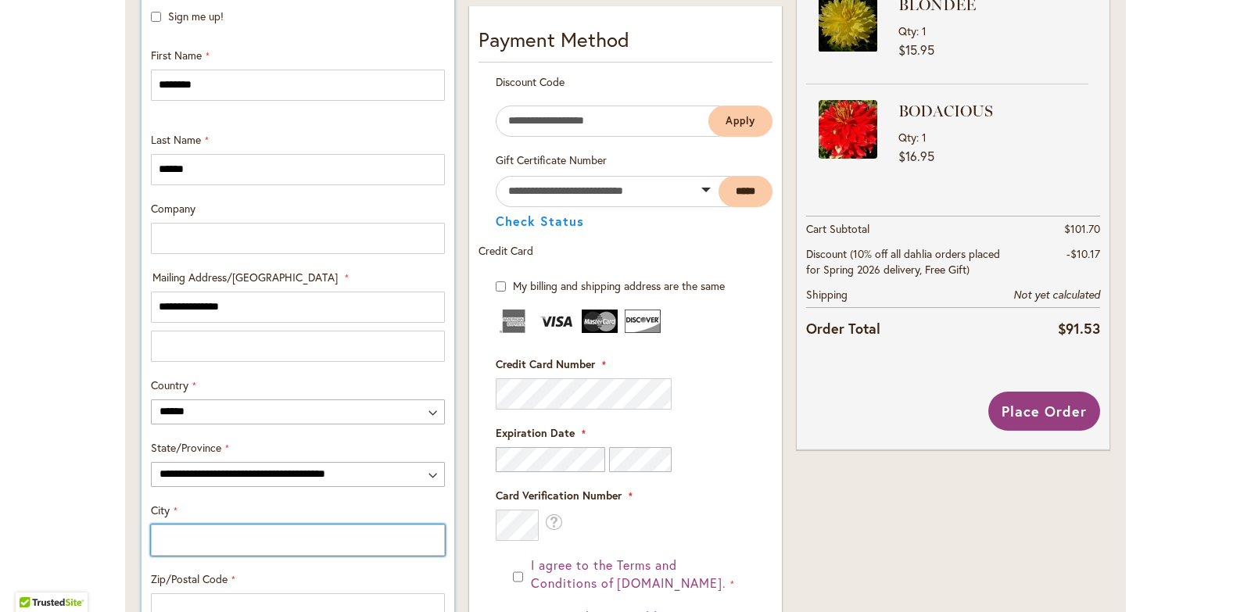
click at [165, 551] on input "City" at bounding box center [298, 540] width 294 height 31
type input "**********"
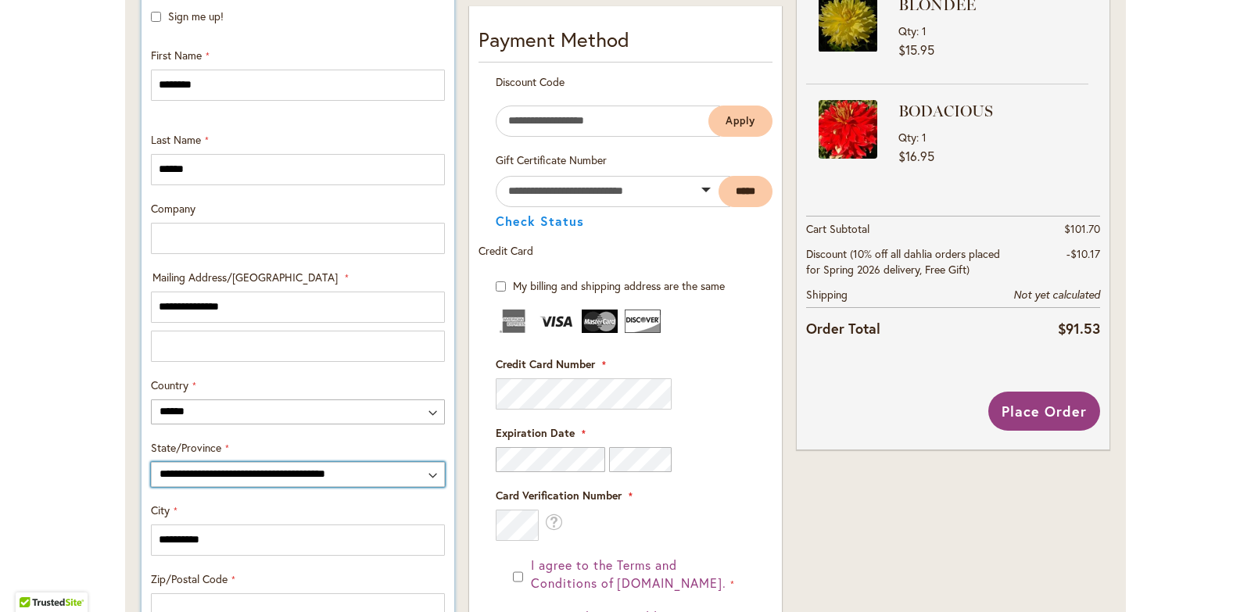
select select "**"
type input "**********"
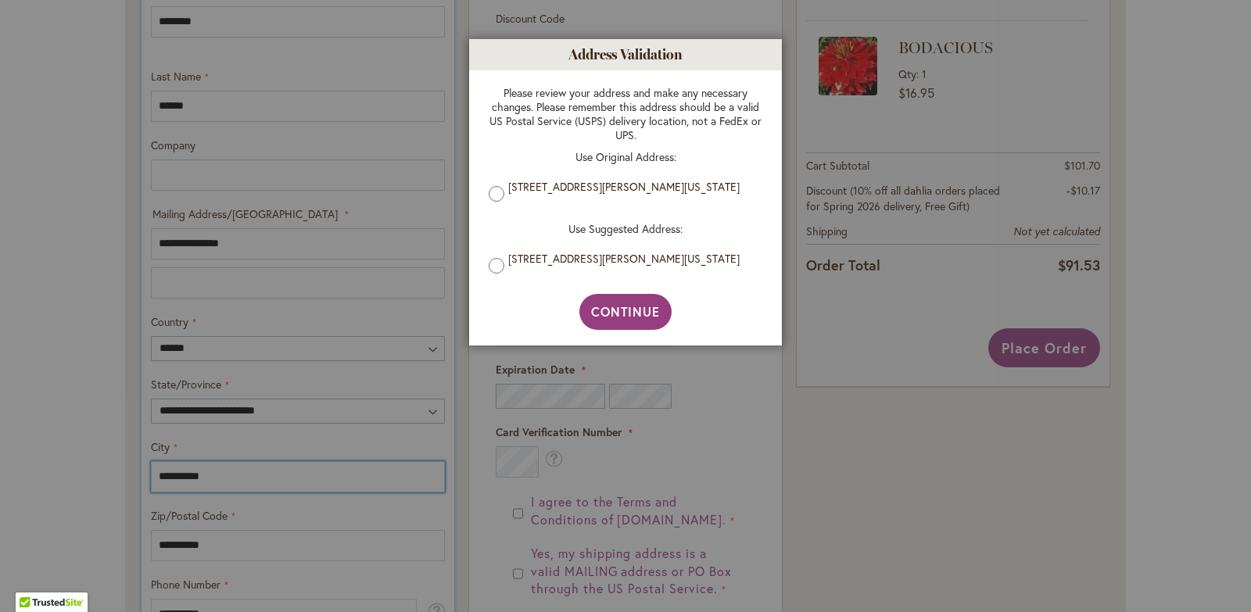
scroll to position [637, 0]
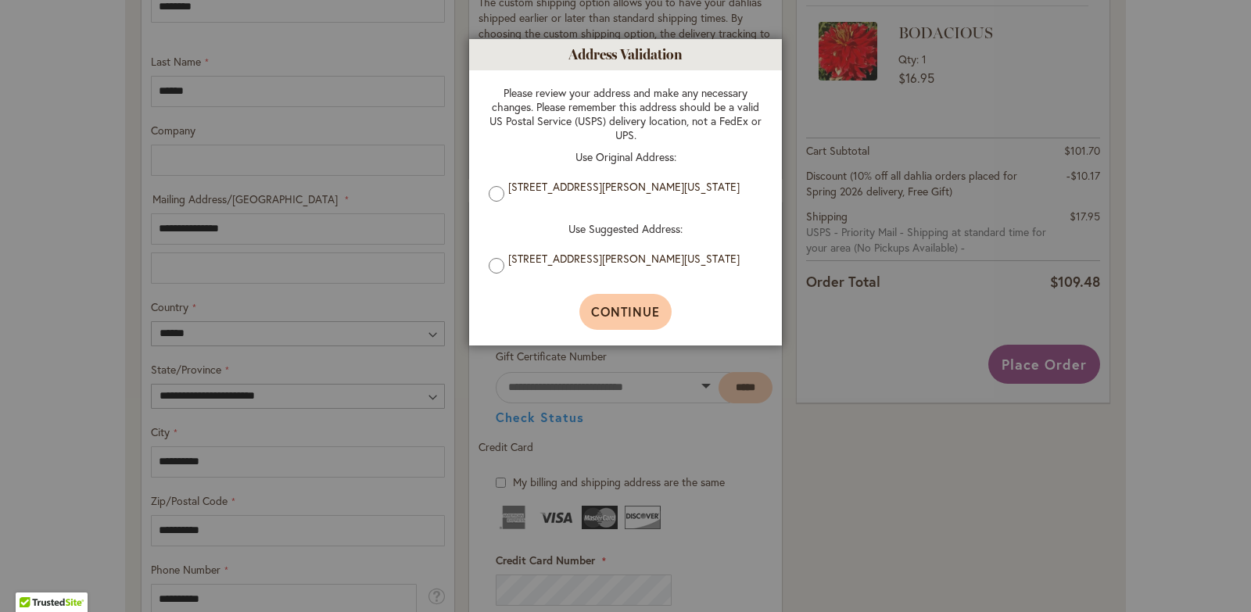
click at [606, 314] on span "Continue" at bounding box center [626, 311] width 70 height 16
type input "**********"
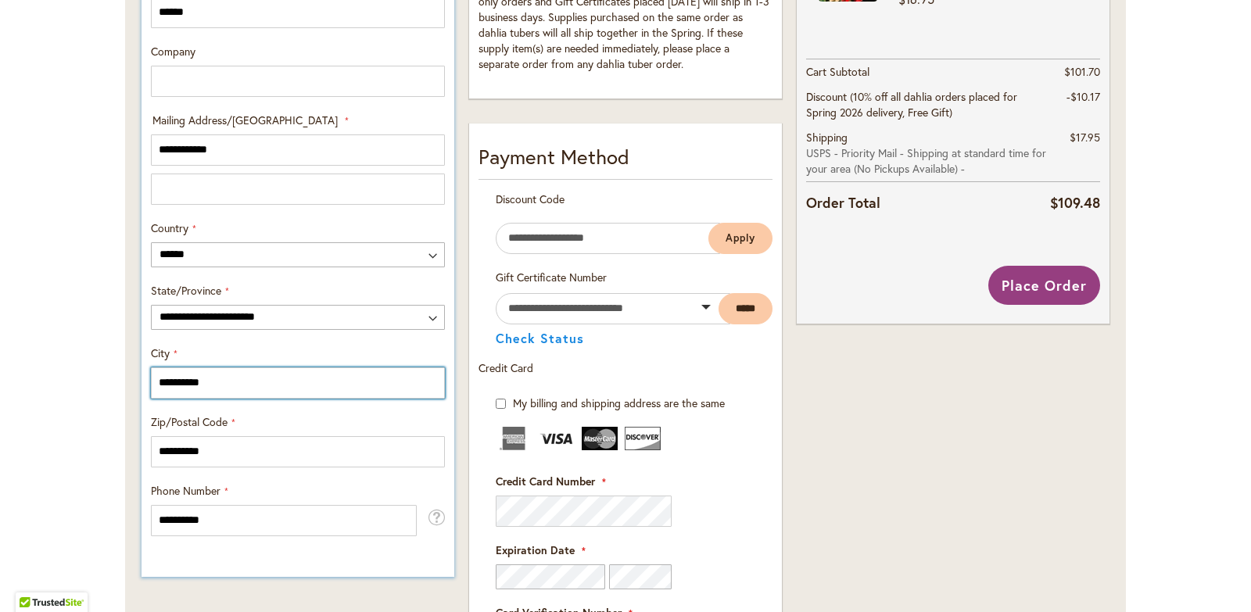
scroll to position [794, 0]
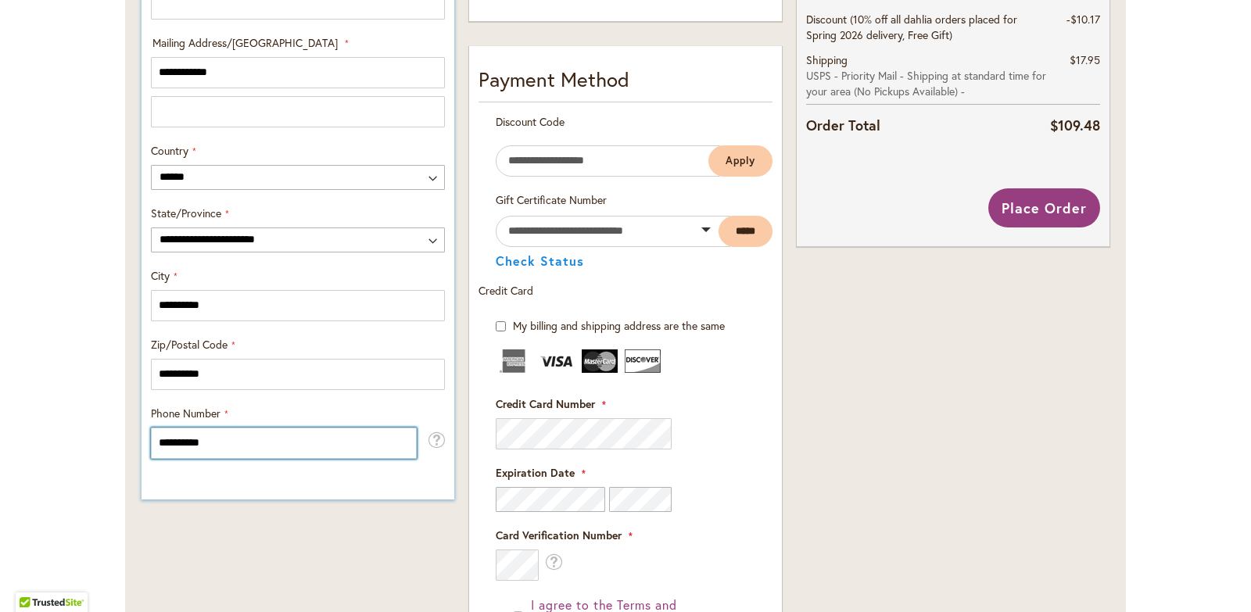
click at [168, 440] on input "**********" at bounding box center [284, 443] width 266 height 31
click at [193, 441] on input "**********" at bounding box center [284, 443] width 266 height 31
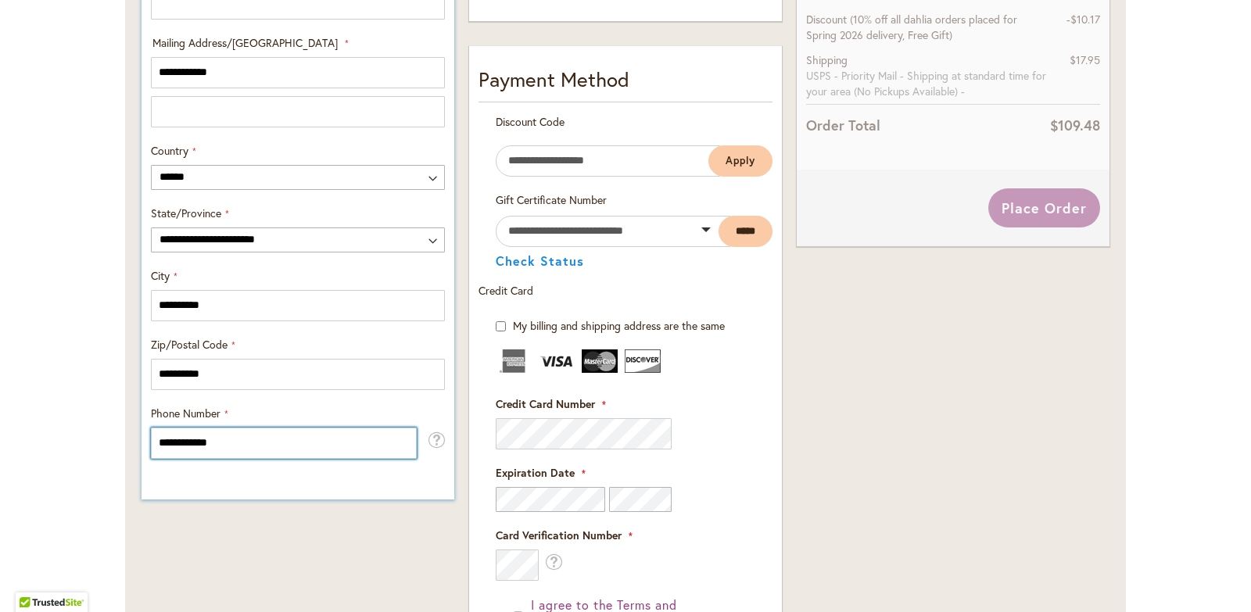
type input "**********"
click at [306, 472] on div "**********" at bounding box center [298, 17] width 313 height 965
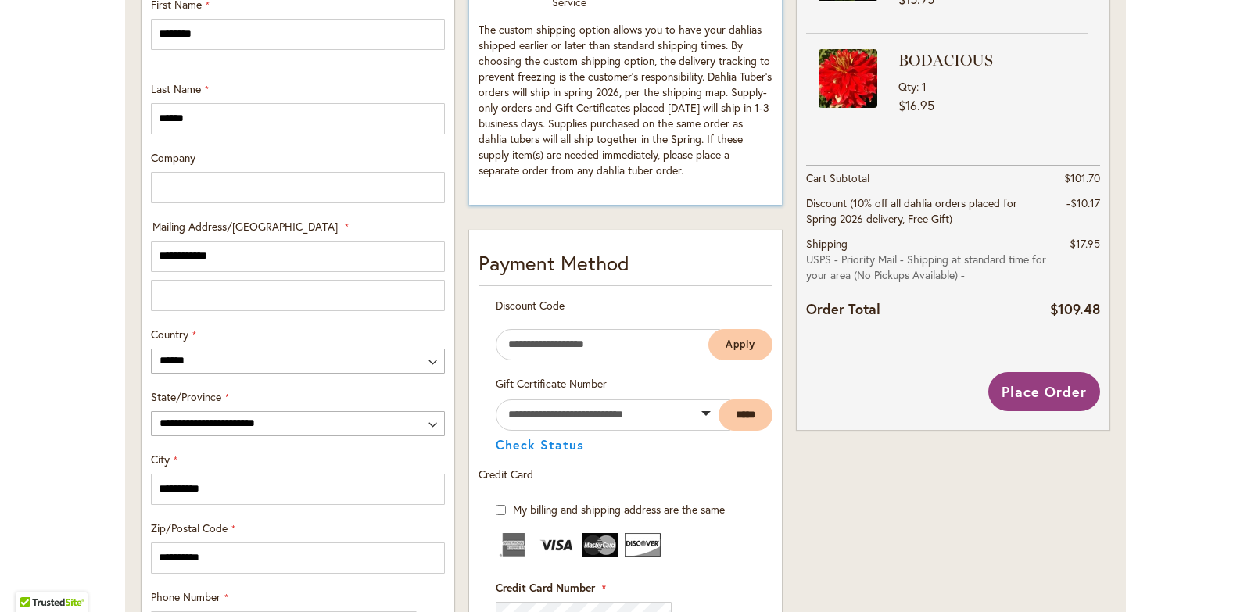
scroll to position [637, 0]
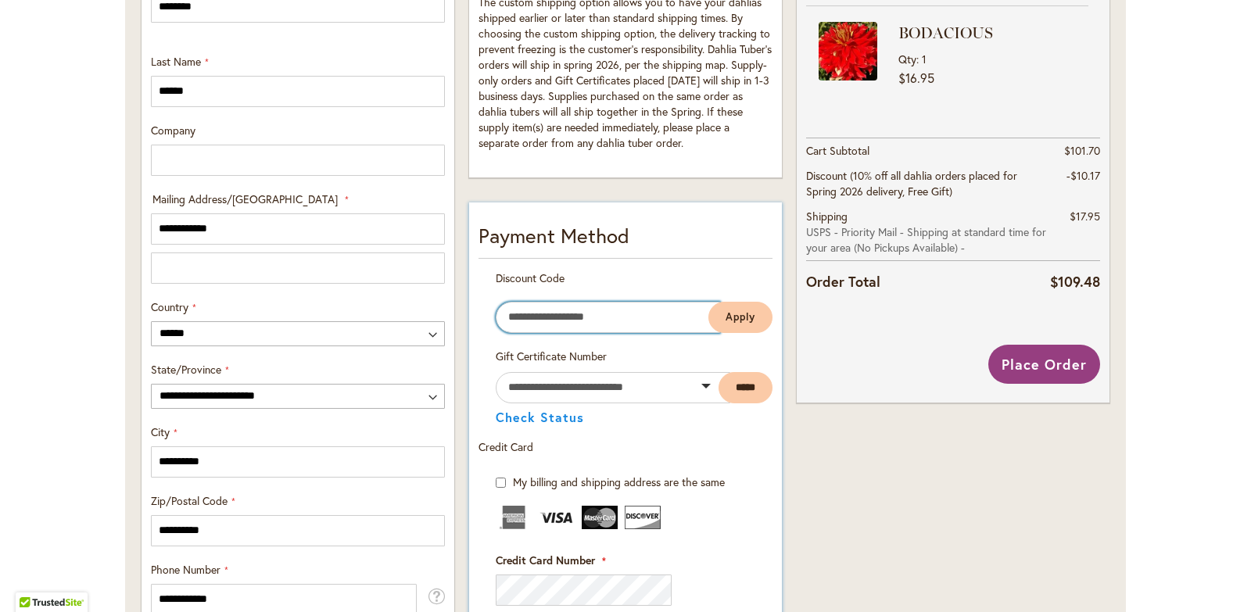
click at [590, 315] on input "Enter discount code" at bounding box center [608, 317] width 224 height 31
type input "**********"
click at [729, 312] on span "Apply" at bounding box center [741, 316] width 30 height 13
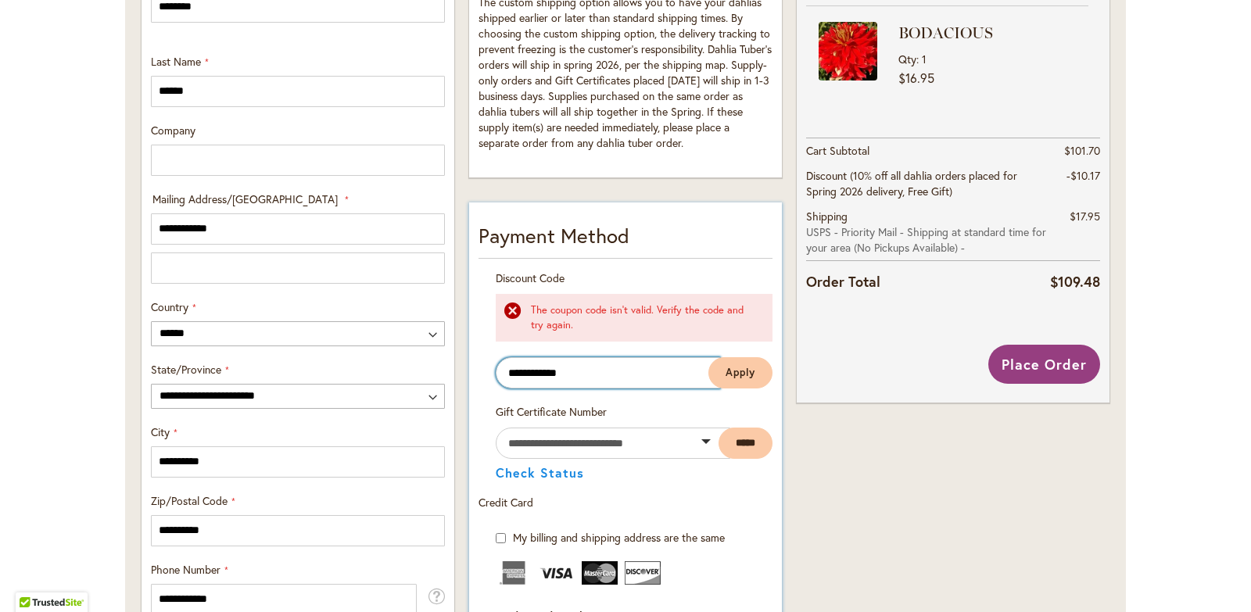
drag, startPoint x: 622, startPoint y: 374, endPoint x: 474, endPoint y: 390, distance: 148.7
click at [479, 391] on div "**********" at bounding box center [626, 338] width 294 height 134
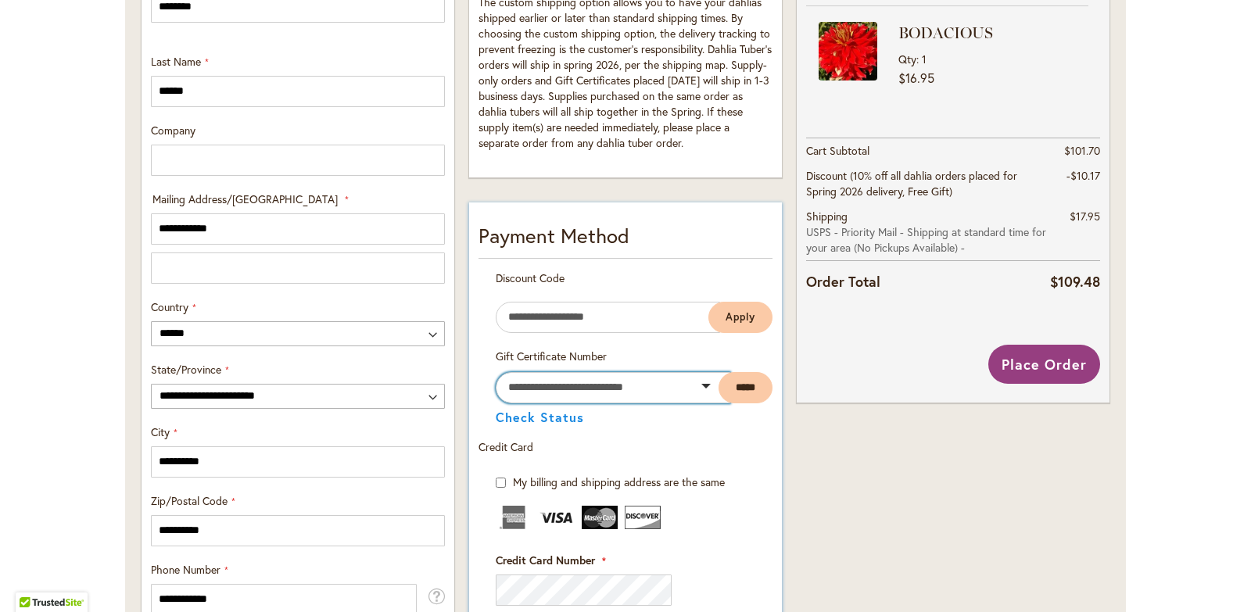
click at [540, 385] on input "text" at bounding box center [613, 387] width 235 height 31
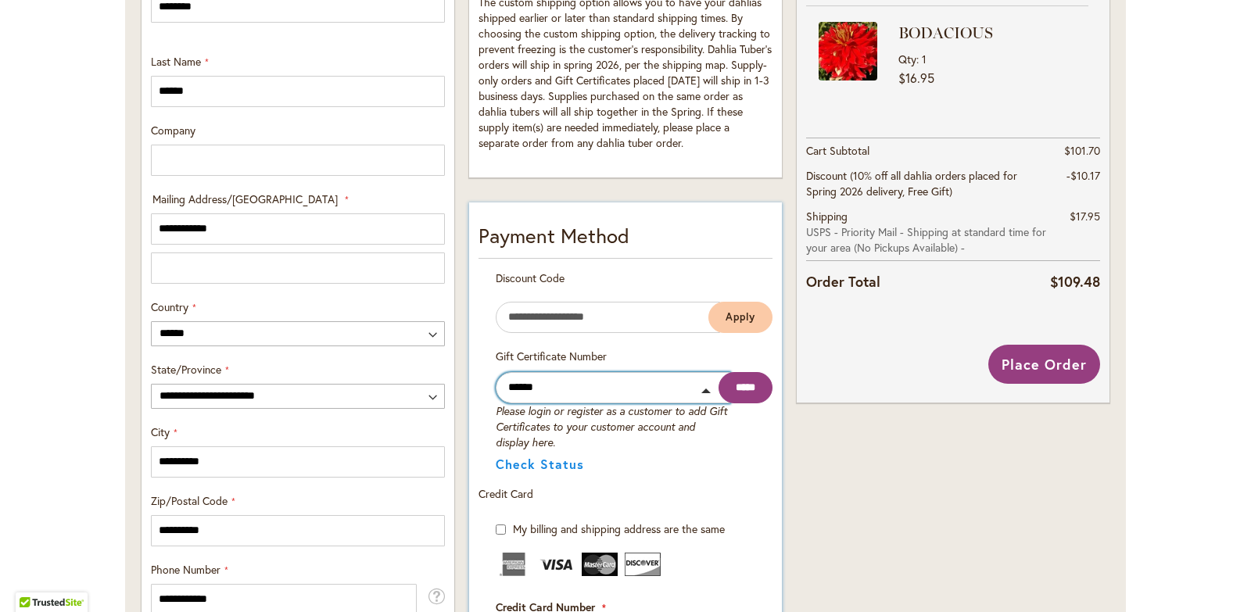
type input "******"
click at [736, 387] on input "*****" at bounding box center [746, 387] width 54 height 31
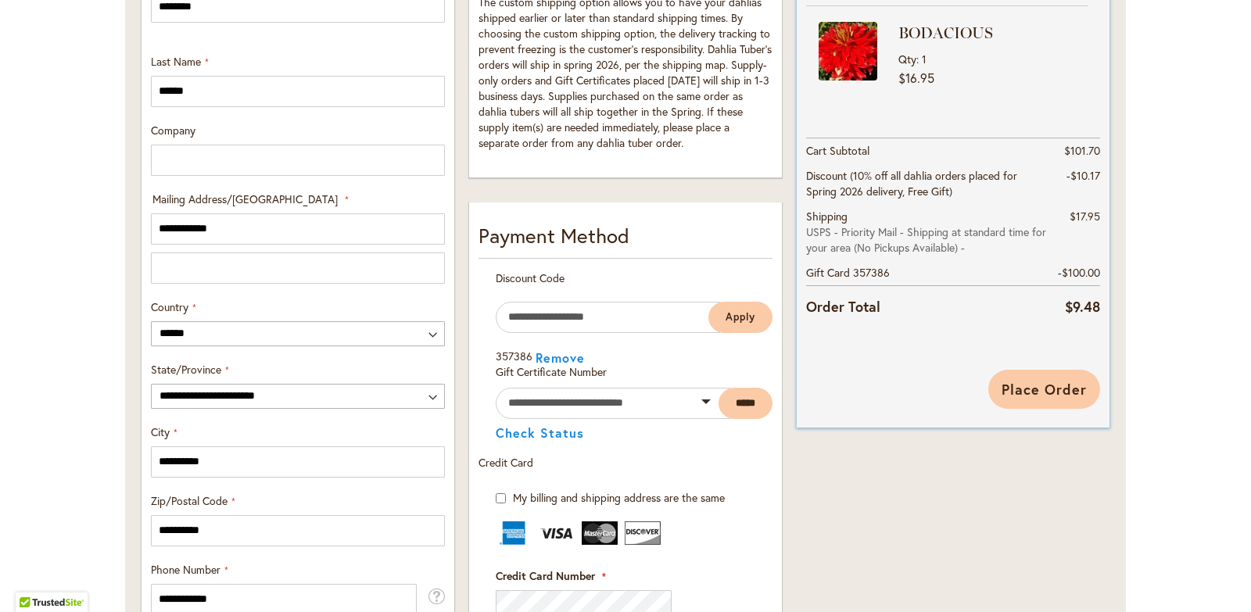
click at [1059, 389] on span "Place Order" at bounding box center [1044, 389] width 85 height 19
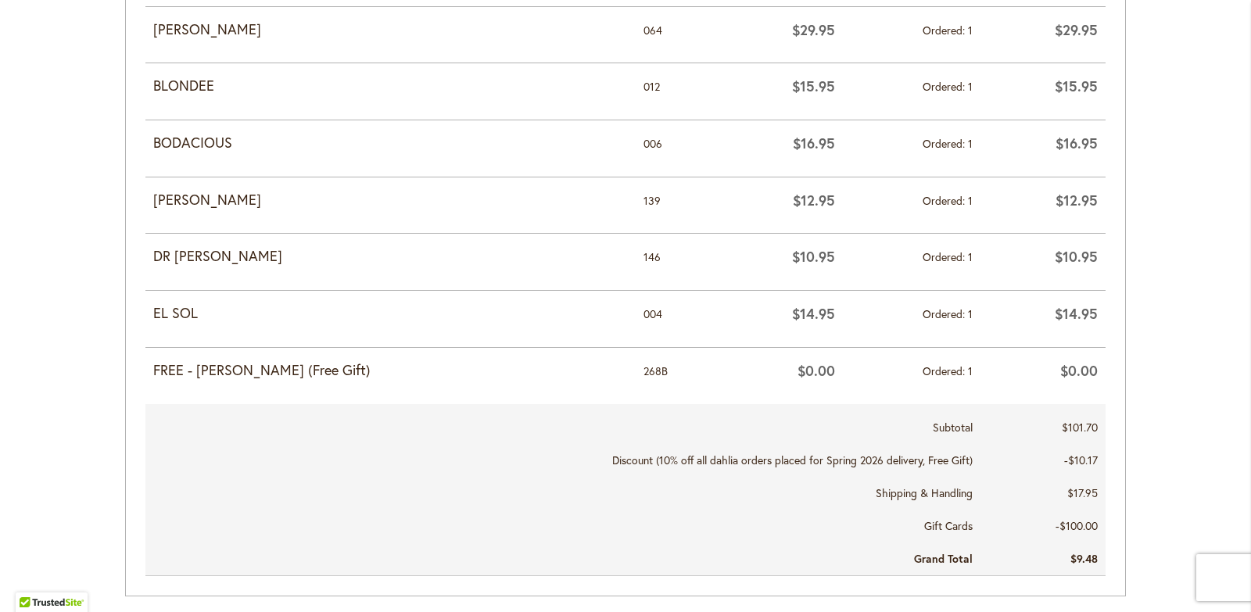
scroll to position [860, 0]
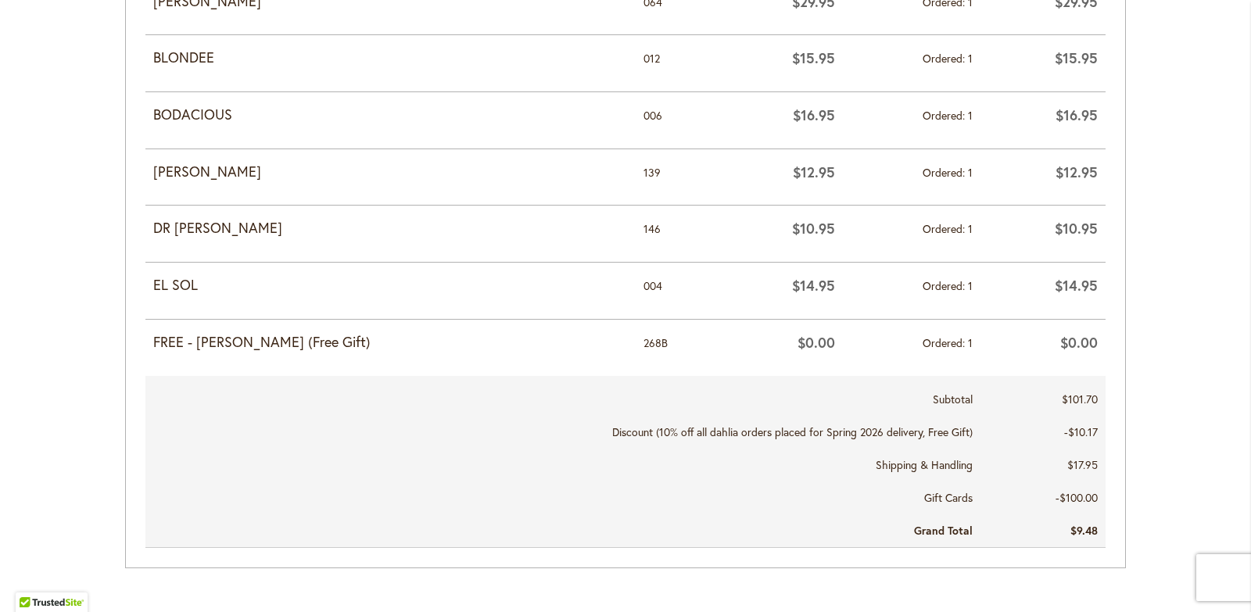
click at [237, 343] on strong "FREE - [PERSON_NAME] (Free Gift)" at bounding box center [390, 342] width 475 height 20
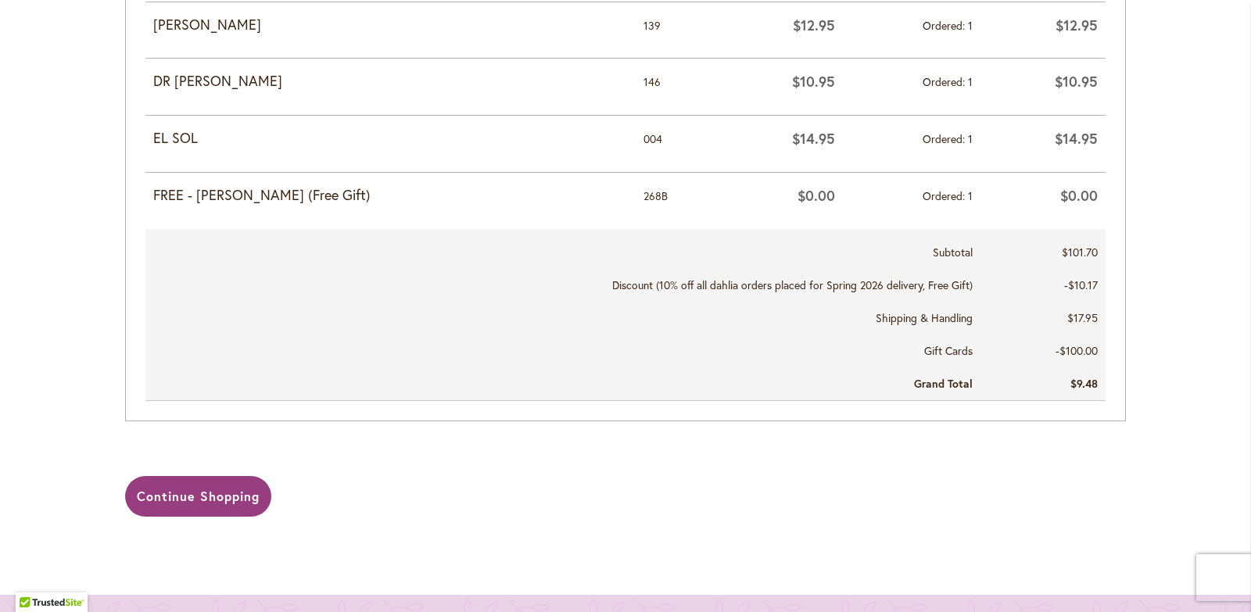
scroll to position [1017, 0]
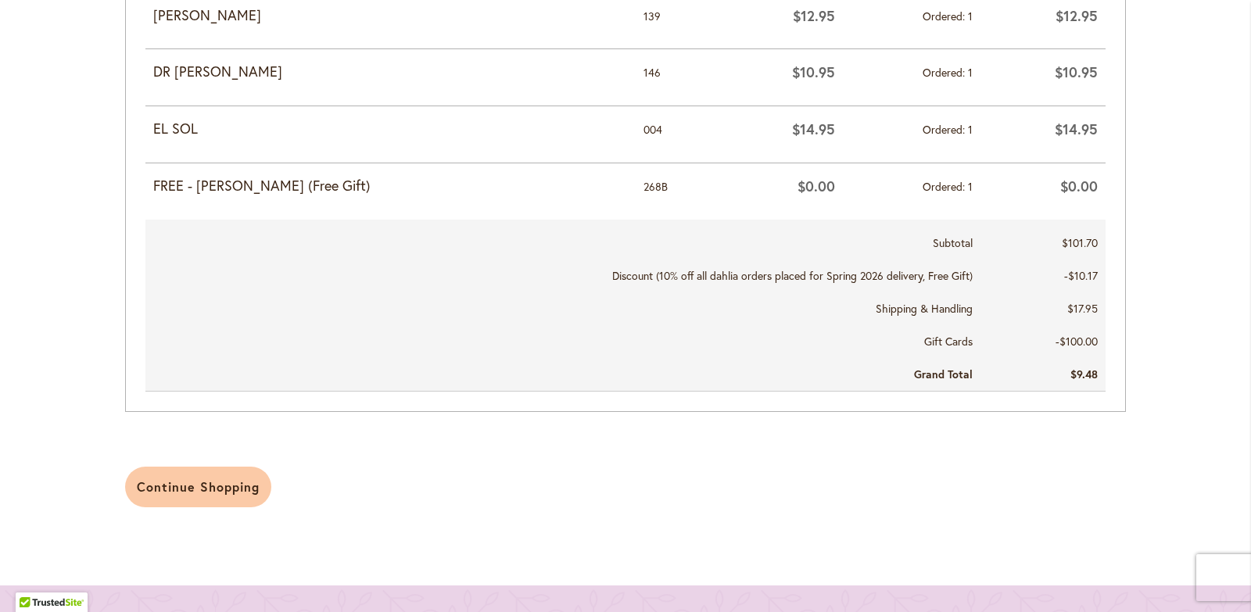
click at [152, 479] on span "Continue Shopping" at bounding box center [198, 487] width 123 height 16
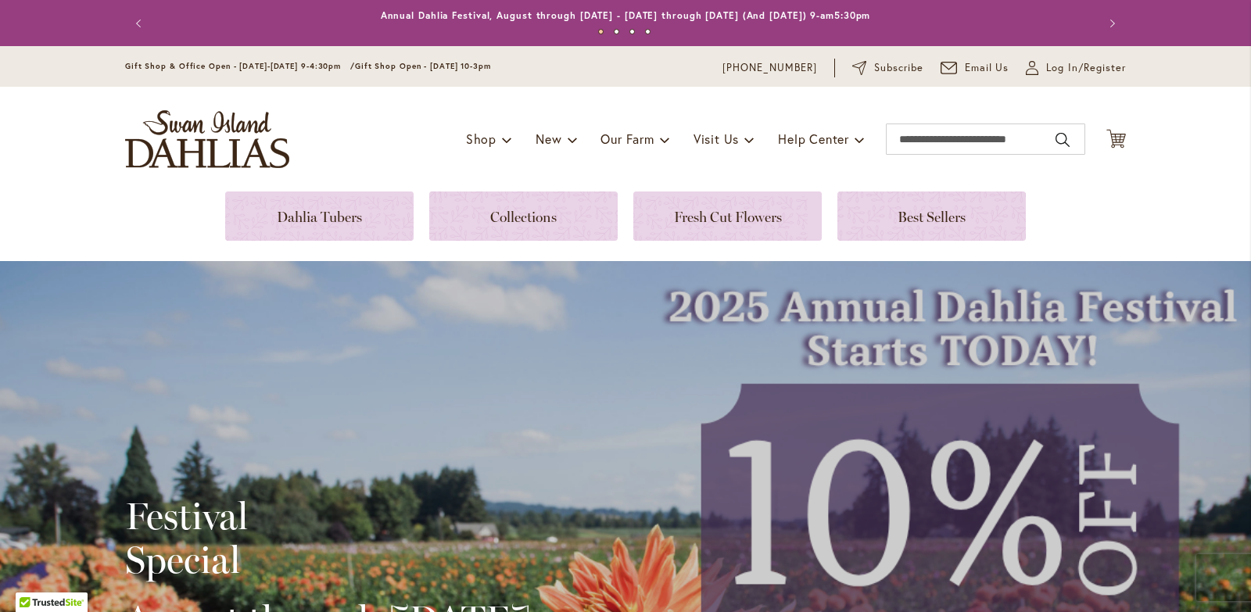
scroll to position [156, 0]
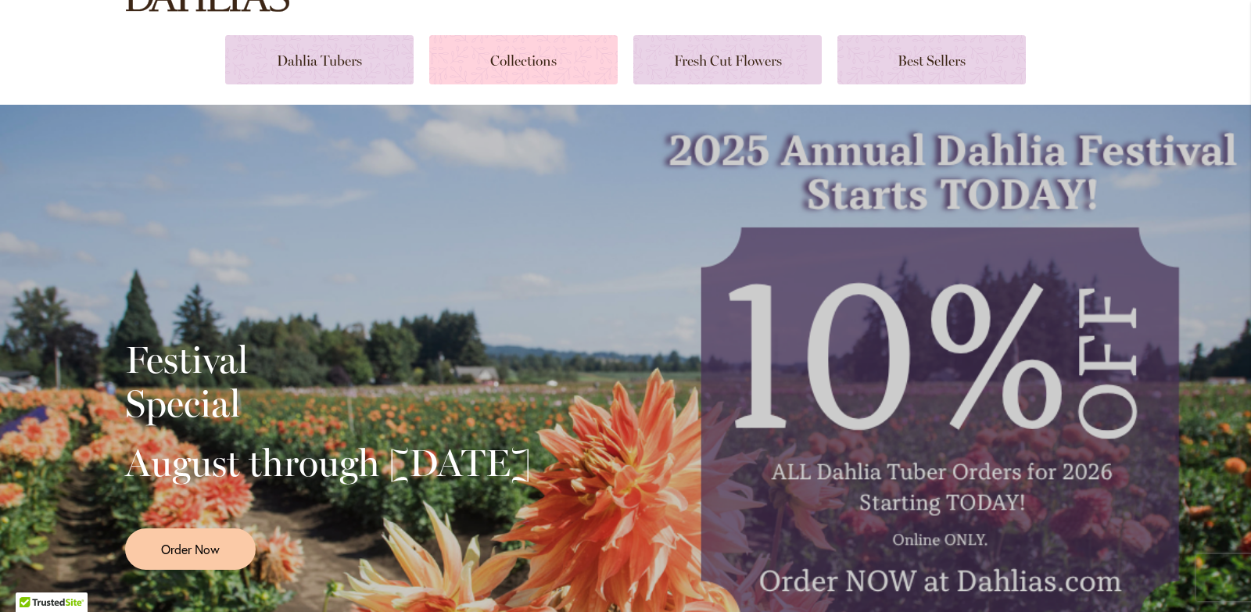
click at [526, 55] on link at bounding box center [523, 59] width 188 height 49
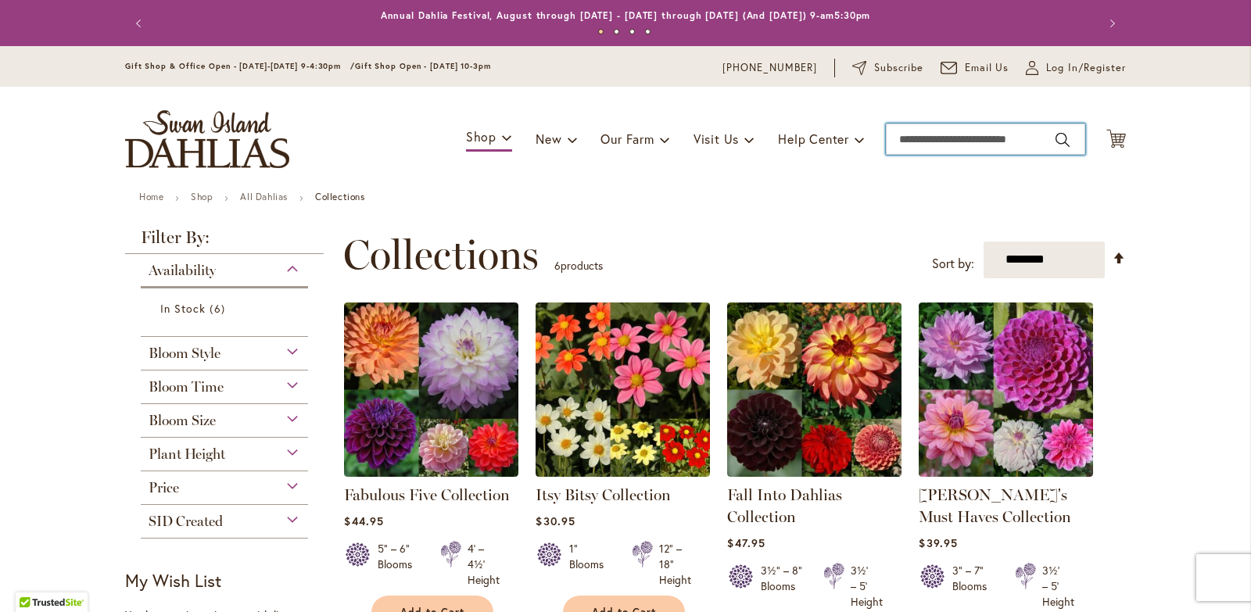
click at [914, 138] on input "Search" at bounding box center [985, 139] width 199 height 31
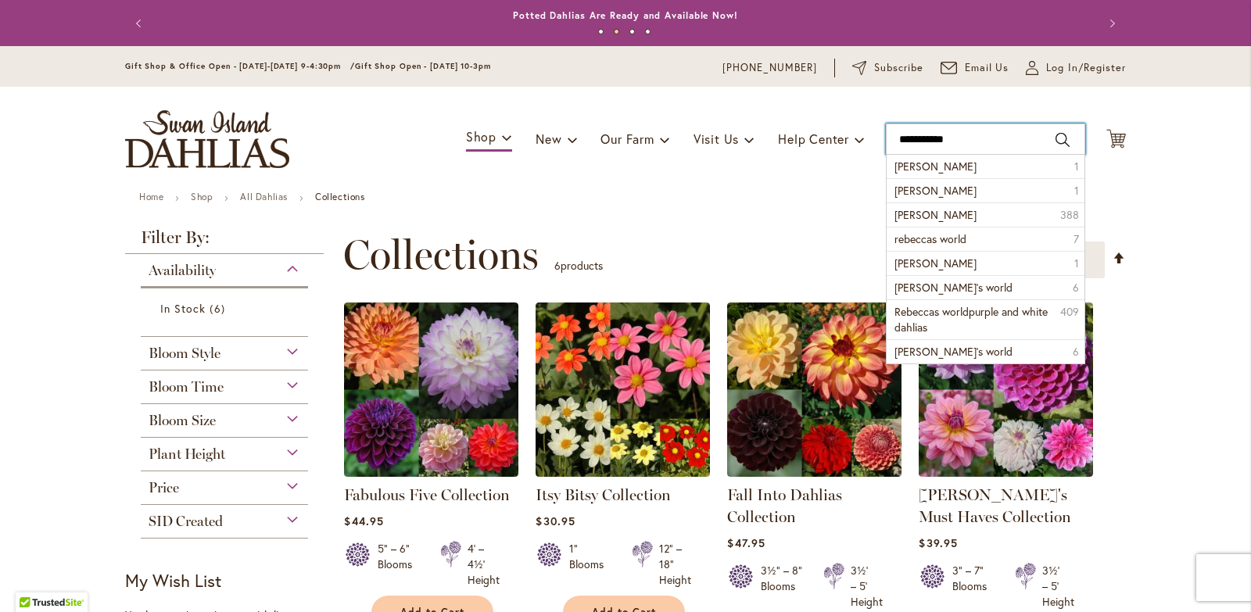
type input "**********"
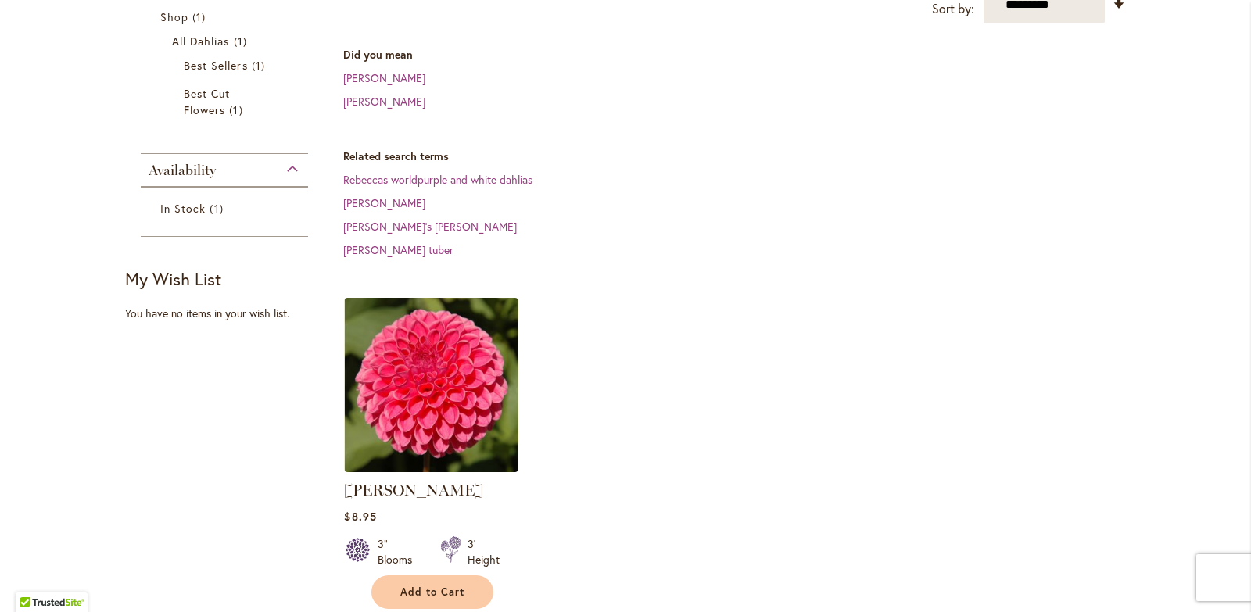
scroll to position [391, 0]
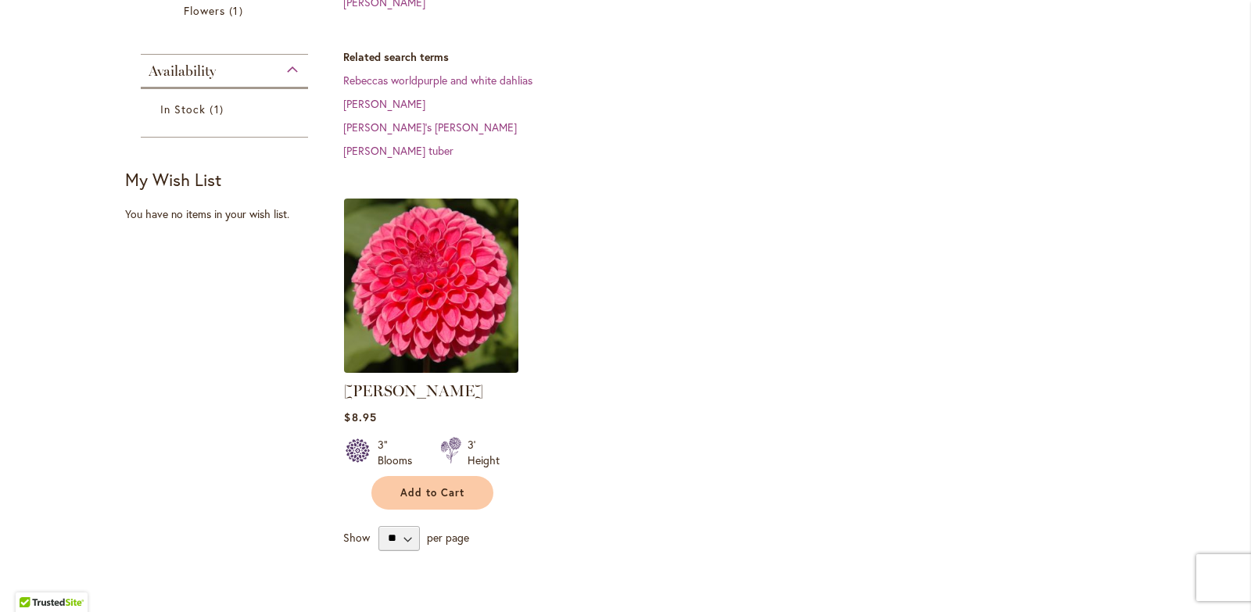
click at [460, 272] on img at bounding box center [431, 285] width 183 height 183
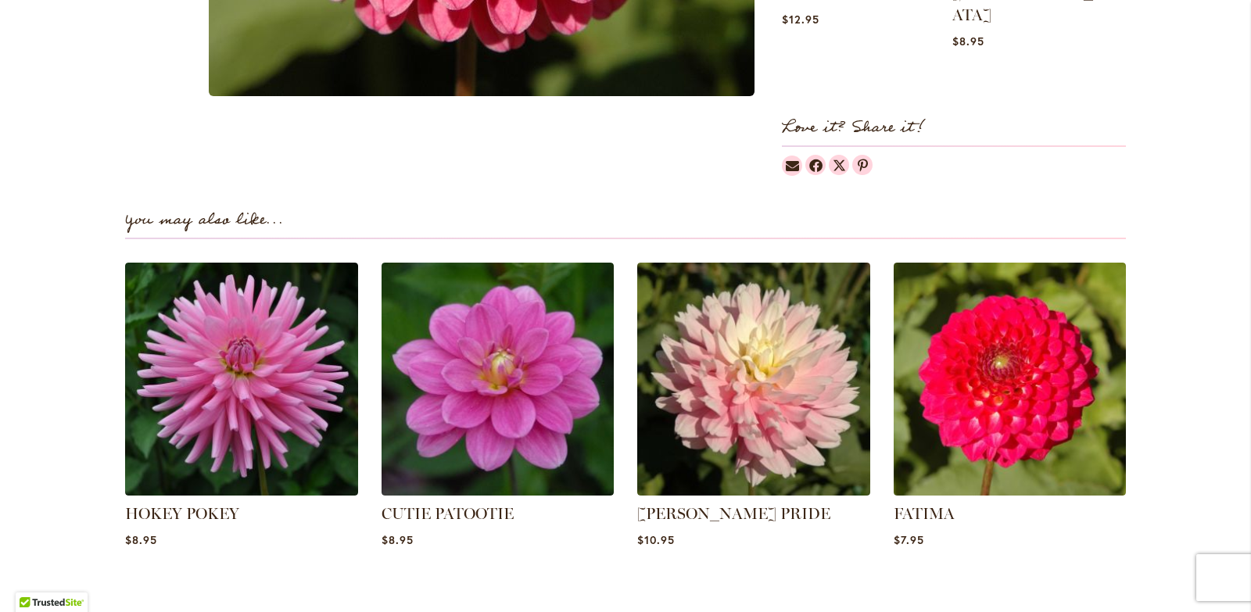
scroll to position [938, 0]
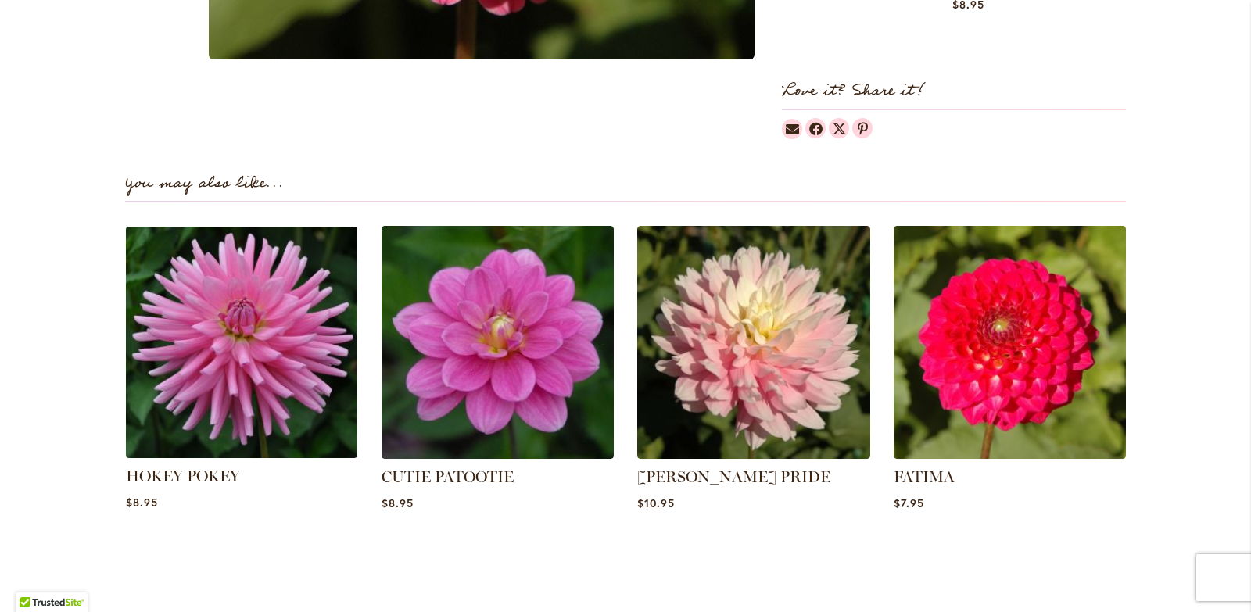
click at [213, 288] on img at bounding box center [241, 342] width 242 height 242
